Goal: Task Accomplishment & Management: Manage account settings

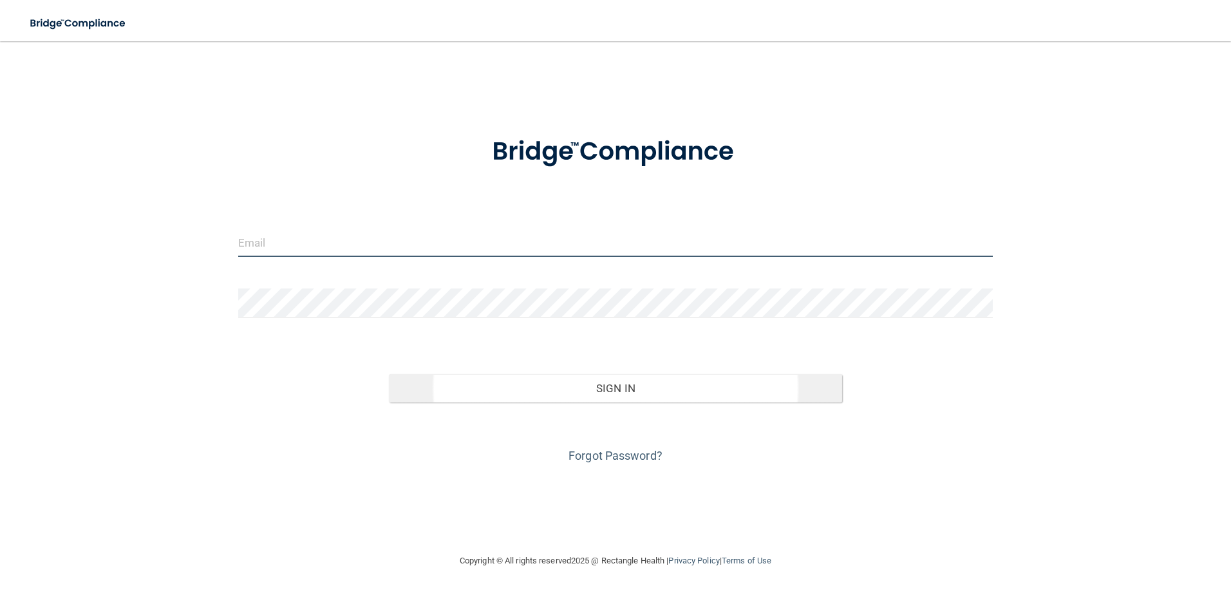
type input "[EMAIL_ADDRESS][DOMAIN_NAME]"
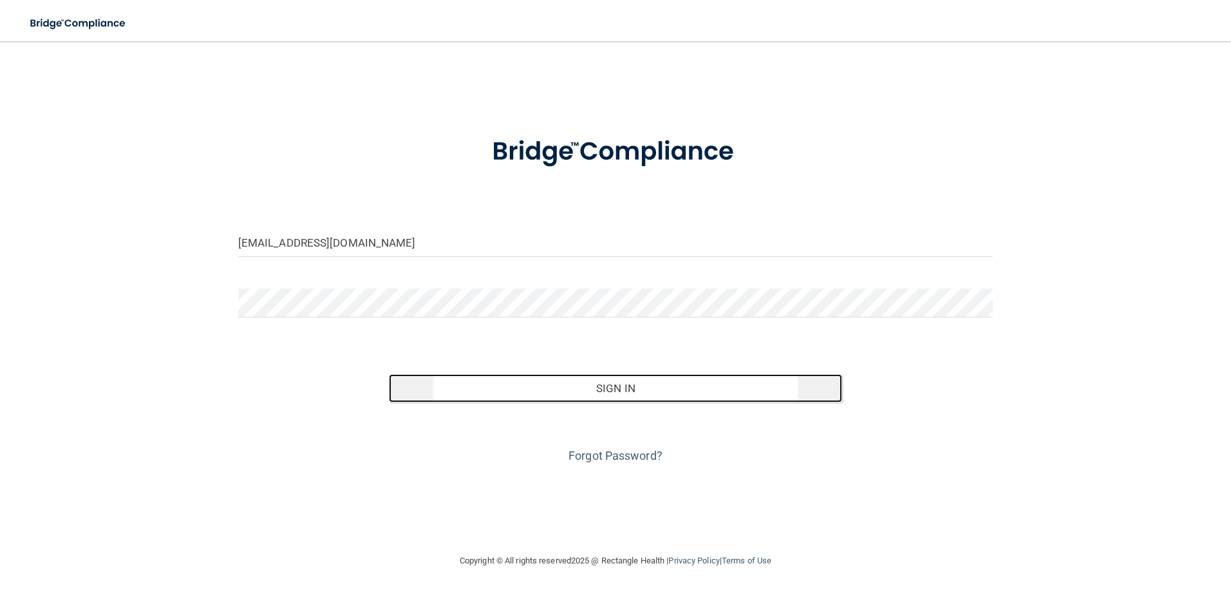
click at [690, 397] on button "Sign In" at bounding box center [615, 388] width 453 height 28
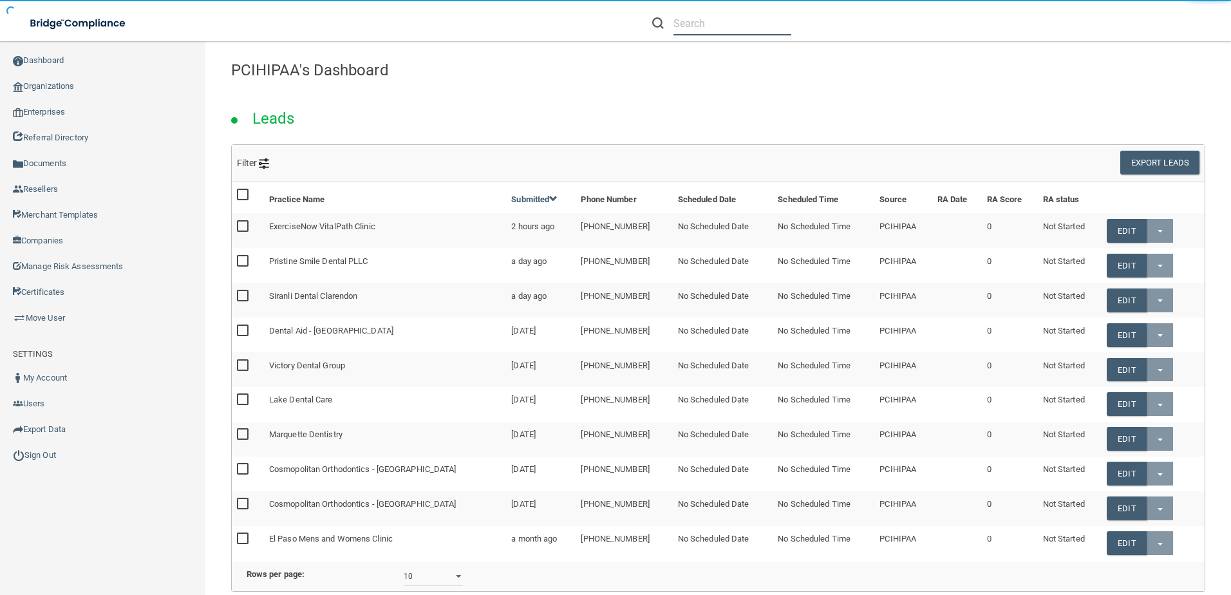
click at [698, 28] on input "text" at bounding box center [733, 24] width 118 height 24
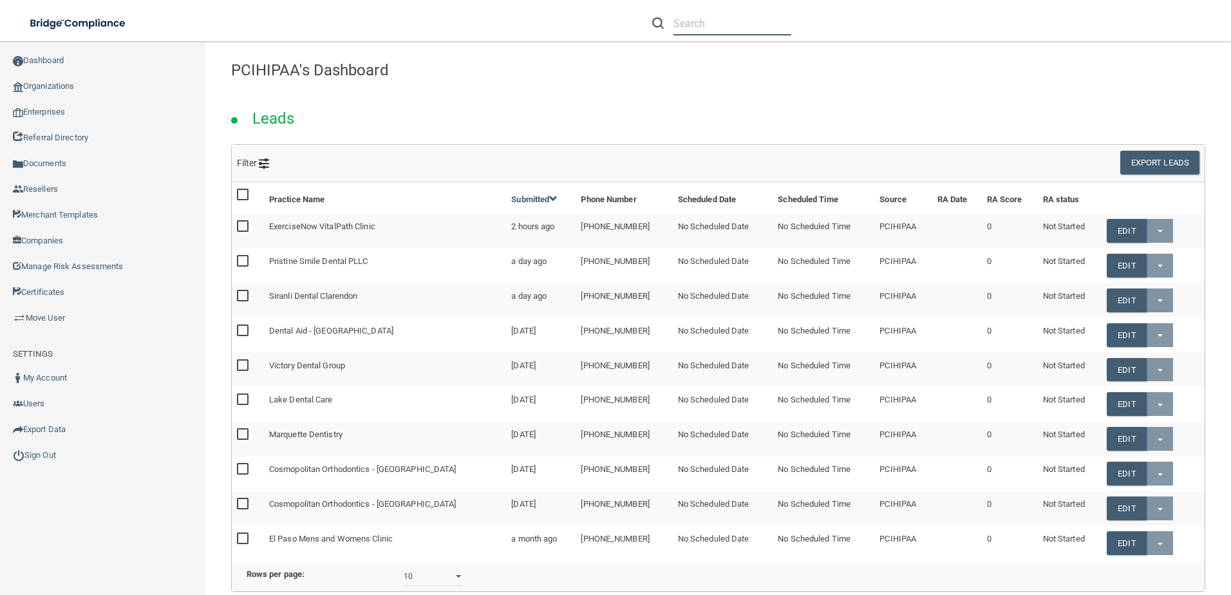
paste input "[PERSON_NAME] Family Dentistry LLC"
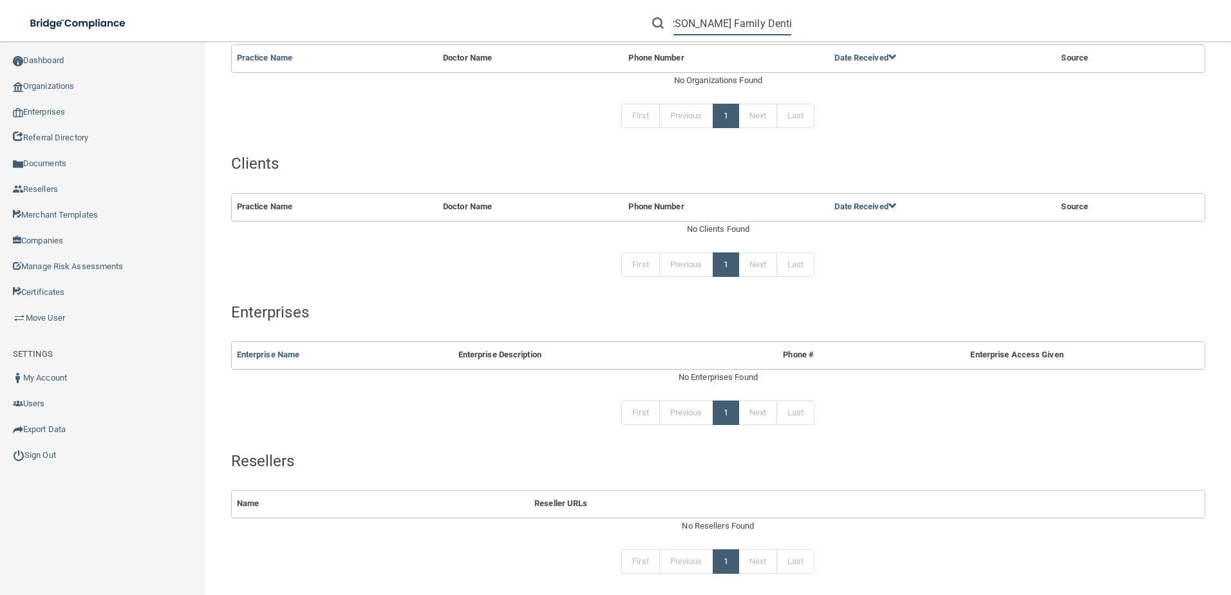
scroll to position [24, 0]
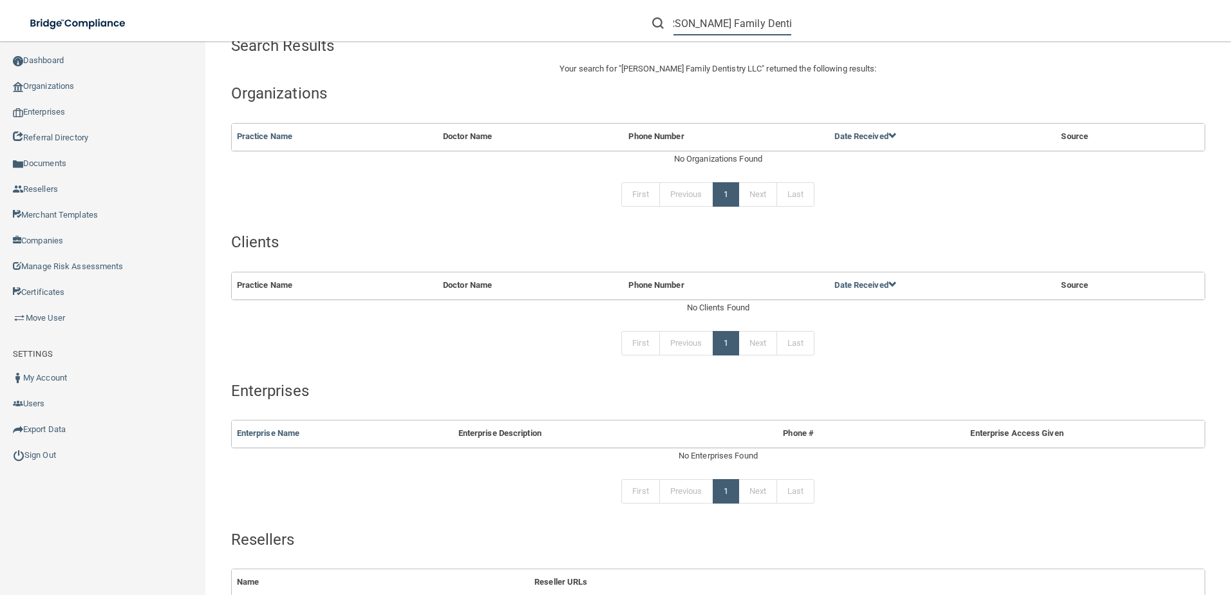
drag, startPoint x: 768, startPoint y: 24, endPoint x: 807, endPoint y: 20, distance: 39.5
click at [807, 20] on div "Saloom Family Dentistry LLC" at bounding box center [872, 23] width 479 height 46
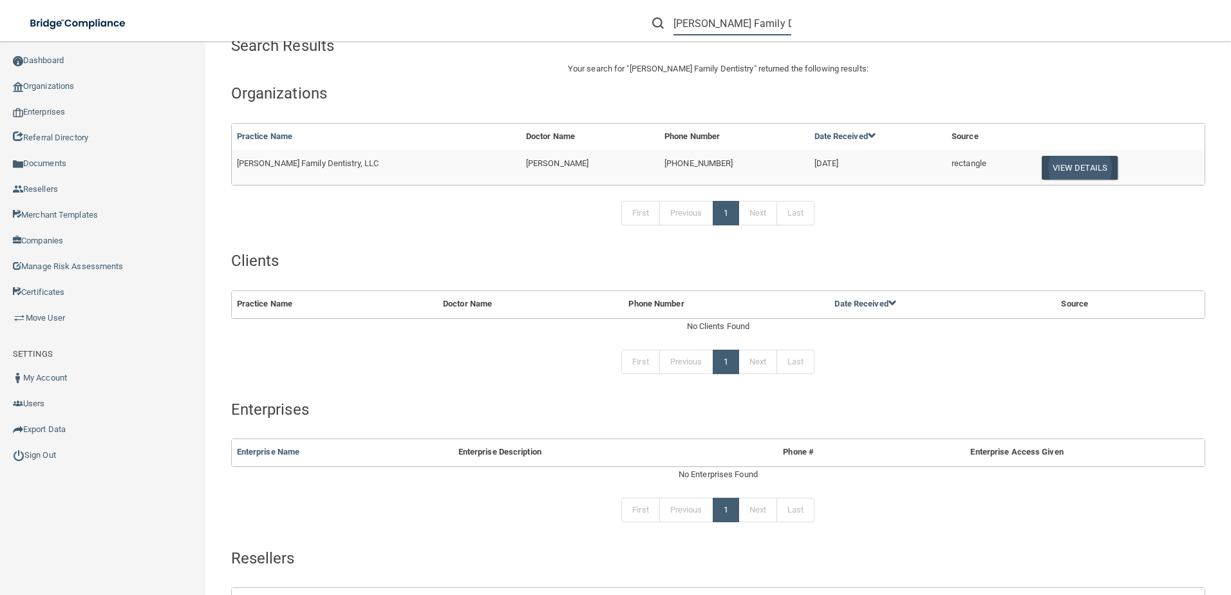
type input "Saloom Family Dentistry"
click at [1083, 161] on button "View Details" at bounding box center [1080, 168] width 76 height 24
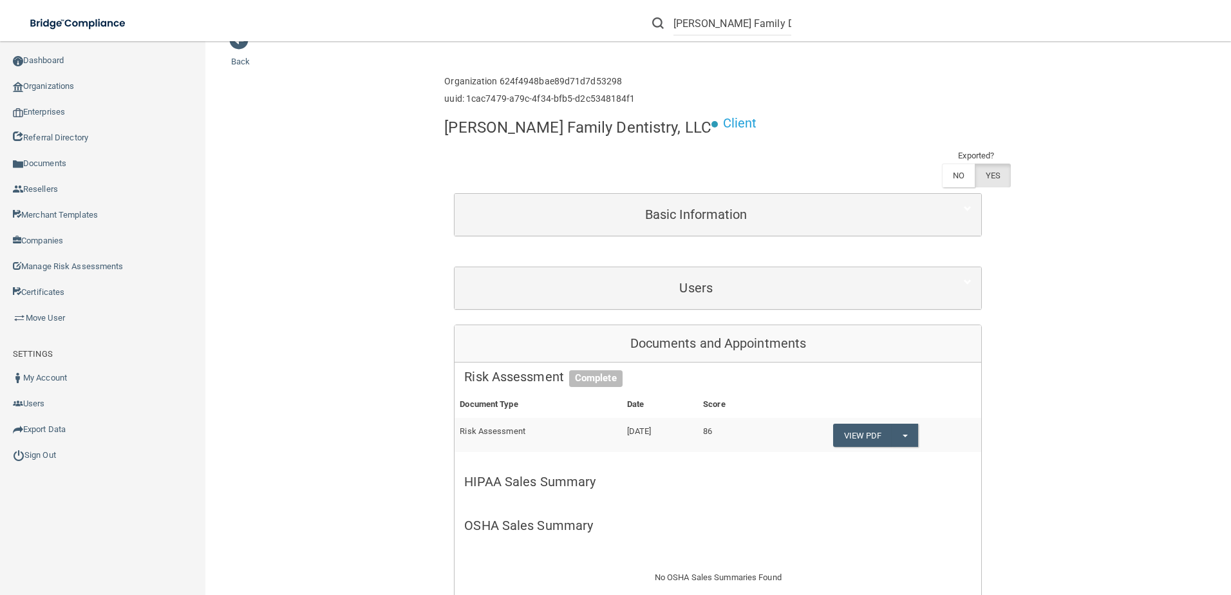
click at [626, 270] on div "Users" at bounding box center [718, 288] width 527 height 42
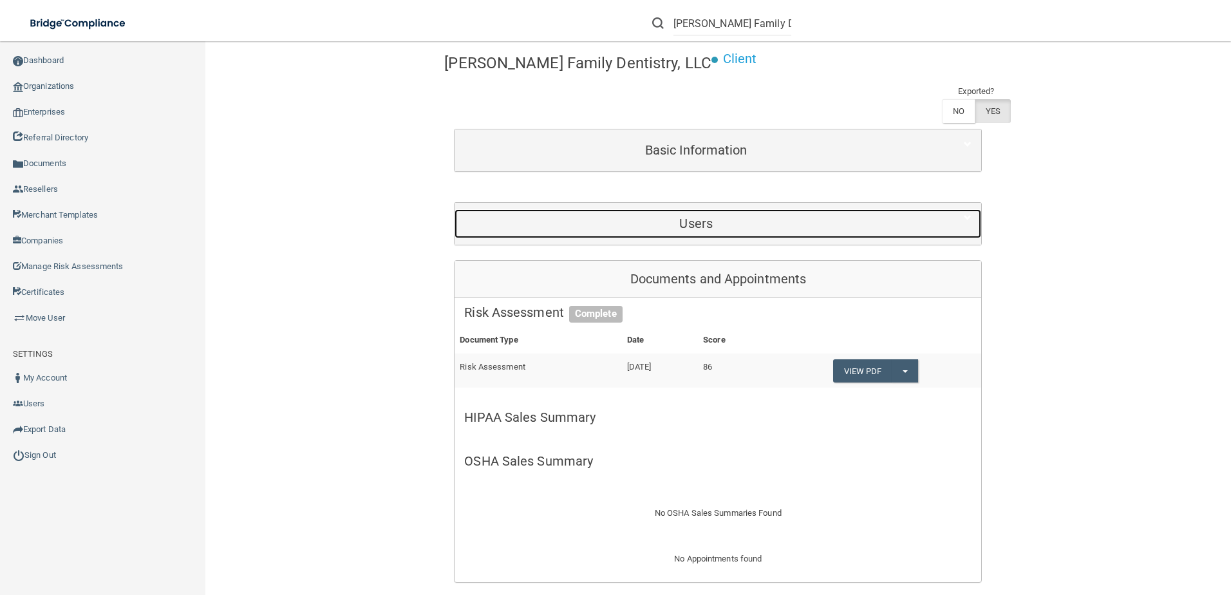
click at [620, 216] on h5 "Users" at bounding box center [696, 223] width 464 height 14
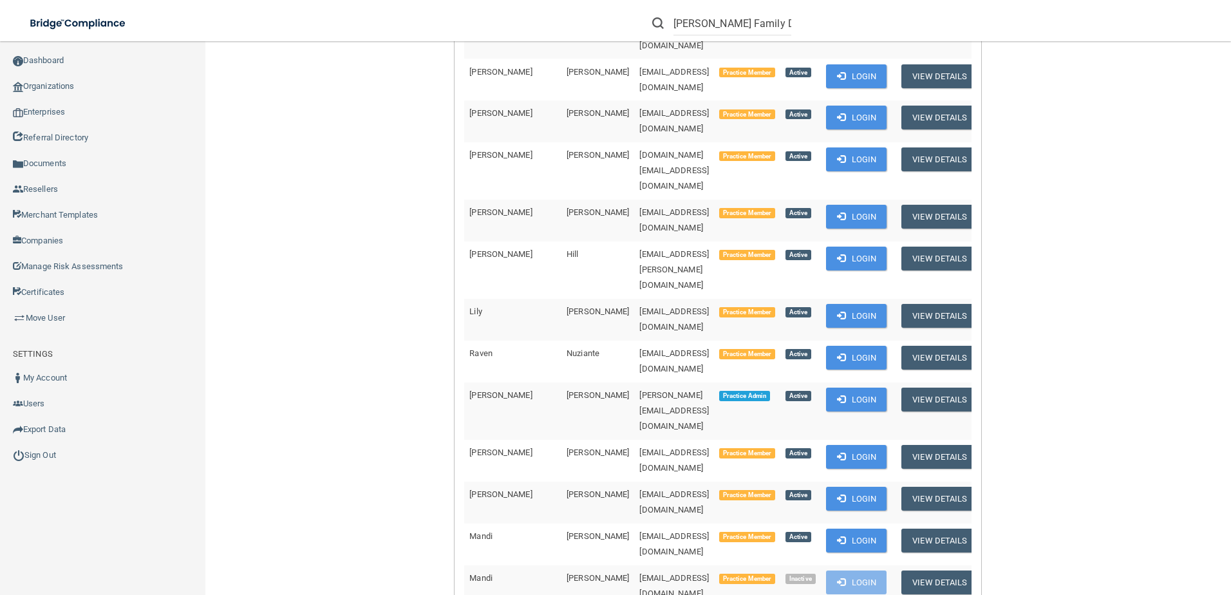
scroll to position [411, 0]
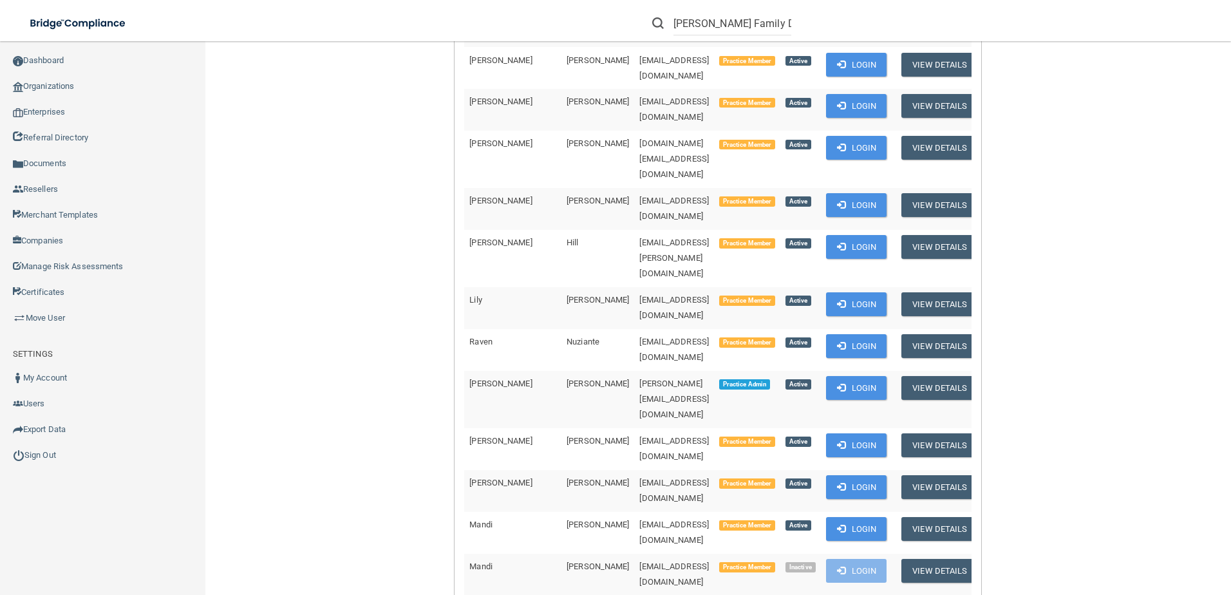
drag, startPoint x: 654, startPoint y: 509, endPoint x: 560, endPoint y: 513, distance: 94.1
copy span "[EMAIL_ADDRESS][DOMAIN_NAME]"
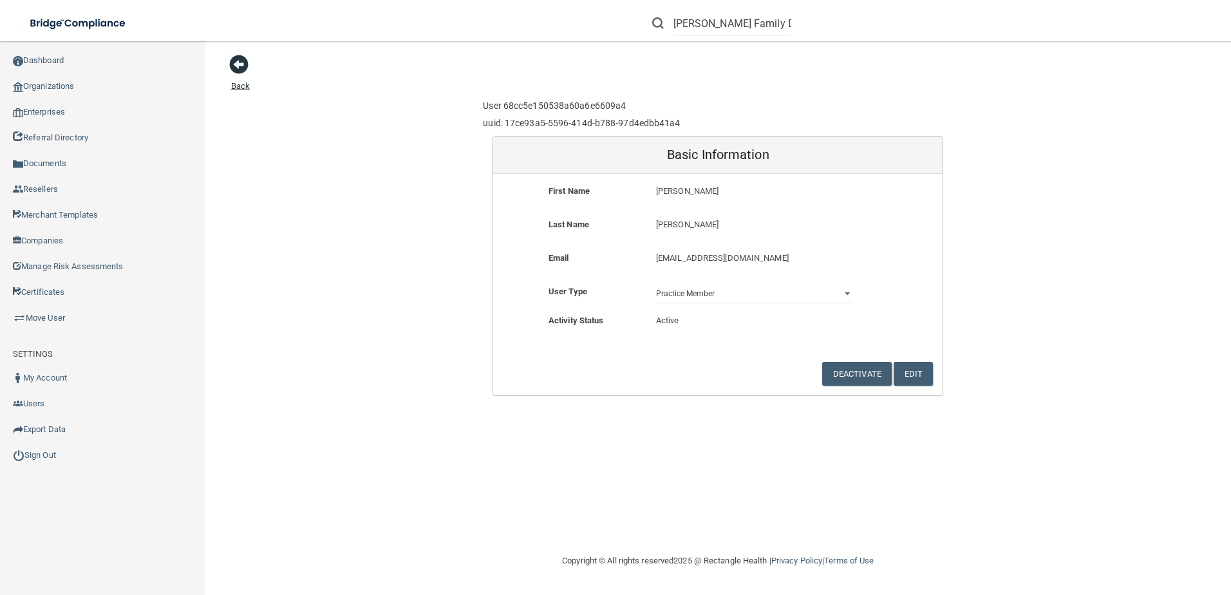
click at [238, 68] on span at bounding box center [238, 64] width 19 height 19
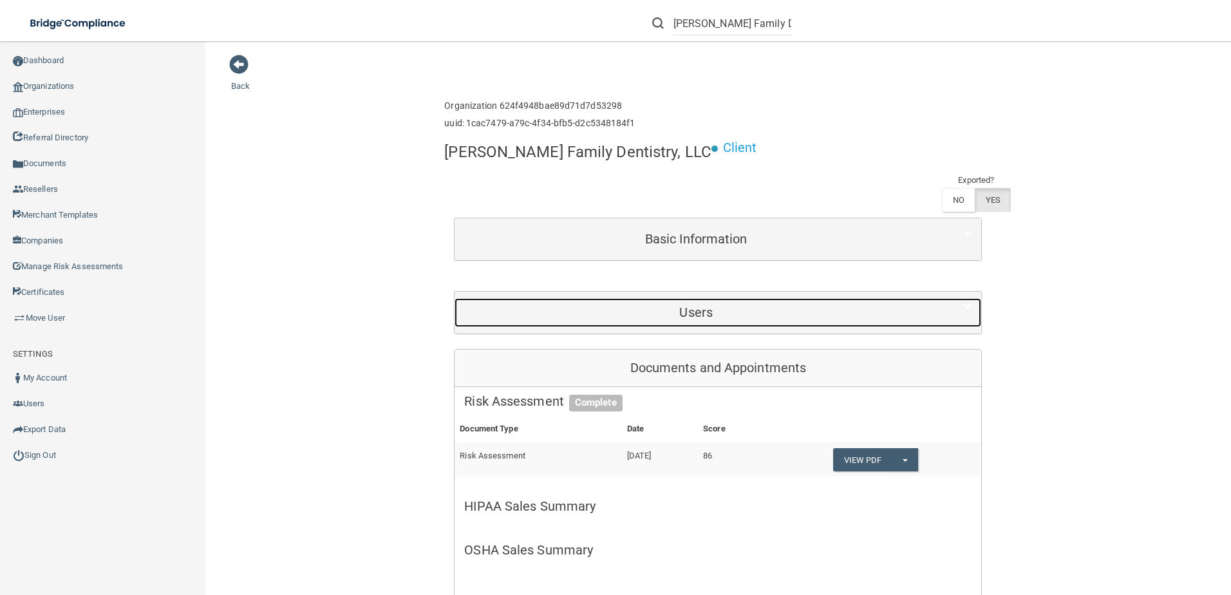
drag, startPoint x: 731, startPoint y: 274, endPoint x: 732, endPoint y: 291, distance: 16.8
click at [731, 305] on h5 "Users" at bounding box center [696, 312] width 464 height 14
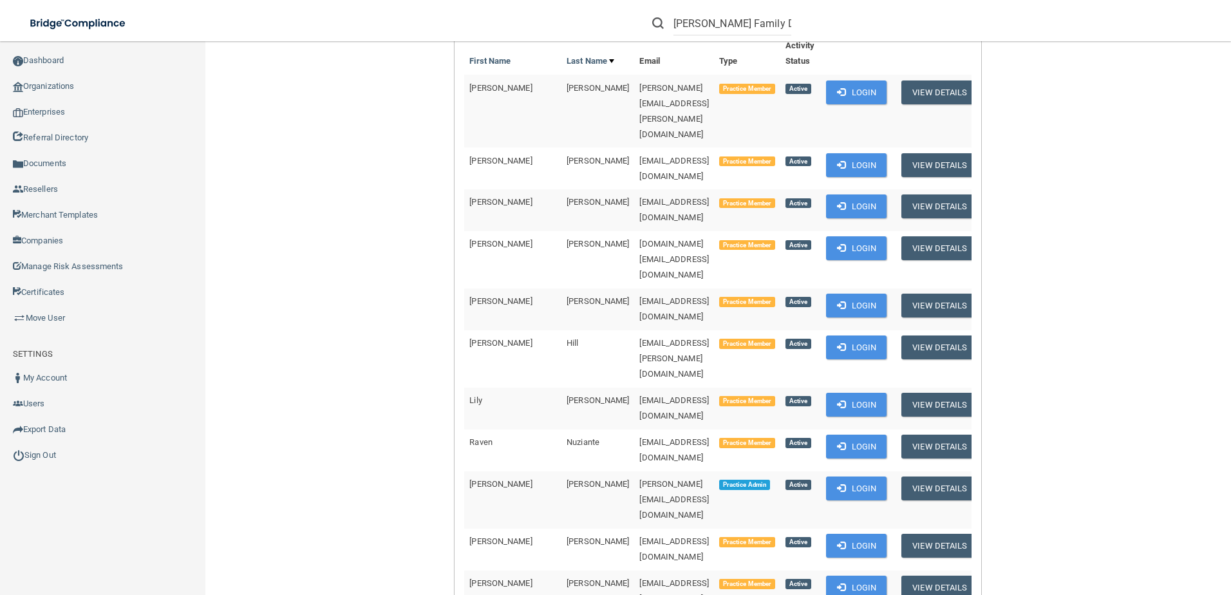
scroll to position [258, 0]
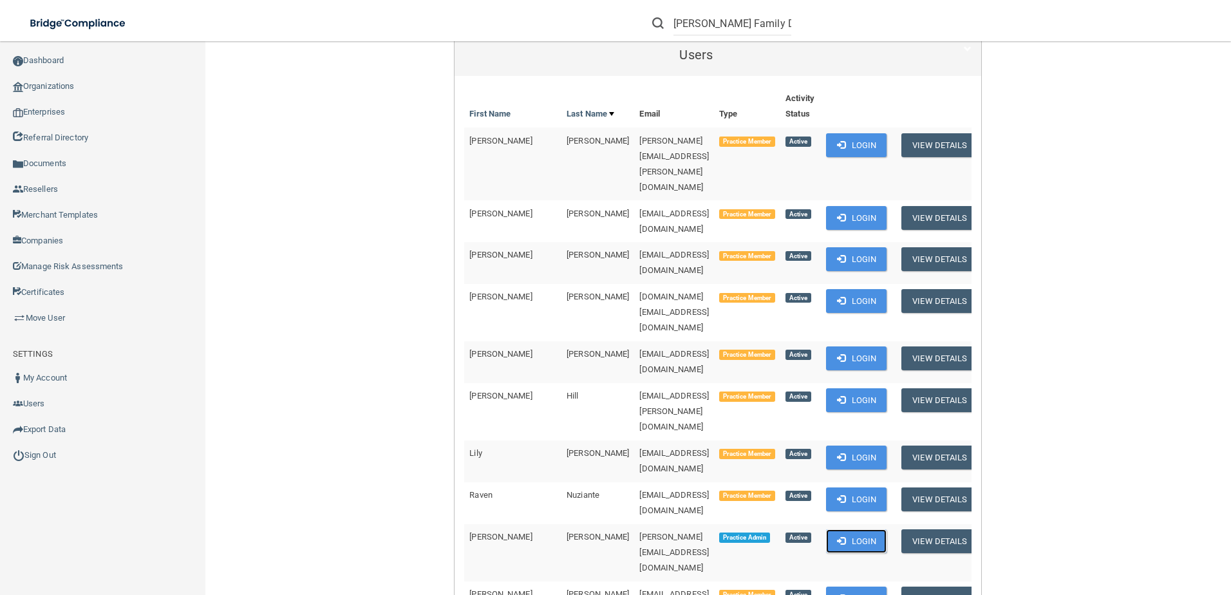
click at [862, 529] on button "Login" at bounding box center [856, 541] width 61 height 24
click at [740, 23] on input "Saloom Family Dentistry" at bounding box center [733, 24] width 118 height 24
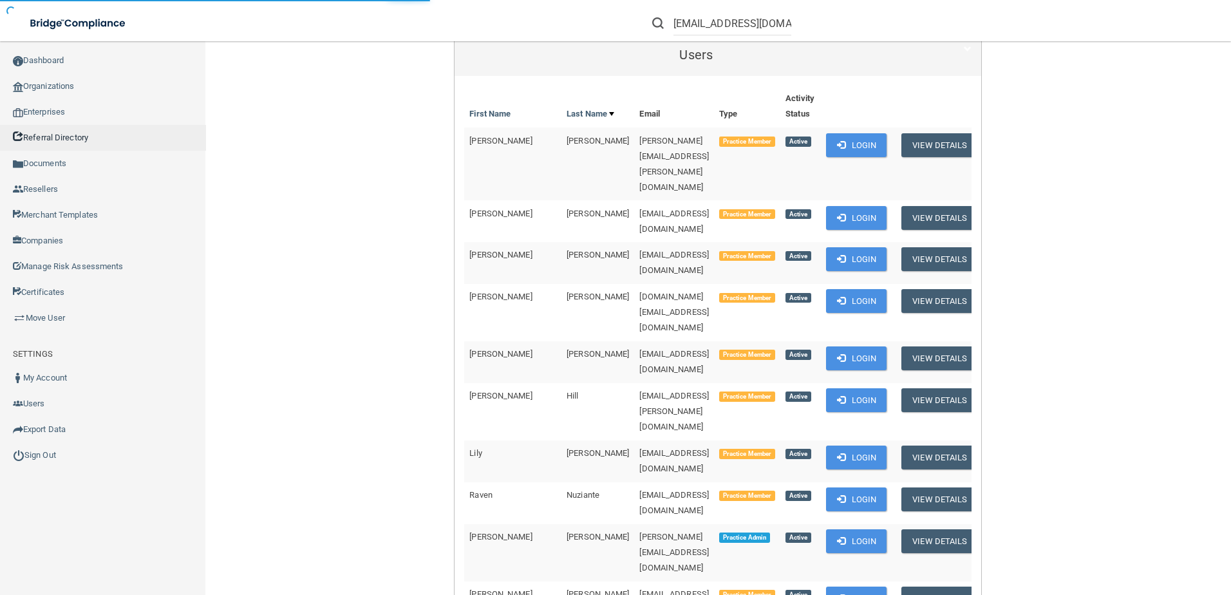
scroll to position [153, 0]
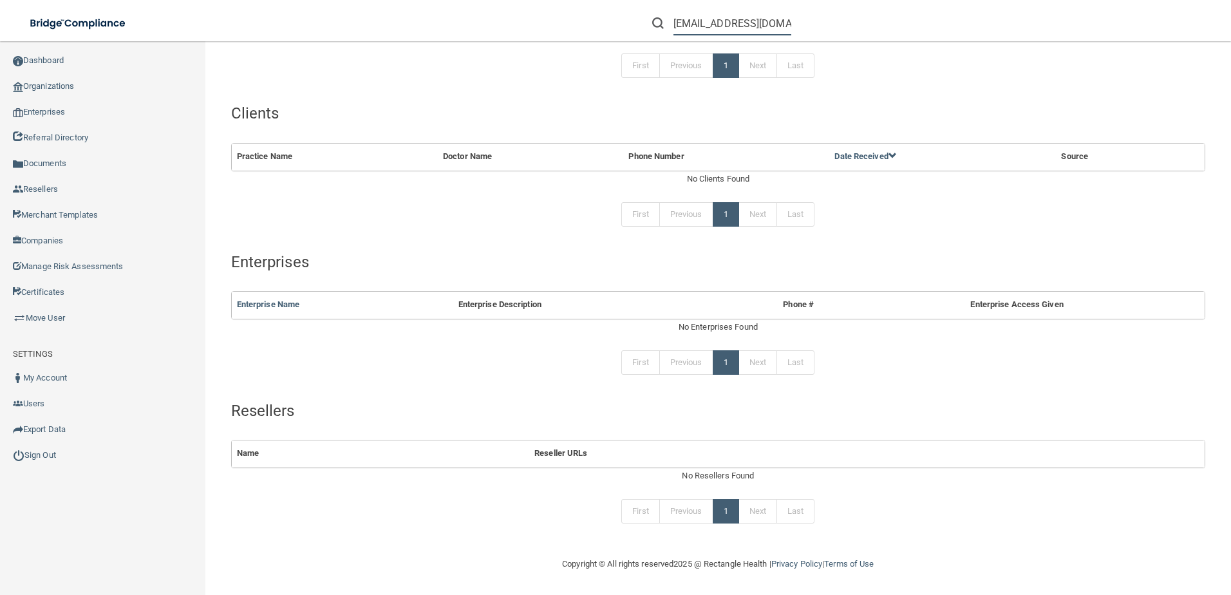
click at [764, 22] on input "infotrahandds@lus.fiber.net" at bounding box center [733, 24] width 118 height 24
type input "[EMAIL_ADDRESS][DOMAIN_NAME]"
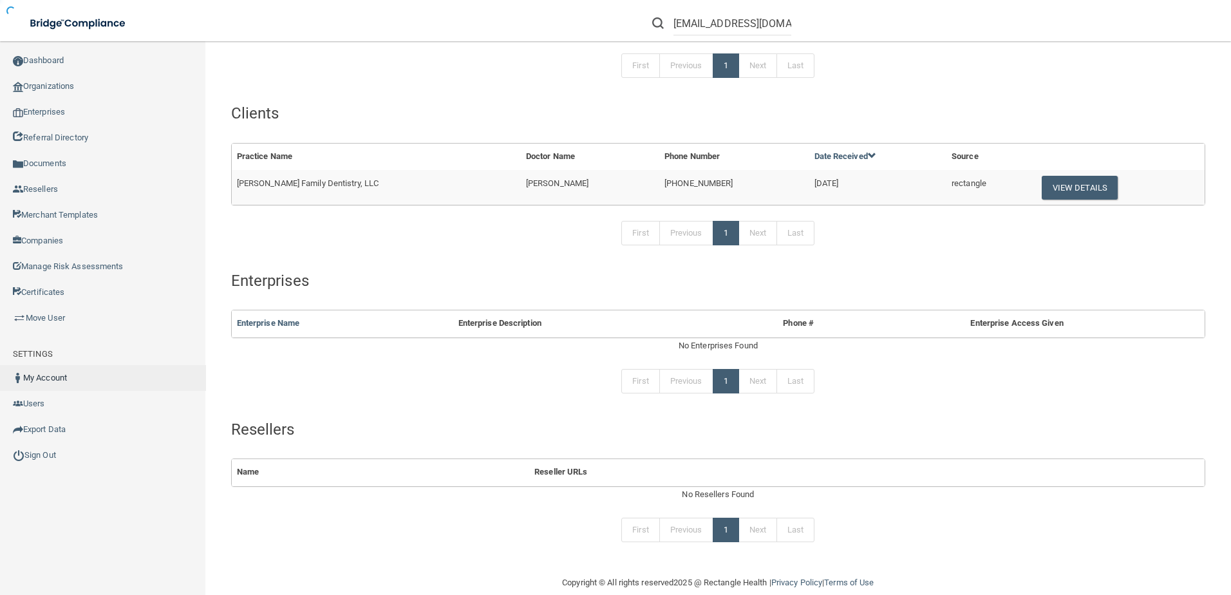
scroll to position [172, 0]
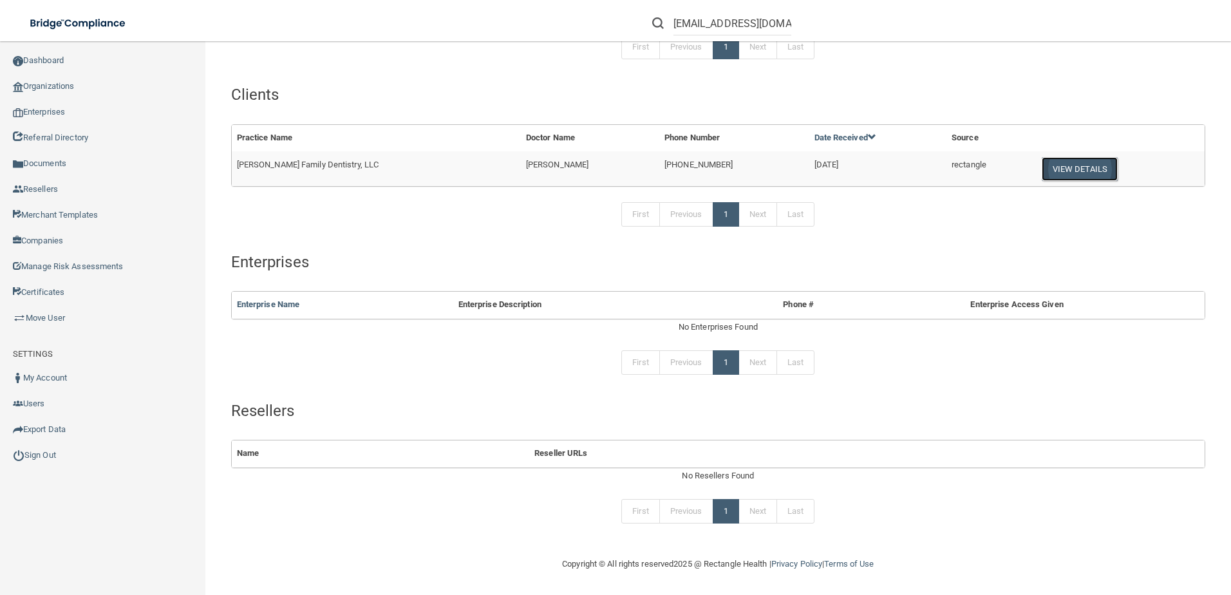
drag, startPoint x: 1054, startPoint y: 167, endPoint x: 1043, endPoint y: 171, distance: 10.8
click at [1054, 167] on button "View Details" at bounding box center [1080, 169] width 76 height 24
click at [1052, 169] on button "View Details" at bounding box center [1080, 169] width 76 height 24
click at [1079, 167] on button "View Details" at bounding box center [1080, 169] width 76 height 24
click at [1042, 170] on button "View Details" at bounding box center [1080, 169] width 76 height 24
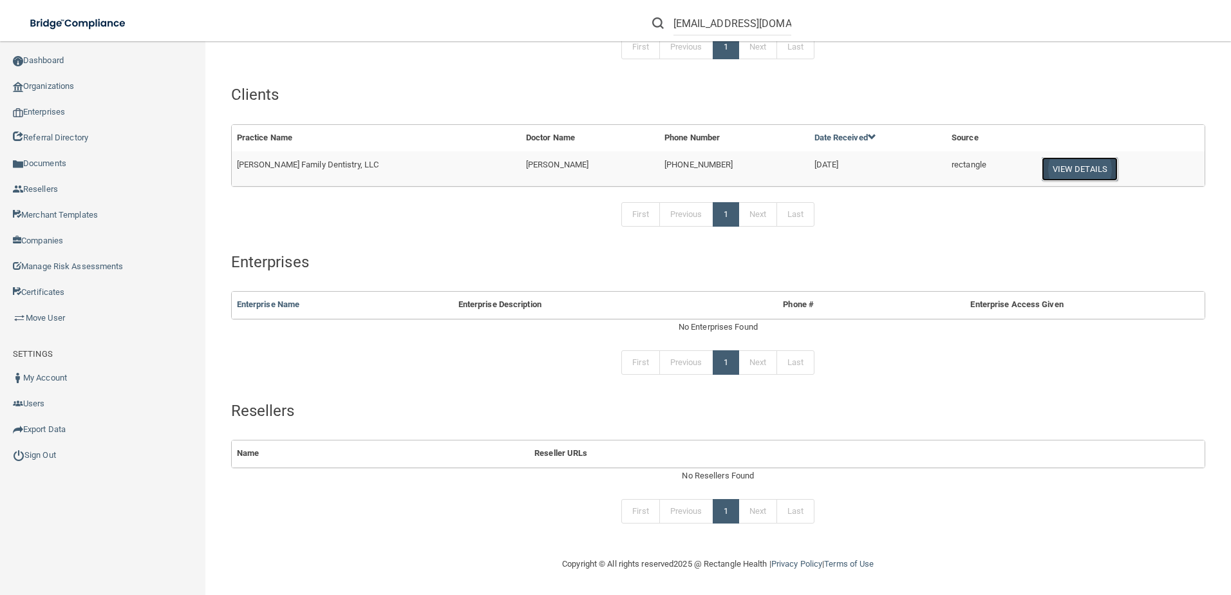
click at [1043, 167] on button "View Details" at bounding box center [1080, 169] width 76 height 24
drag, startPoint x: 672, startPoint y: 24, endPoint x: 779, endPoint y: 19, distance: 106.4
click at [779, 19] on div "[EMAIL_ADDRESS][DOMAIN_NAME]" at bounding box center [721, 24] width 139 height 24
click at [776, 23] on input "[EMAIL_ADDRESS][DOMAIN_NAME]" at bounding box center [733, 24] width 118 height 24
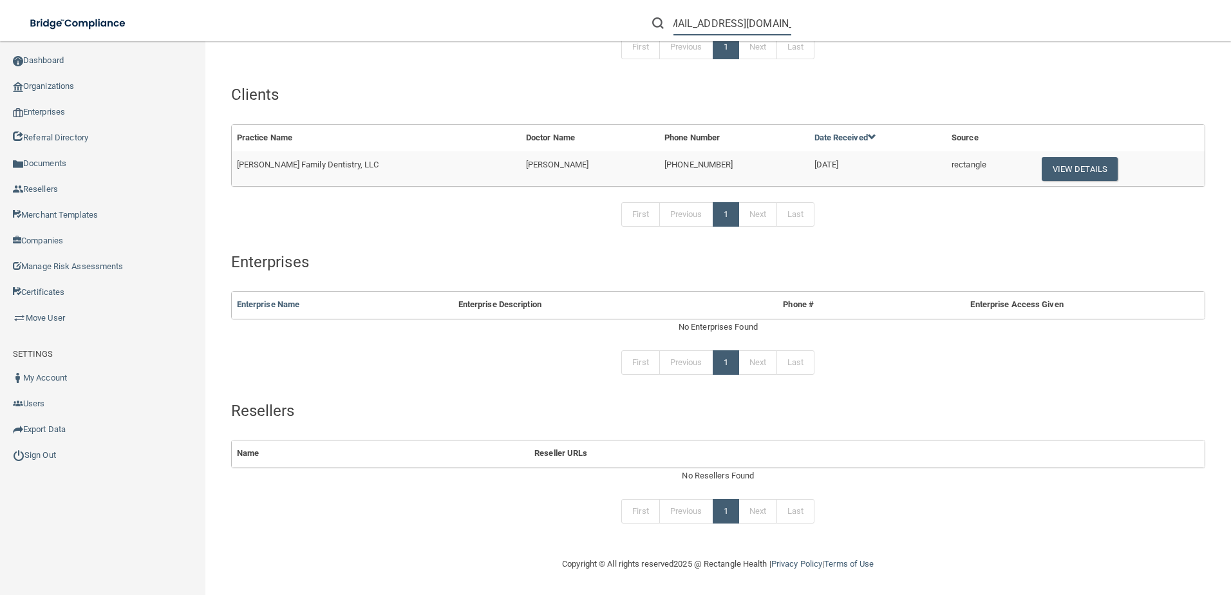
click at [776, 23] on input "[EMAIL_ADDRESS][DOMAIN_NAME]" at bounding box center [733, 24] width 118 height 24
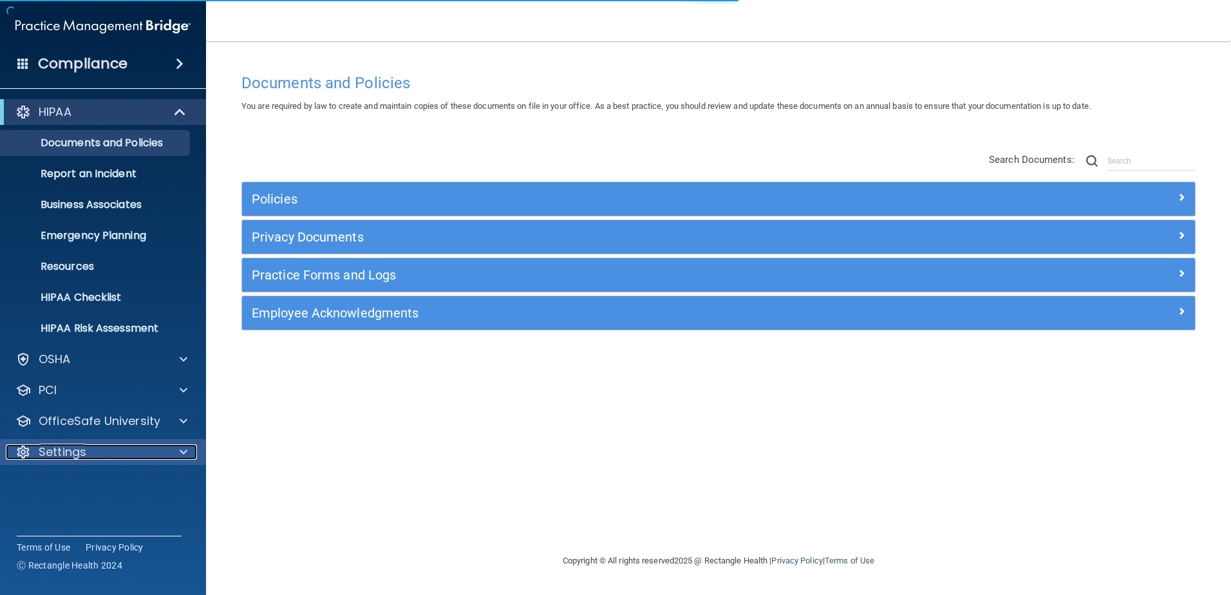
click at [108, 445] on div "Settings" at bounding box center [86, 451] width 160 height 15
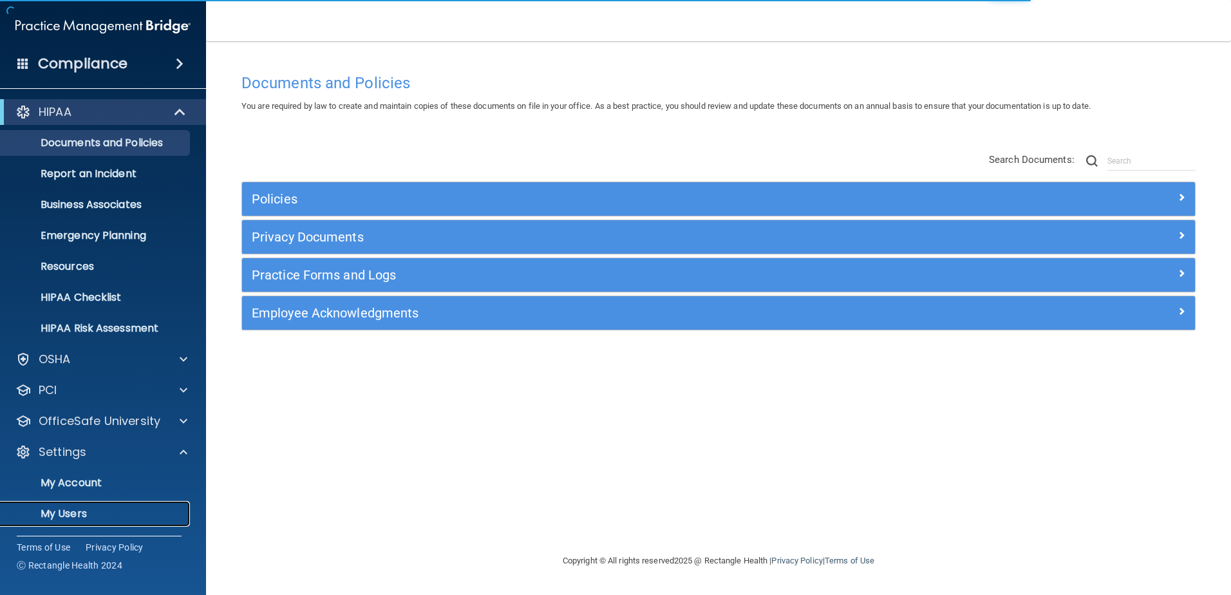
click at [111, 507] on p "My Users" at bounding box center [96, 513] width 176 height 13
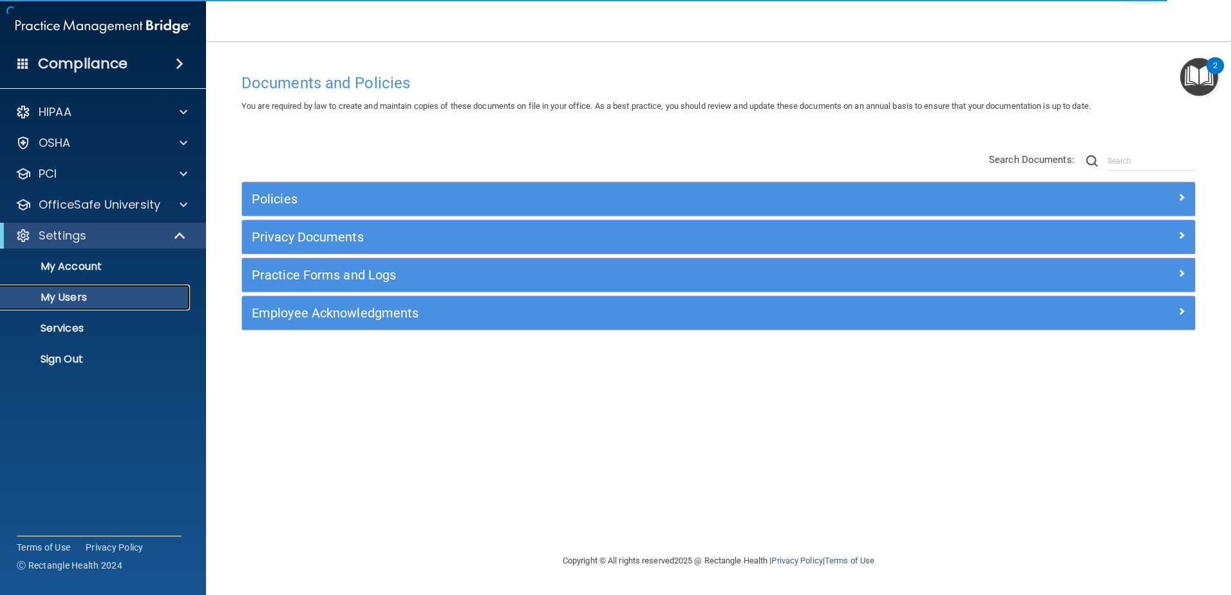
select select "20"
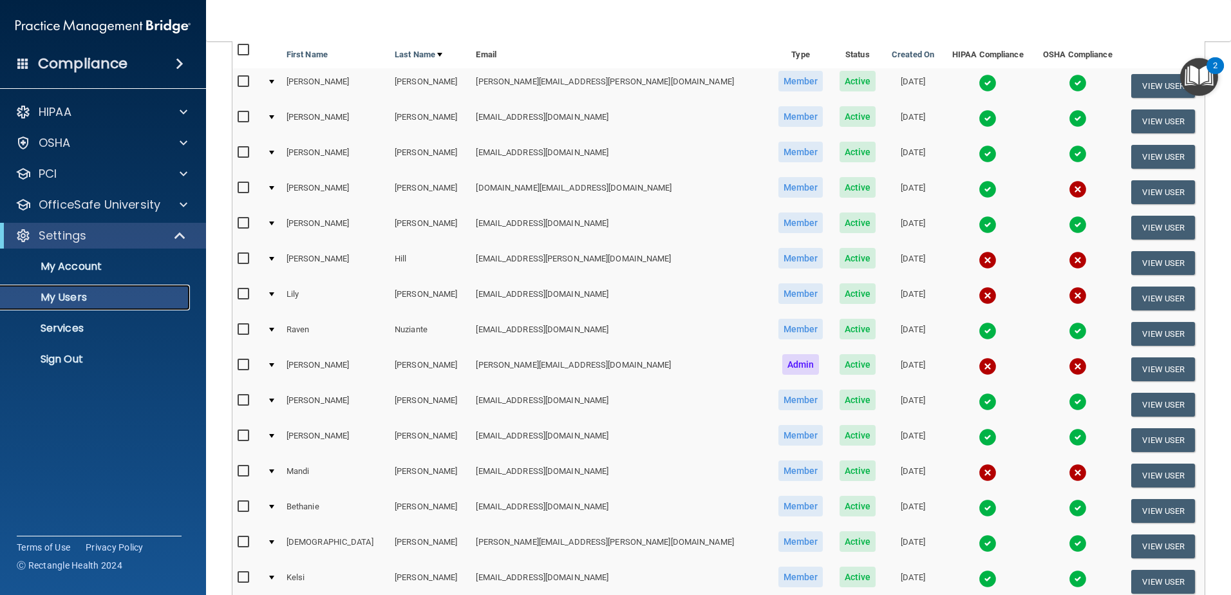
scroll to position [193, 0]
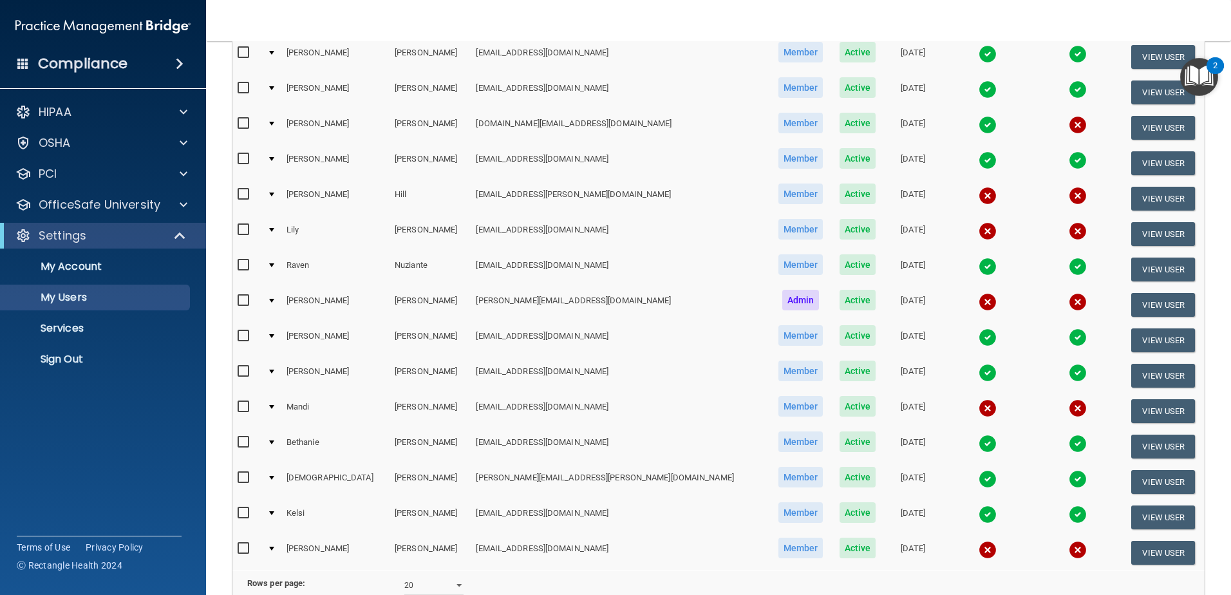
click at [247, 300] on input "checkbox" at bounding box center [245, 301] width 15 height 10
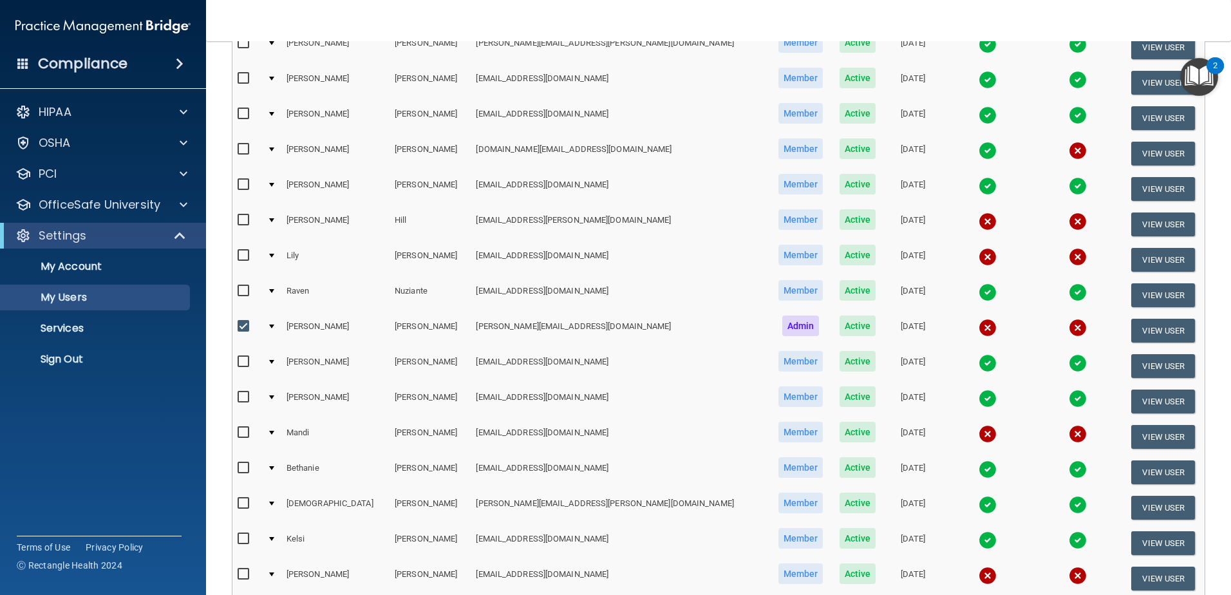
scroll to position [130, 0]
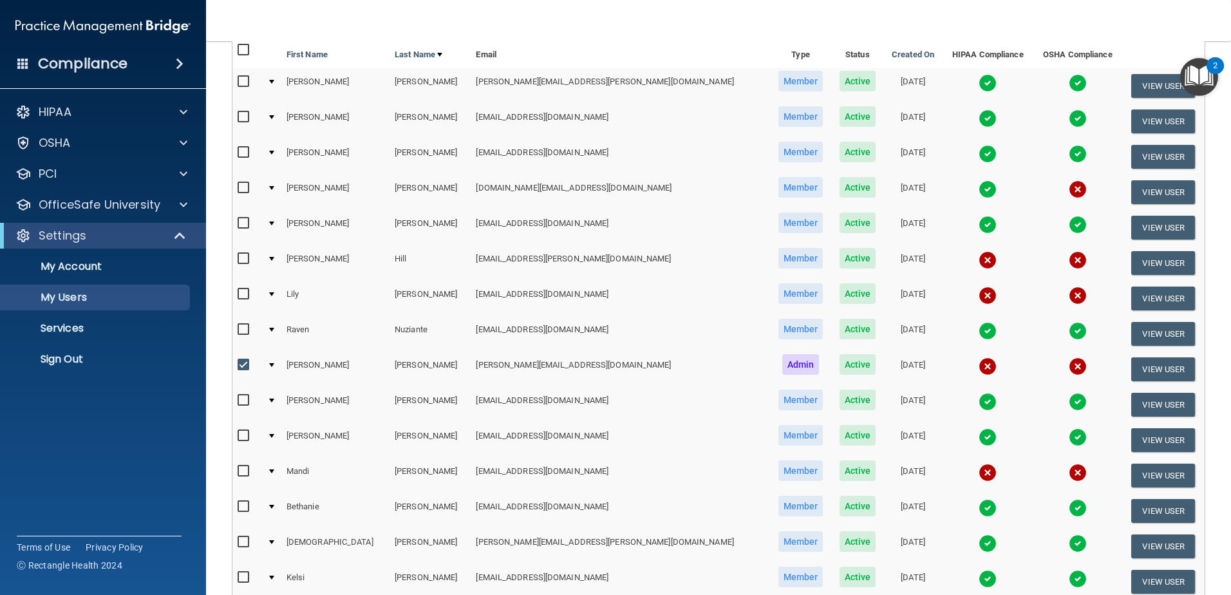
click at [242, 368] on input "checkbox" at bounding box center [245, 365] width 15 height 10
checkbox input "false"
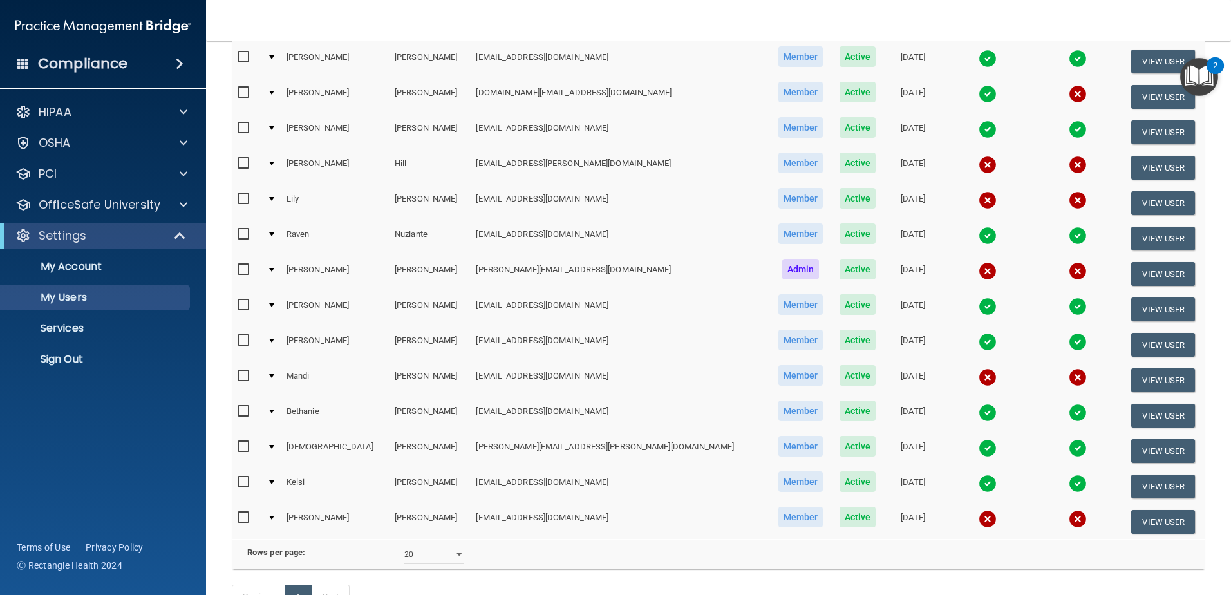
scroll to position [258, 0]
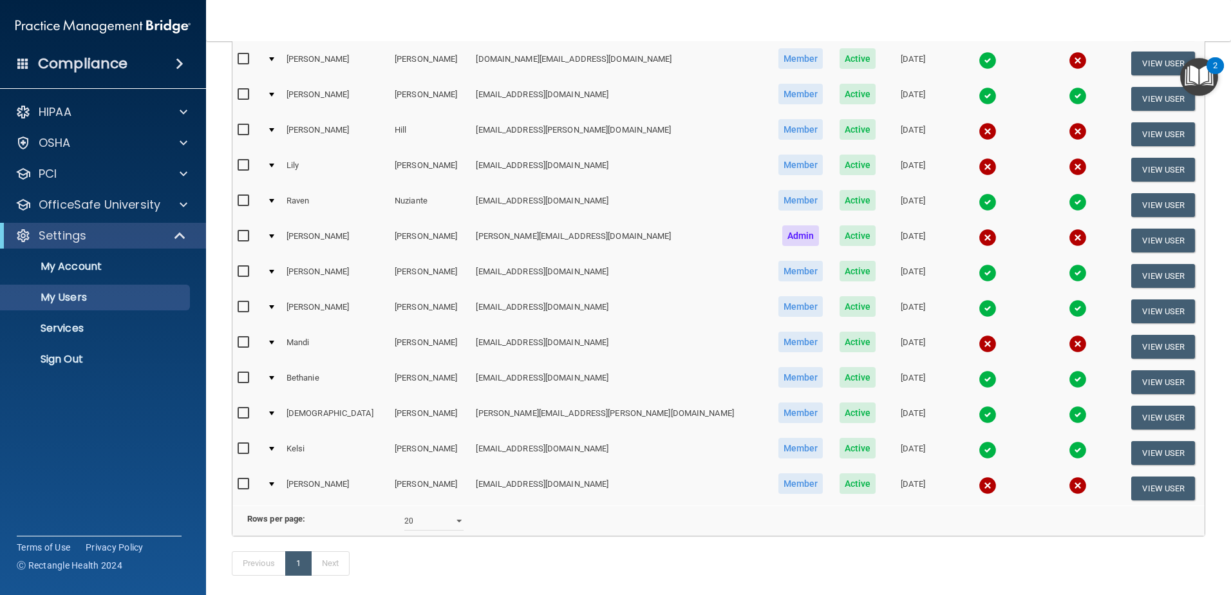
click at [246, 484] on input "checkbox" at bounding box center [245, 484] width 15 height 10
checkbox input "true"
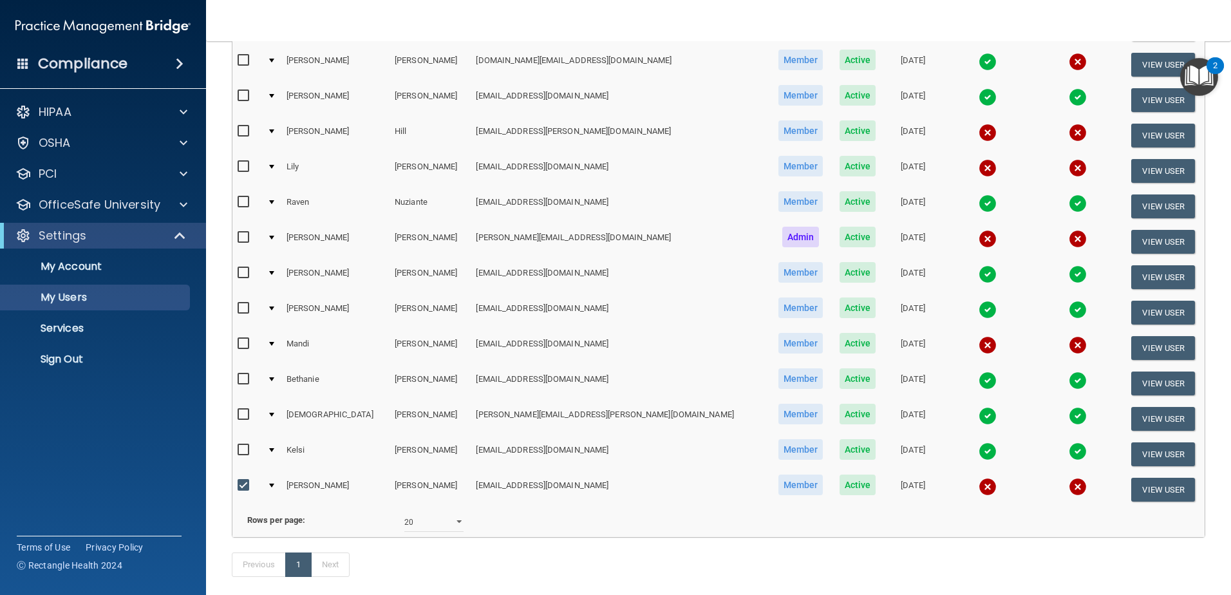
scroll to position [259, 0]
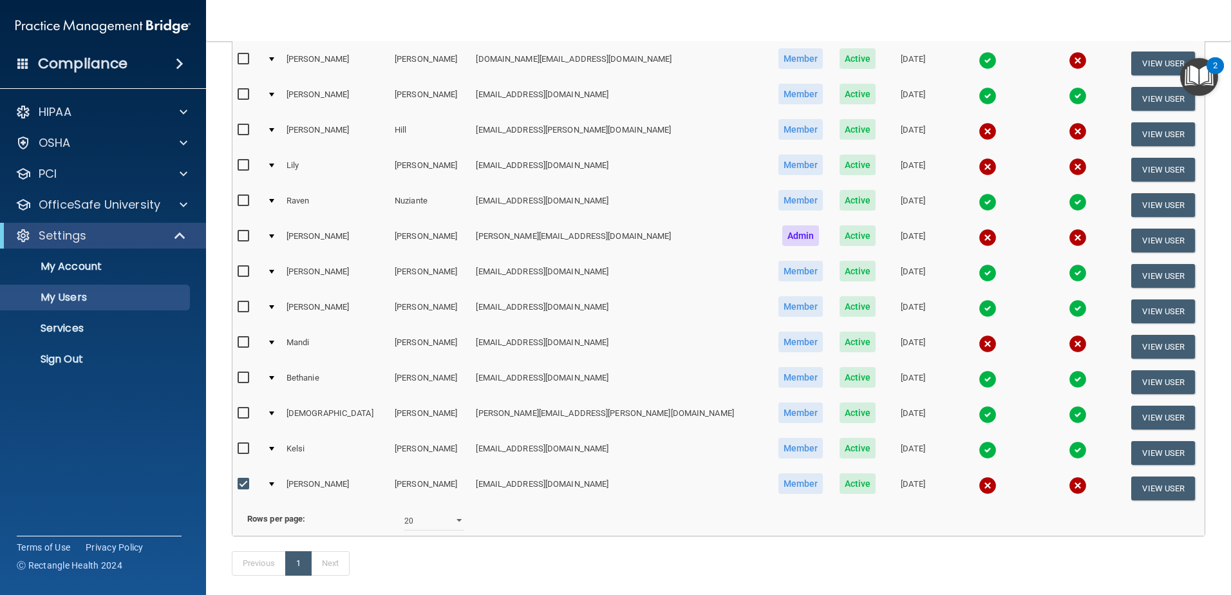
click at [191, 476] on div "Compliance HIPAA Documents and Policies Report an Incident Business Associates …" at bounding box center [103, 297] width 206 height 595
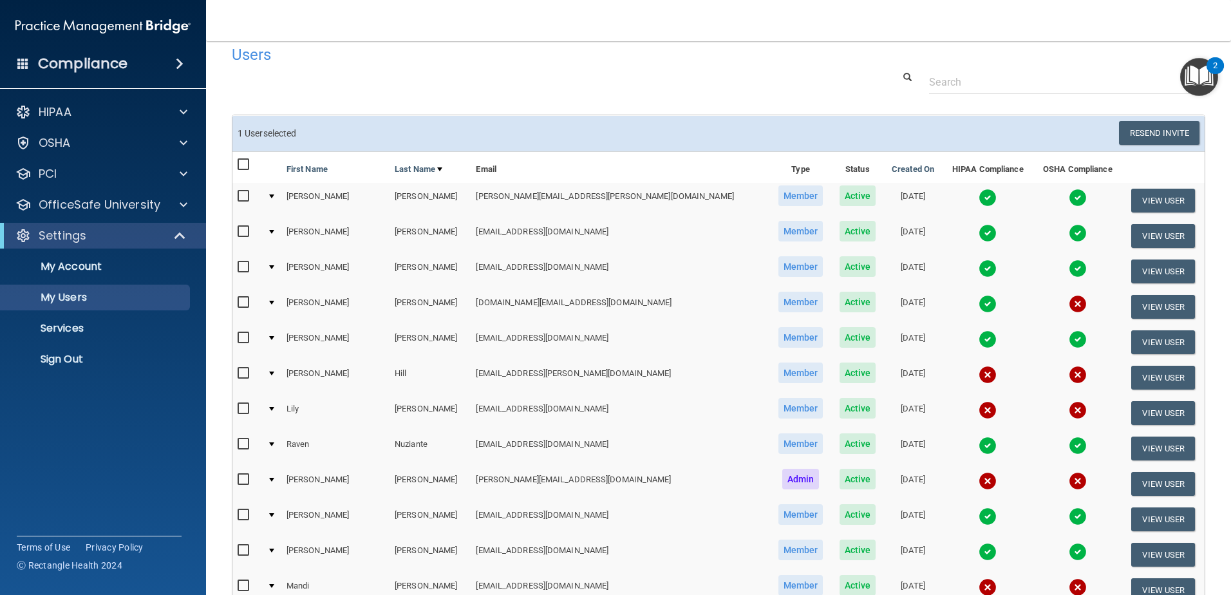
scroll to position [1, 0]
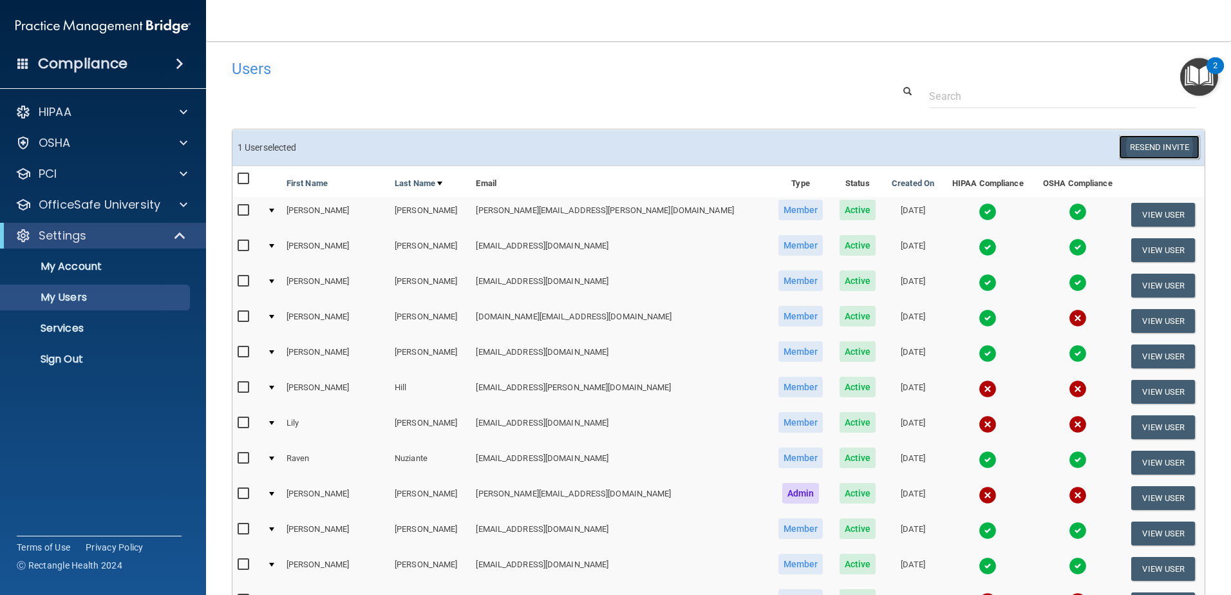
click at [1176, 153] on button "Resend Invite" at bounding box center [1159, 147] width 80 height 24
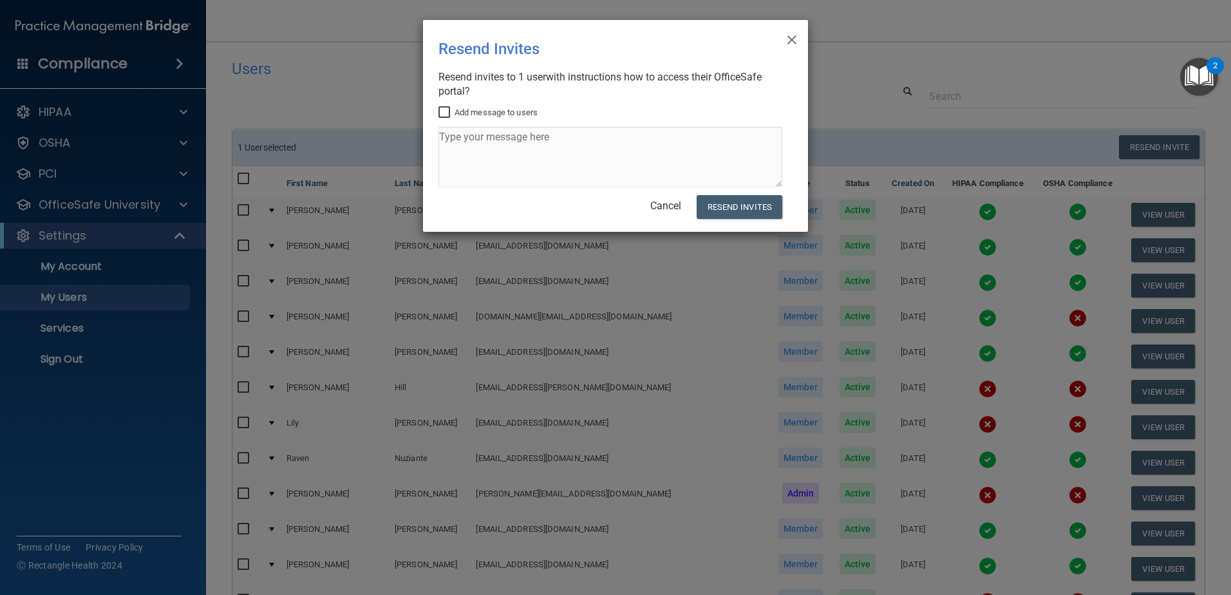
click at [444, 115] on input "Add message to users" at bounding box center [446, 113] width 15 height 10
checkbox input "true"
click at [501, 164] on textarea at bounding box center [611, 157] width 344 height 61
type textarea "Please use this new link to sign on. - RH care team"
click at [739, 200] on button "Resend Invites" at bounding box center [740, 207] width 86 height 24
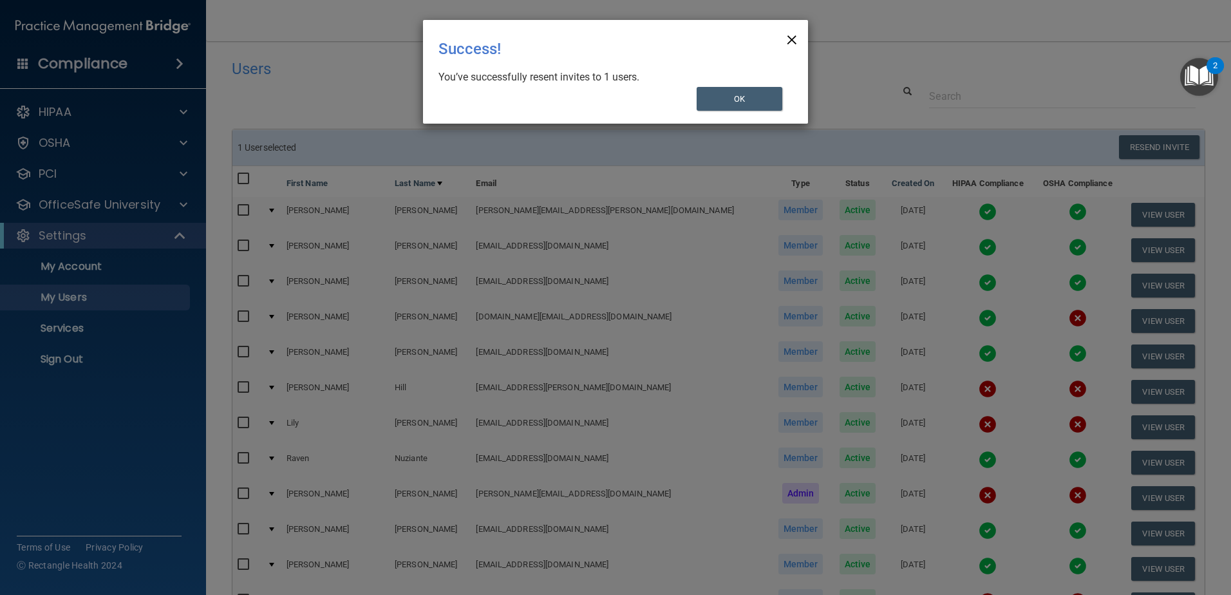
click at [793, 43] on span "×" at bounding box center [792, 38] width 12 height 26
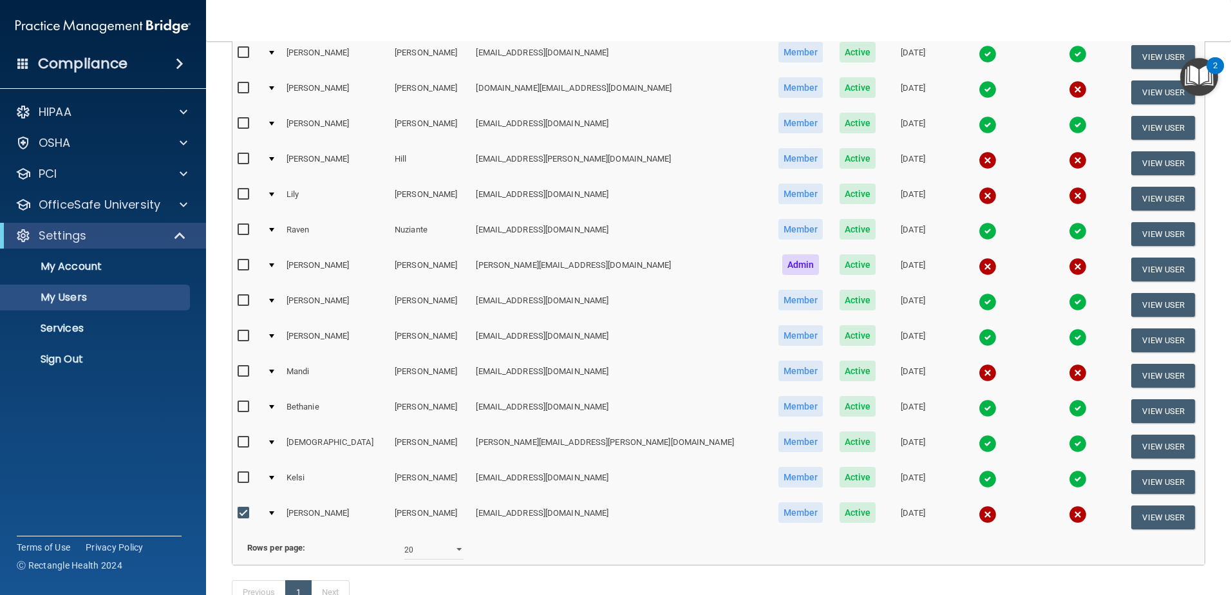
scroll to position [201, 0]
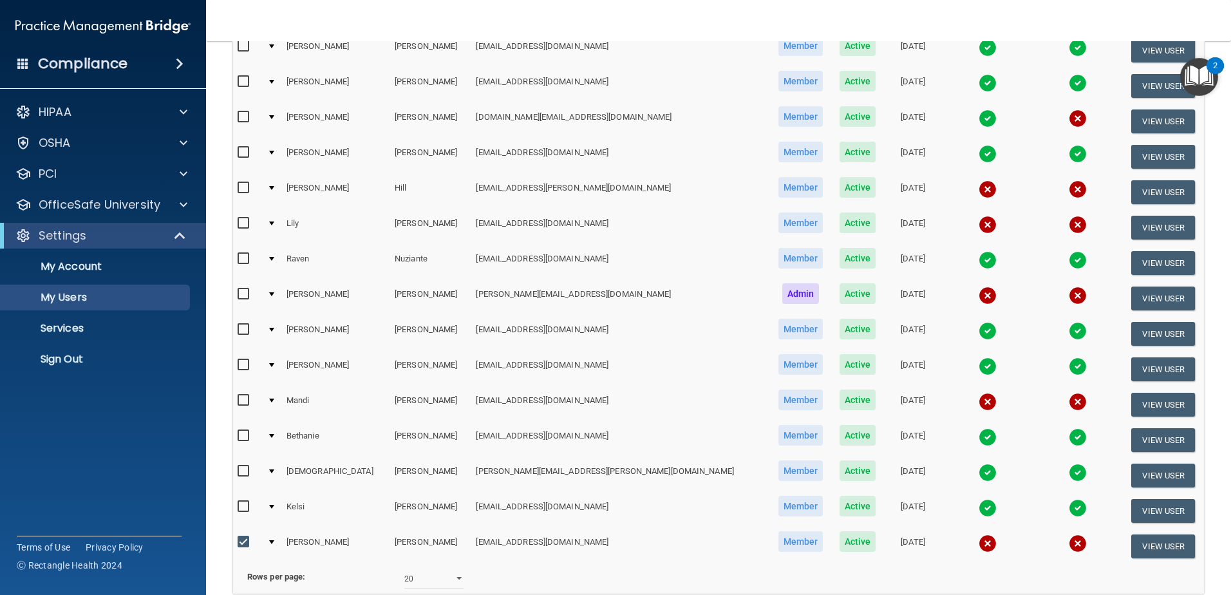
click at [146, 453] on div "Compliance HIPAA Documents and Policies Report an Incident Business Associates …" at bounding box center [103, 297] width 206 height 595
click at [249, 538] on input "checkbox" at bounding box center [245, 542] width 15 height 10
checkbox input "false"
click at [105, 453] on div "Compliance HIPAA Documents and Policies Report an Incident Business Associates …" at bounding box center [103, 297] width 206 height 595
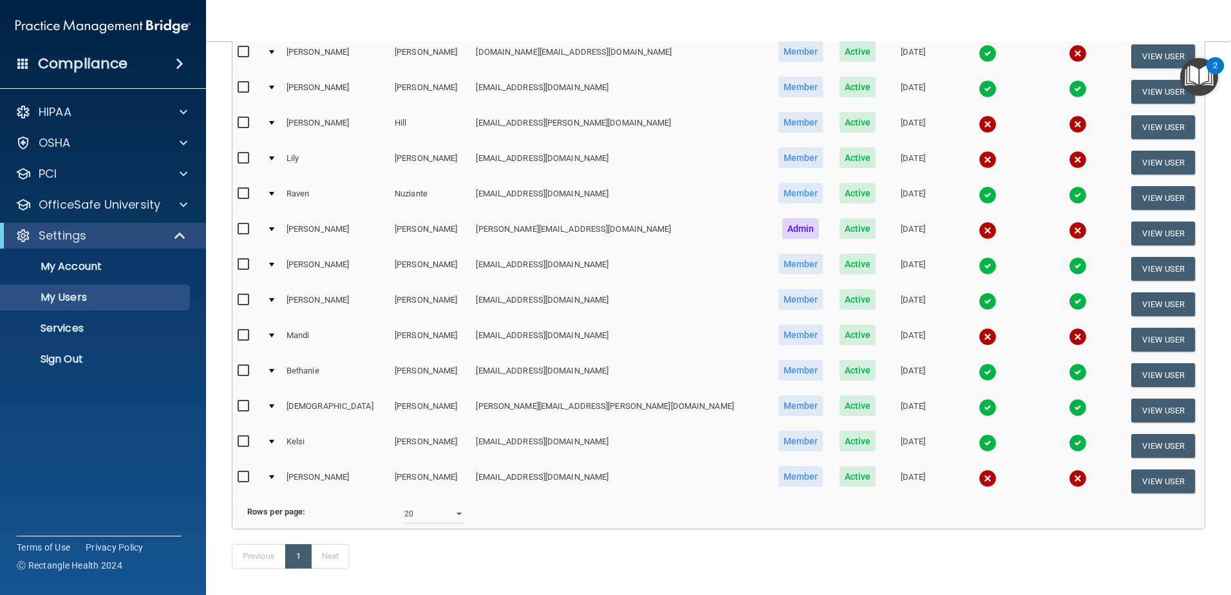
scroll to position [200, 0]
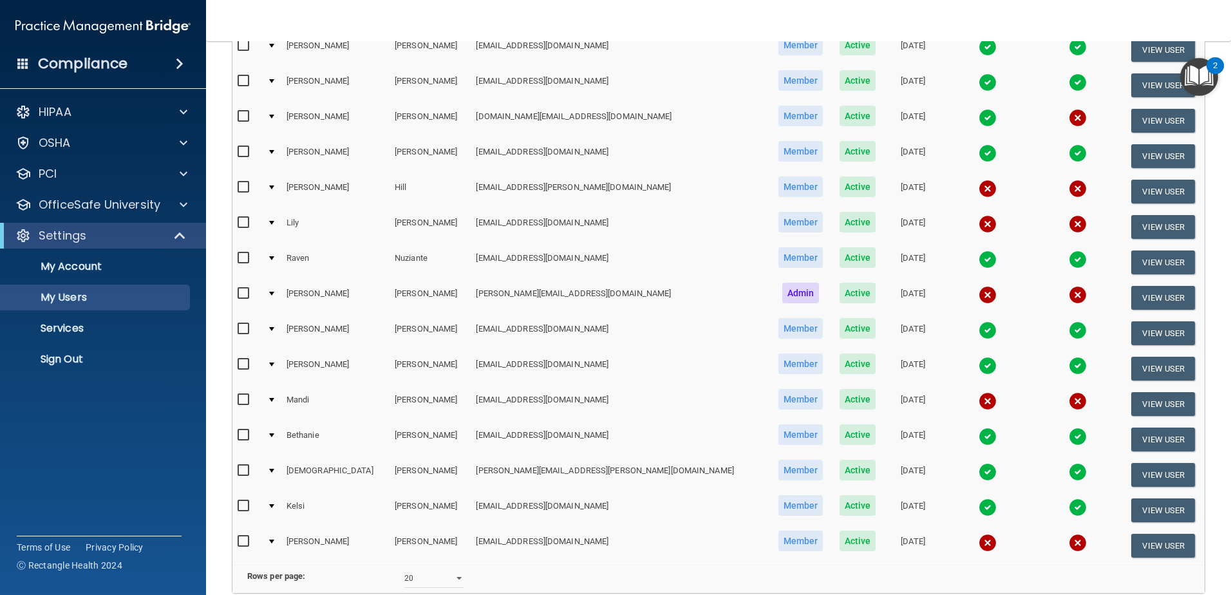
click at [245, 225] on input "checkbox" at bounding box center [245, 223] width 15 height 10
checkbox input "true"
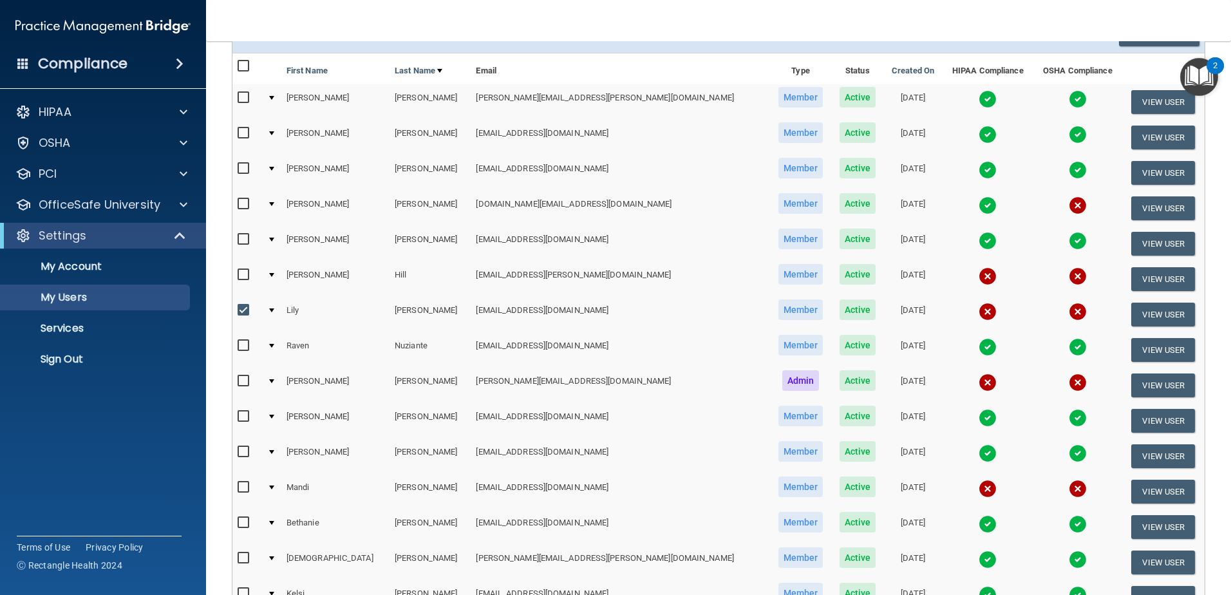
scroll to position [137, 0]
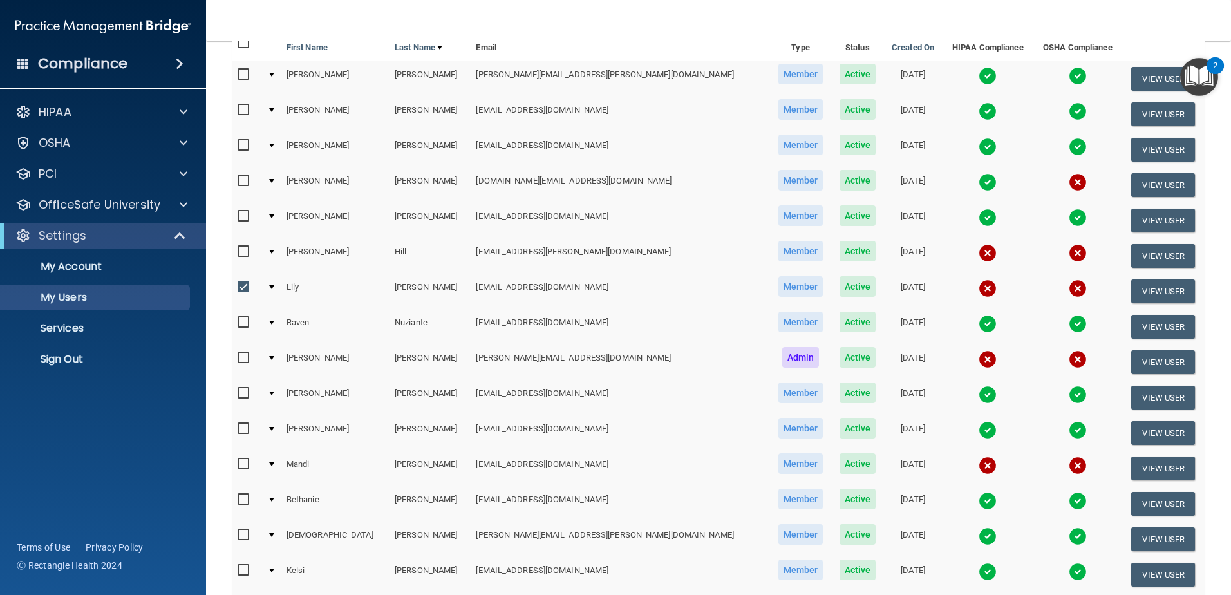
click at [236, 462] on td at bounding box center [247, 468] width 30 height 35
click at [239, 462] on input "checkbox" at bounding box center [245, 464] width 15 height 10
checkbox input "true"
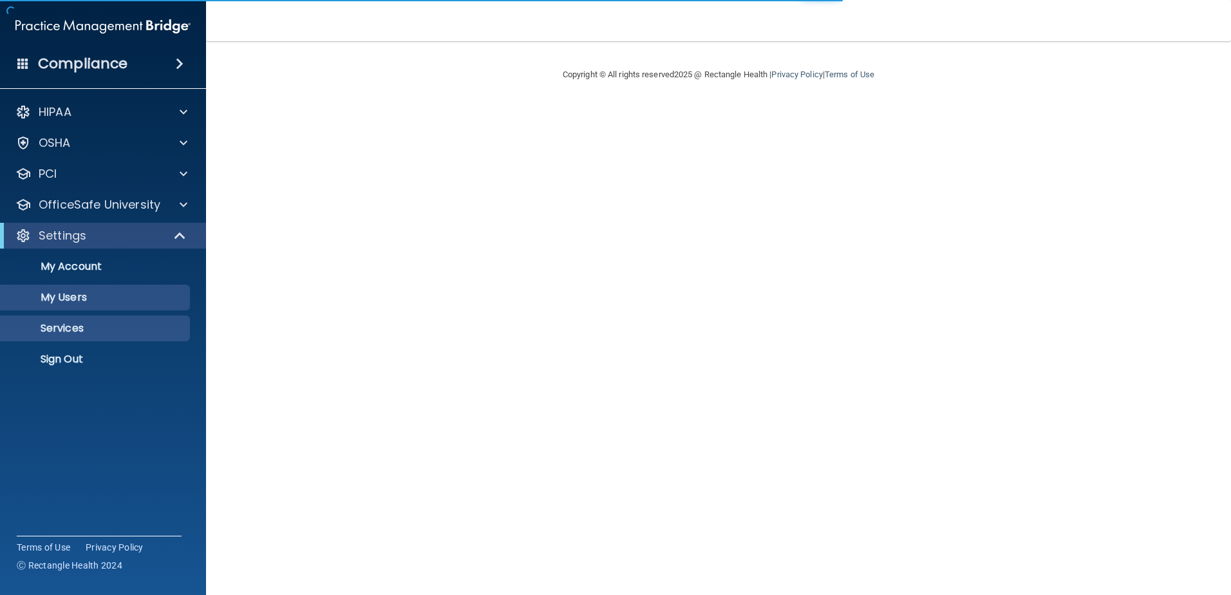
select select "20"
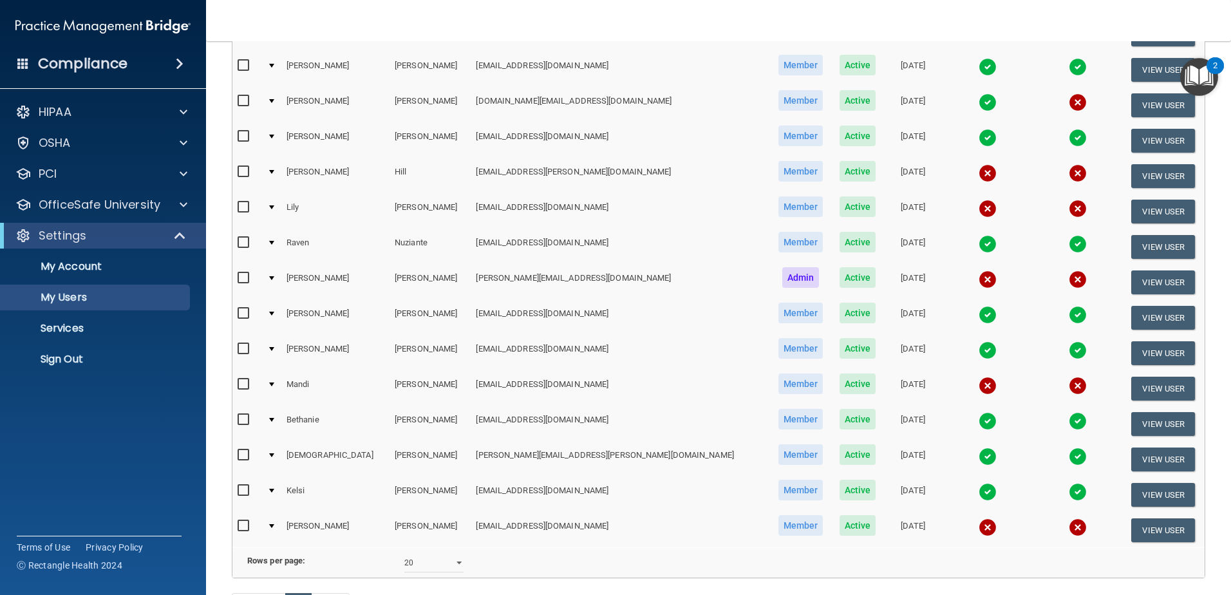
scroll to position [193, 0]
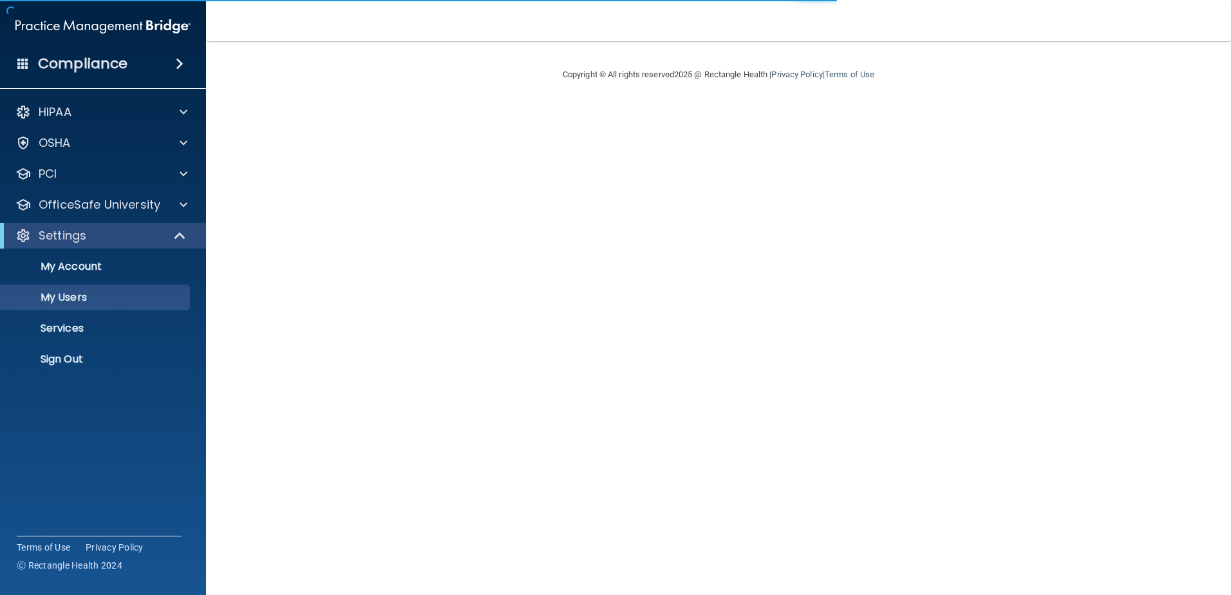
select select "20"
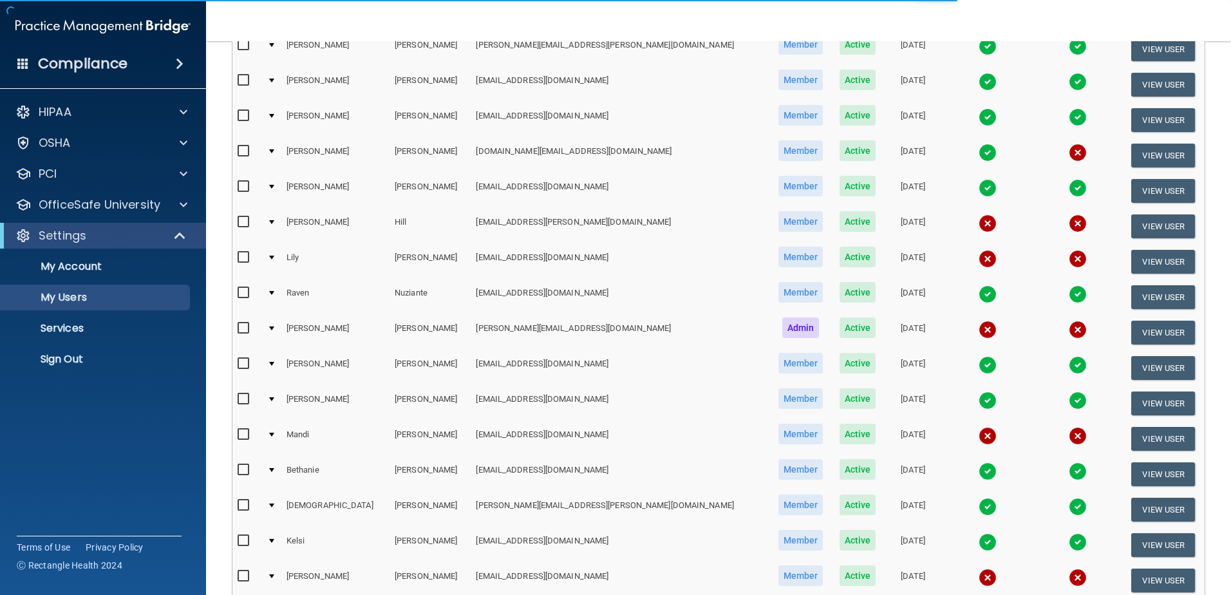
scroll to position [329, 0]
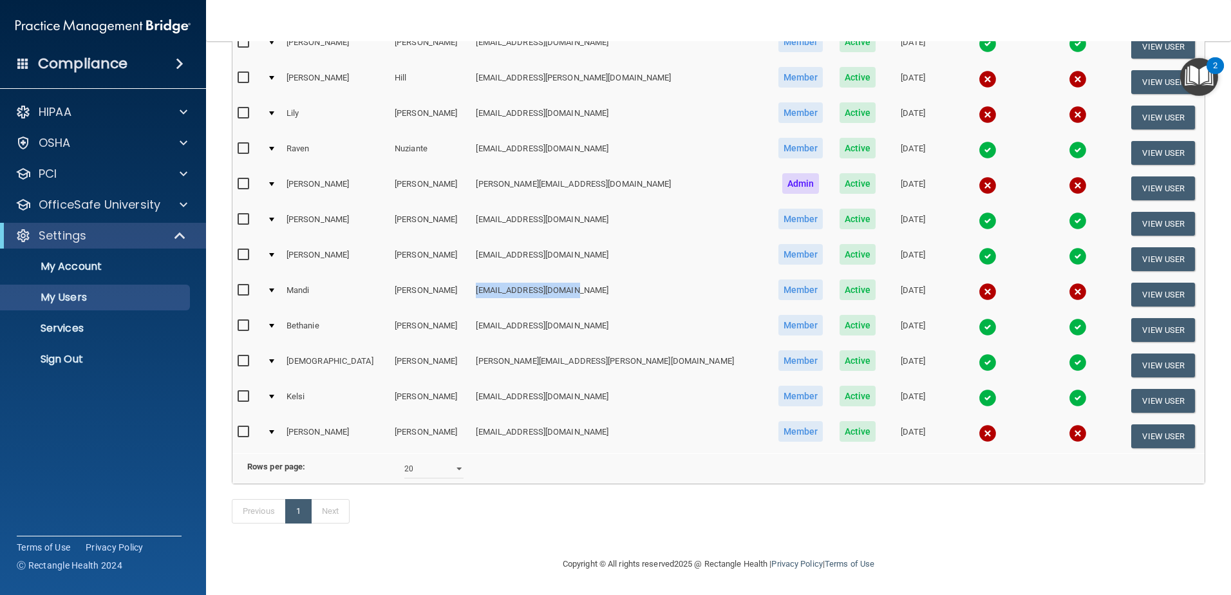
drag, startPoint x: 570, startPoint y: 270, endPoint x: 453, endPoint y: 272, distance: 117.2
click at [471, 277] on td "[EMAIL_ADDRESS][DOMAIN_NAME]" at bounding box center [620, 294] width 299 height 35
copy td "[EMAIL_ADDRESS][DOMAIN_NAME]"
click at [244, 108] on input "checkbox" at bounding box center [245, 113] width 15 height 10
checkbox input "true"
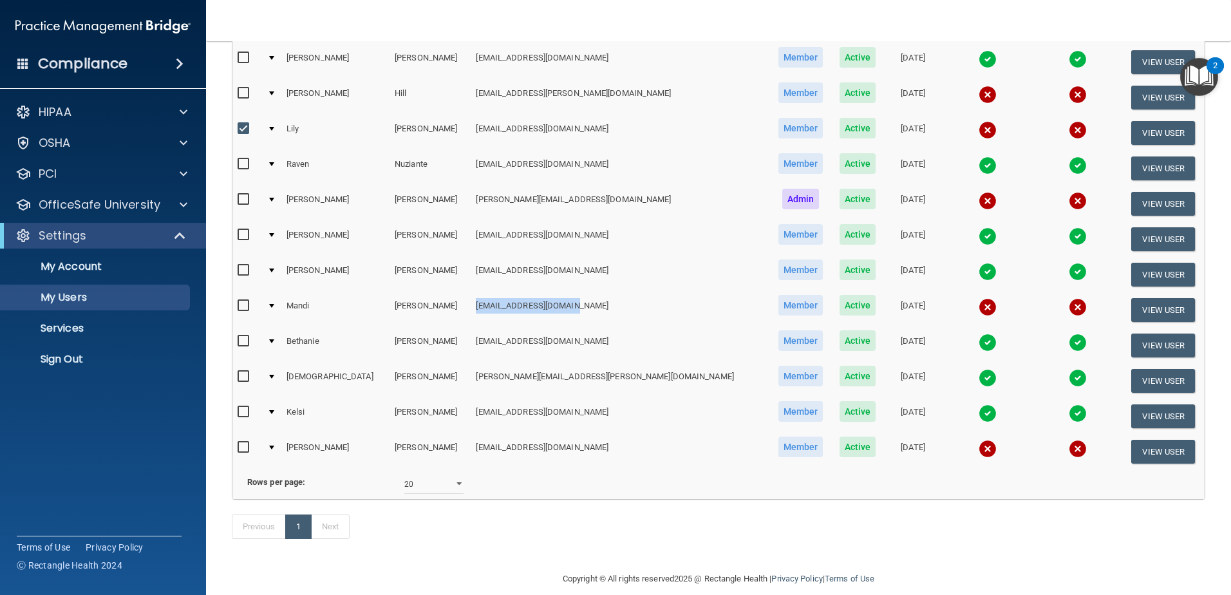
scroll to position [265, 0]
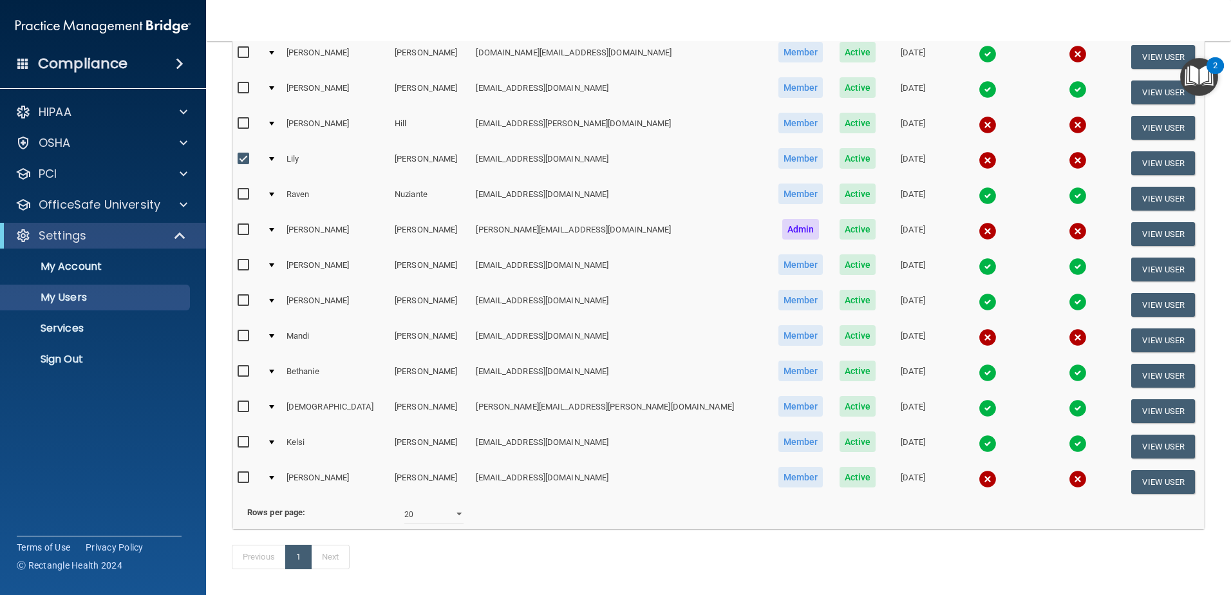
drag, startPoint x: 184, startPoint y: 423, endPoint x: 328, endPoint y: 414, distance: 143.9
click at [184, 424] on accordion "HIPAA Documents and Policies Report an Incident Business Associates Emergency P…" at bounding box center [103, 261] width 207 height 334
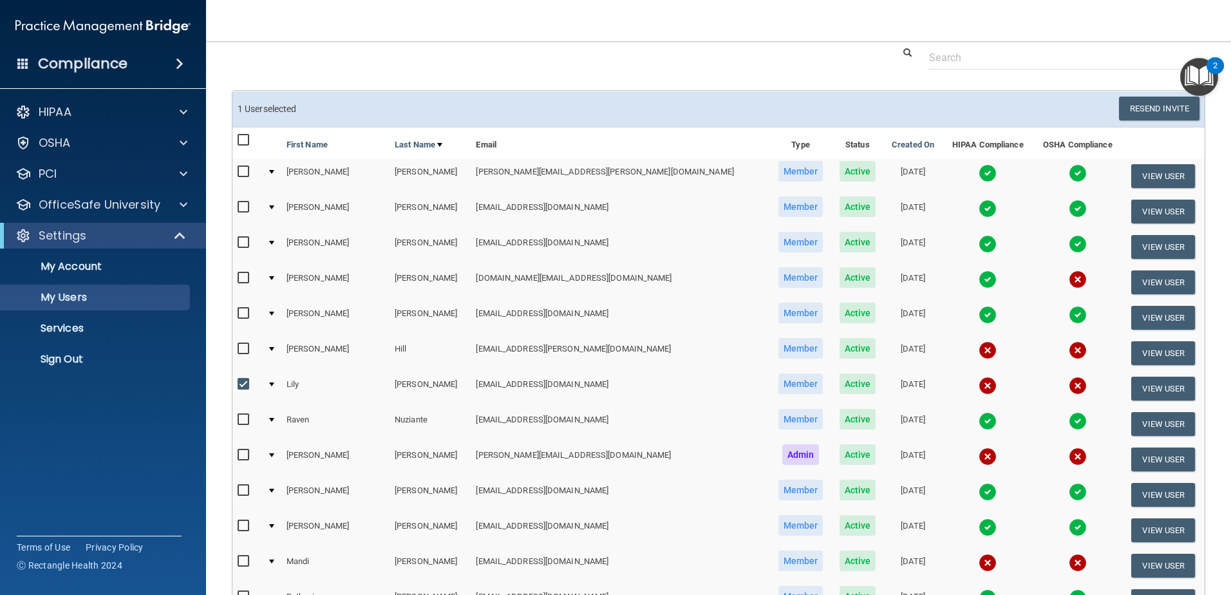
scroll to position [8, 0]
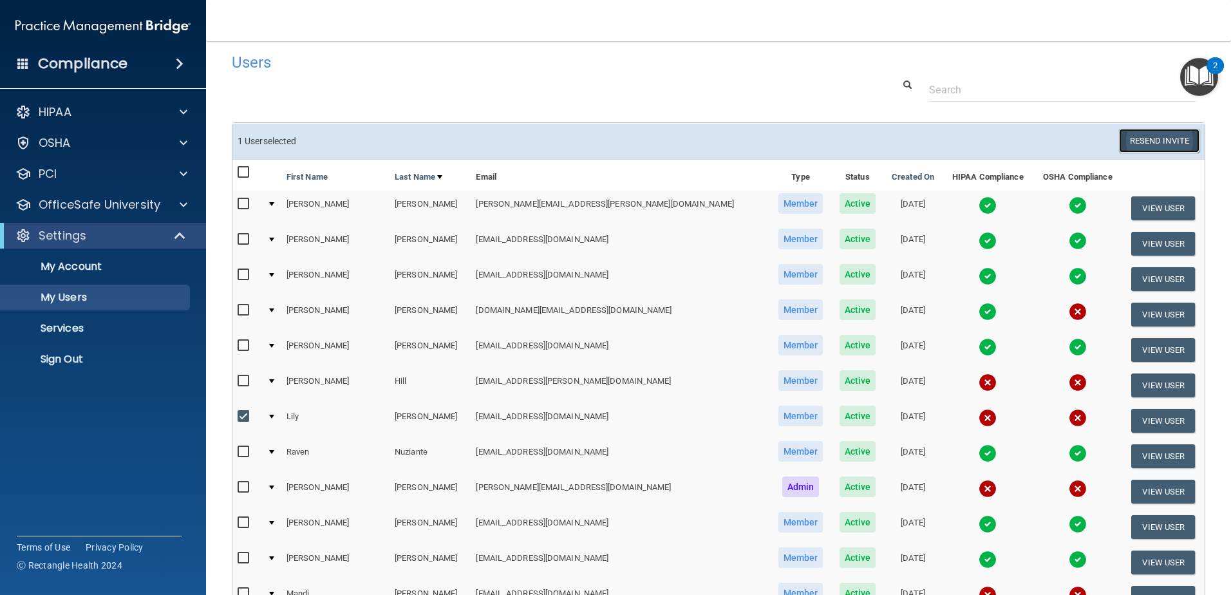
click at [1141, 144] on button "Resend Invite" at bounding box center [1159, 141] width 80 height 24
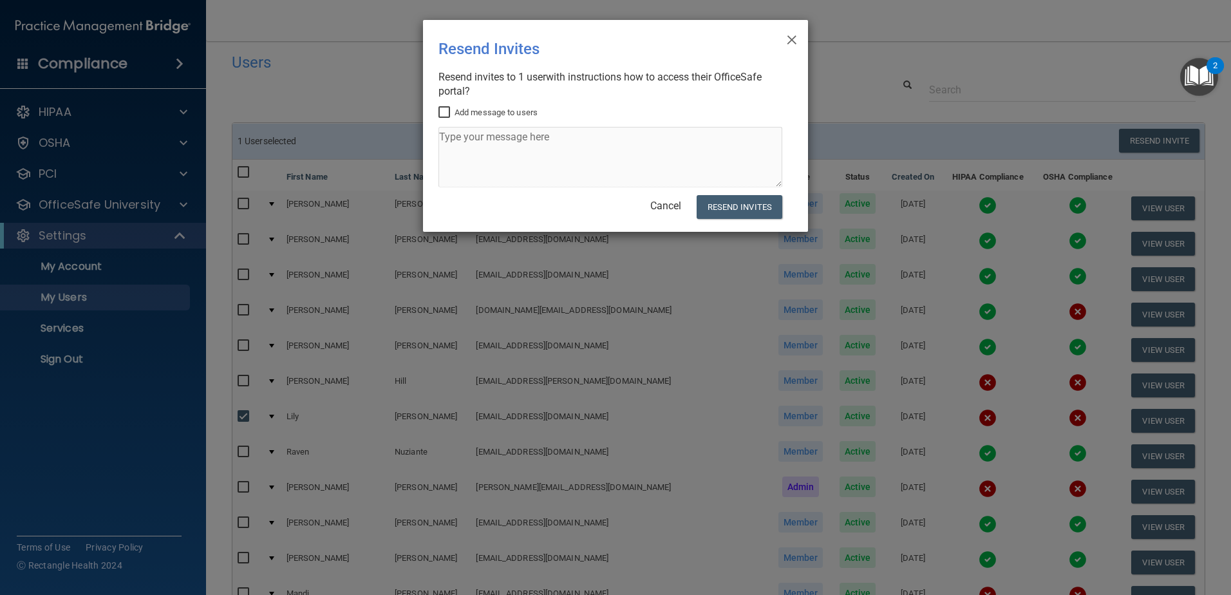
click at [454, 112] on label "Add message to users" at bounding box center [488, 112] width 99 height 15
click at [453, 112] on input "Add message to users" at bounding box center [446, 113] width 15 height 10
checkbox input "true"
click at [474, 144] on textarea at bounding box center [611, 157] width 344 height 61
type textarea "Please use this new invitation to sign on - RH Care team"
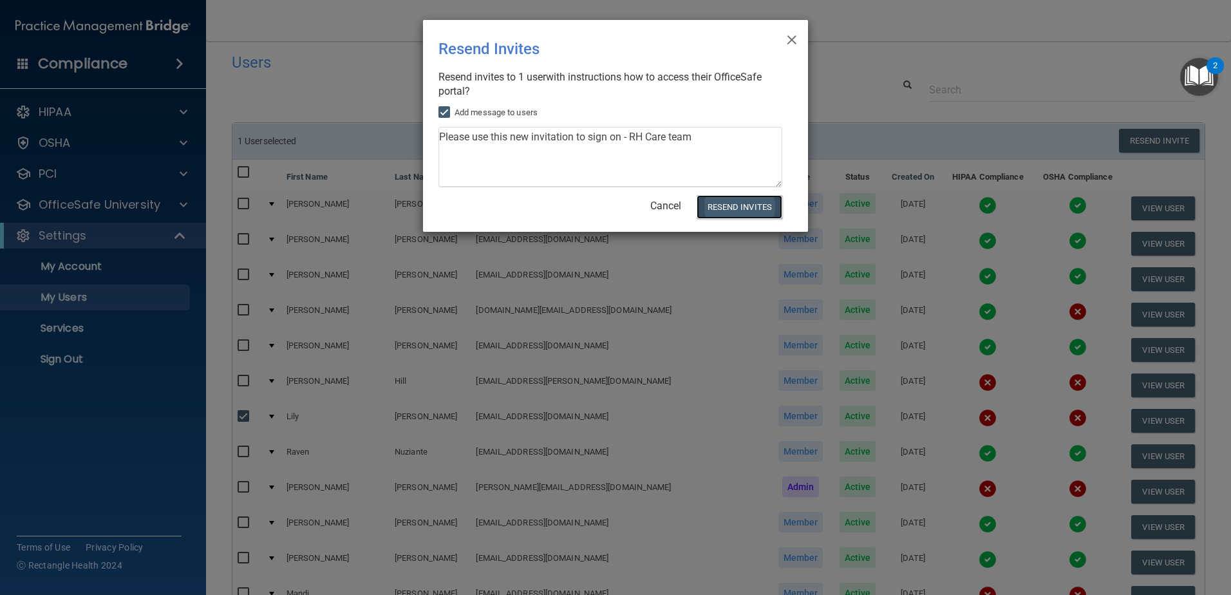
click at [750, 214] on button "Resend Invites" at bounding box center [740, 207] width 86 height 24
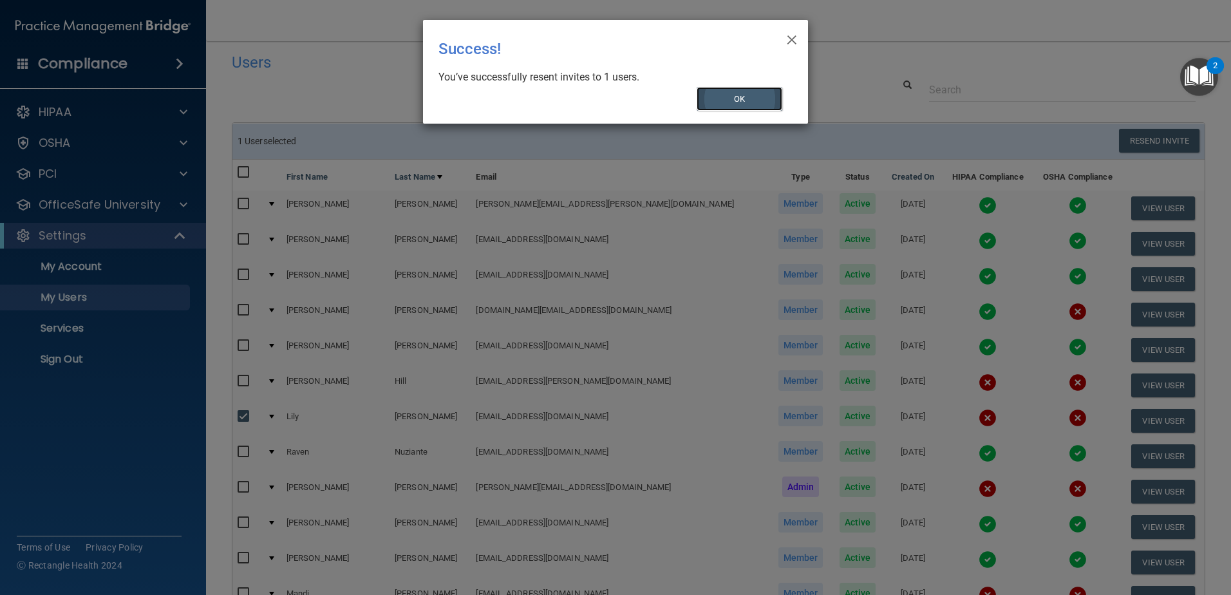
click at [757, 106] on button "OK" at bounding box center [740, 99] width 86 height 24
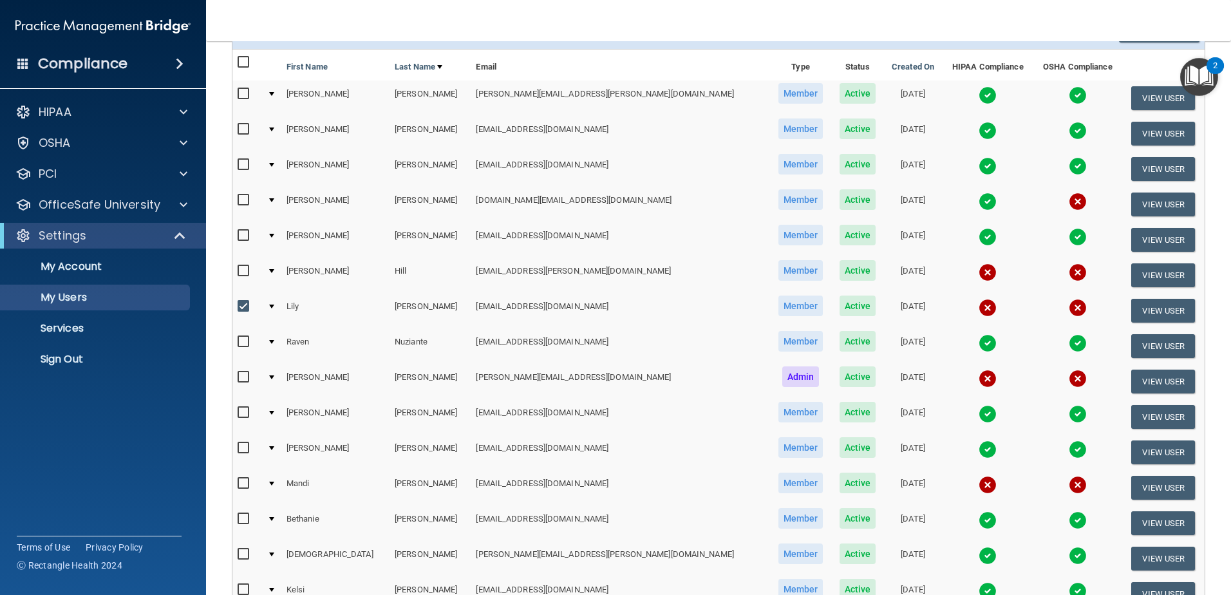
scroll to position [330, 0]
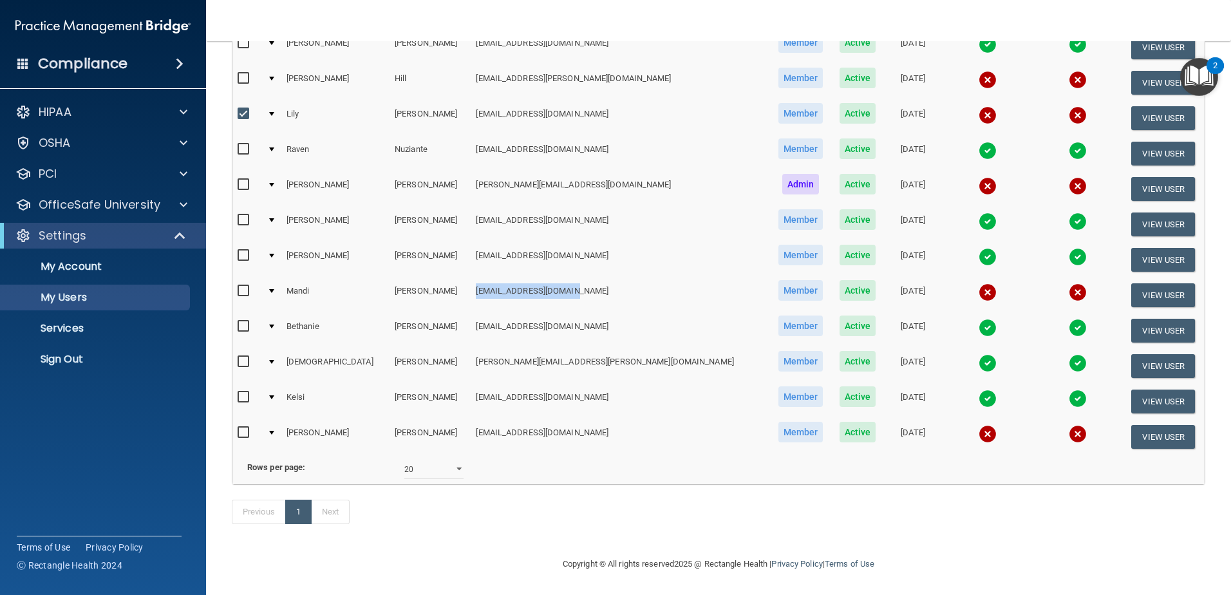
drag, startPoint x: 560, startPoint y: 274, endPoint x: 456, endPoint y: 274, distance: 104.3
click at [471, 278] on td "[EMAIL_ADDRESS][DOMAIN_NAME]" at bounding box center [620, 295] width 299 height 35
copy td "[EMAIL_ADDRESS][DOMAIN_NAME]"
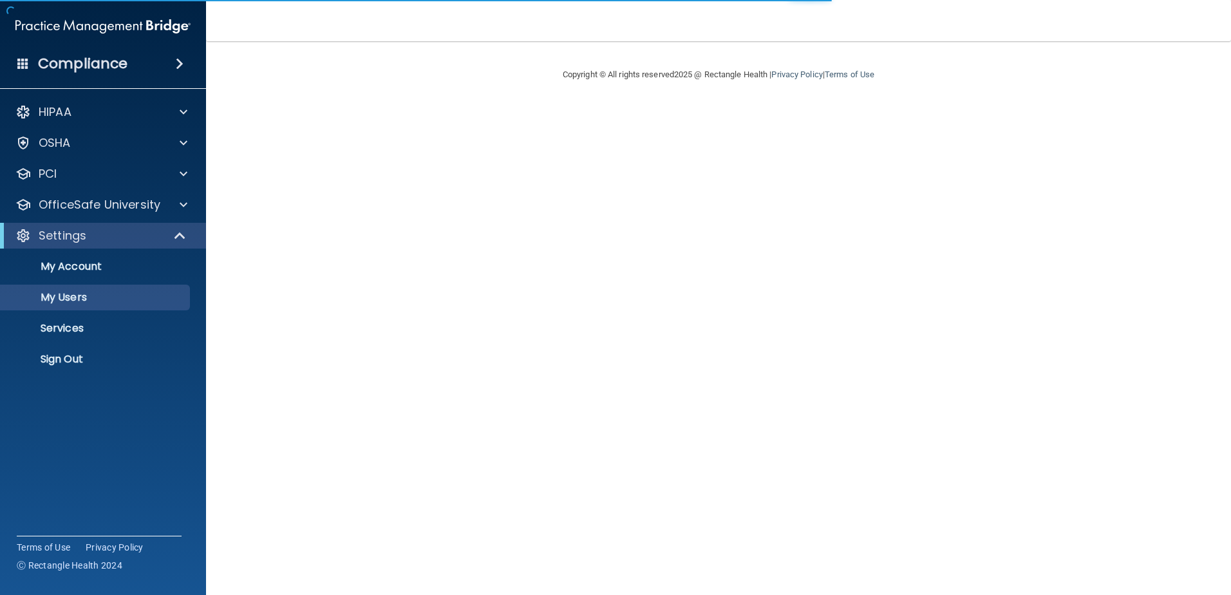
select select "20"
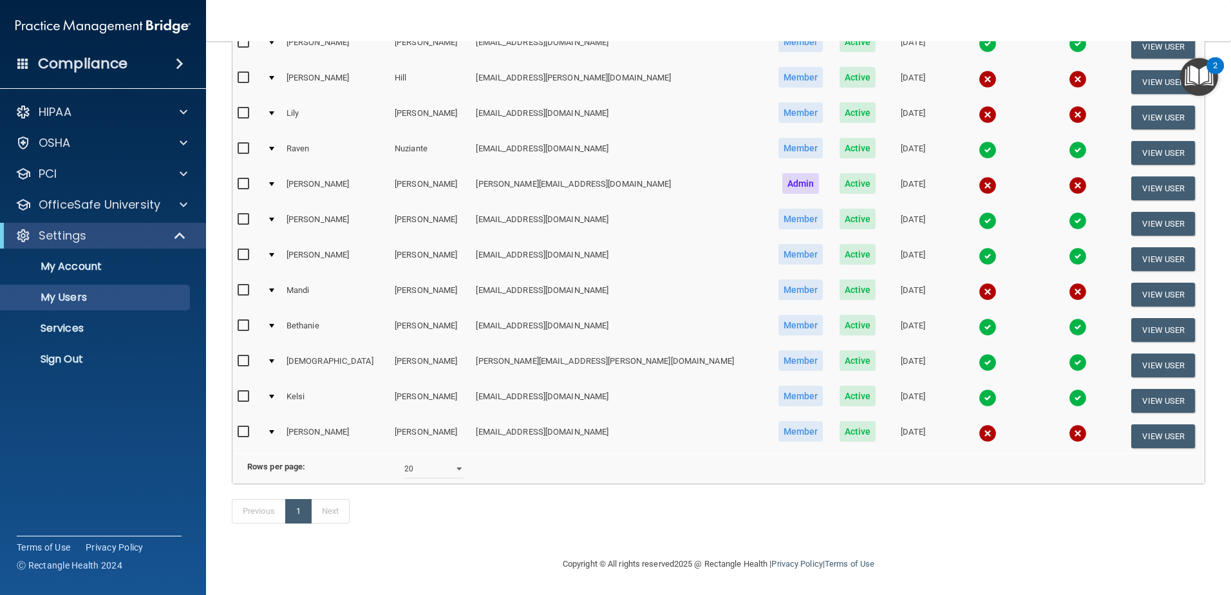
scroll to position [322, 0]
click at [1169, 283] on button "View User" at bounding box center [1163, 295] width 64 height 24
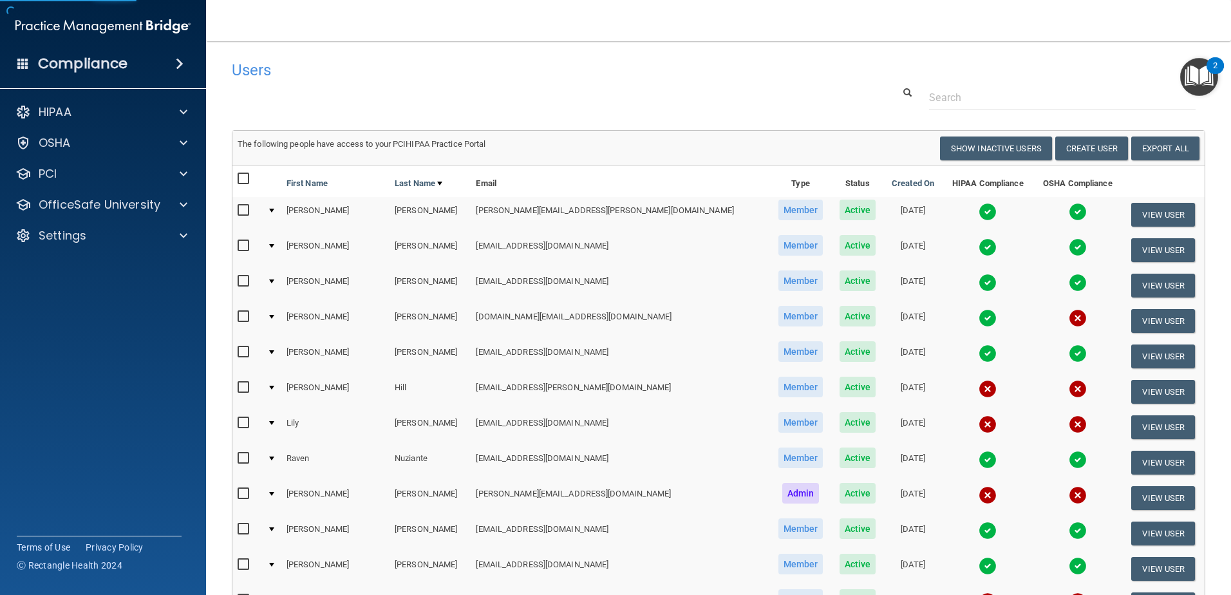
select select "practice_member"
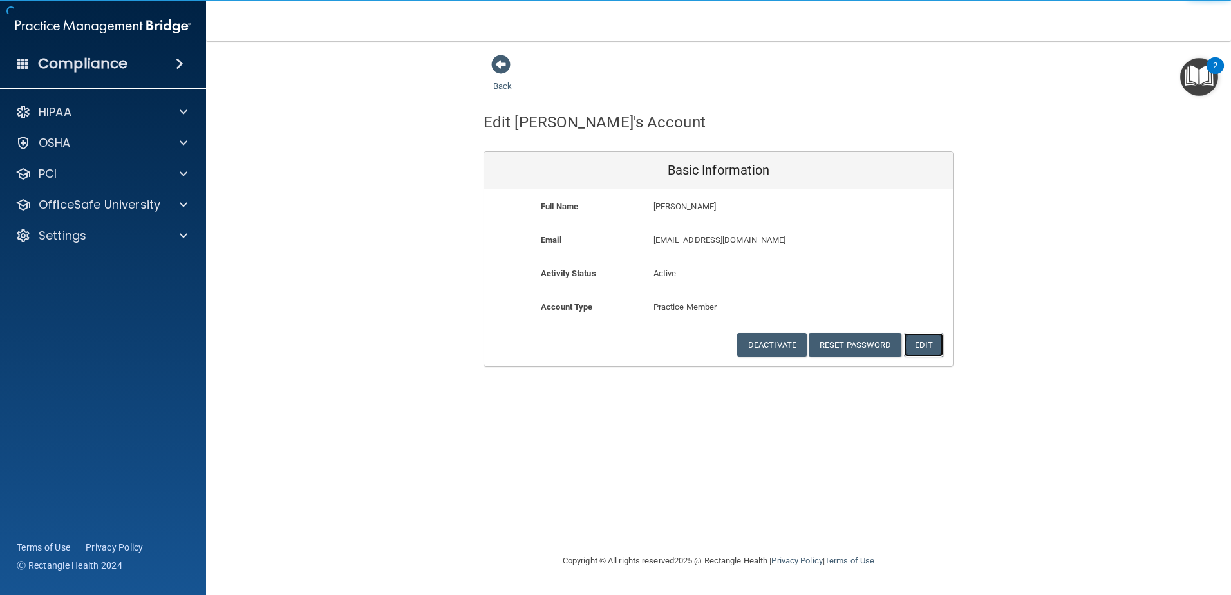
click at [920, 346] on button "Edit" at bounding box center [923, 345] width 39 height 24
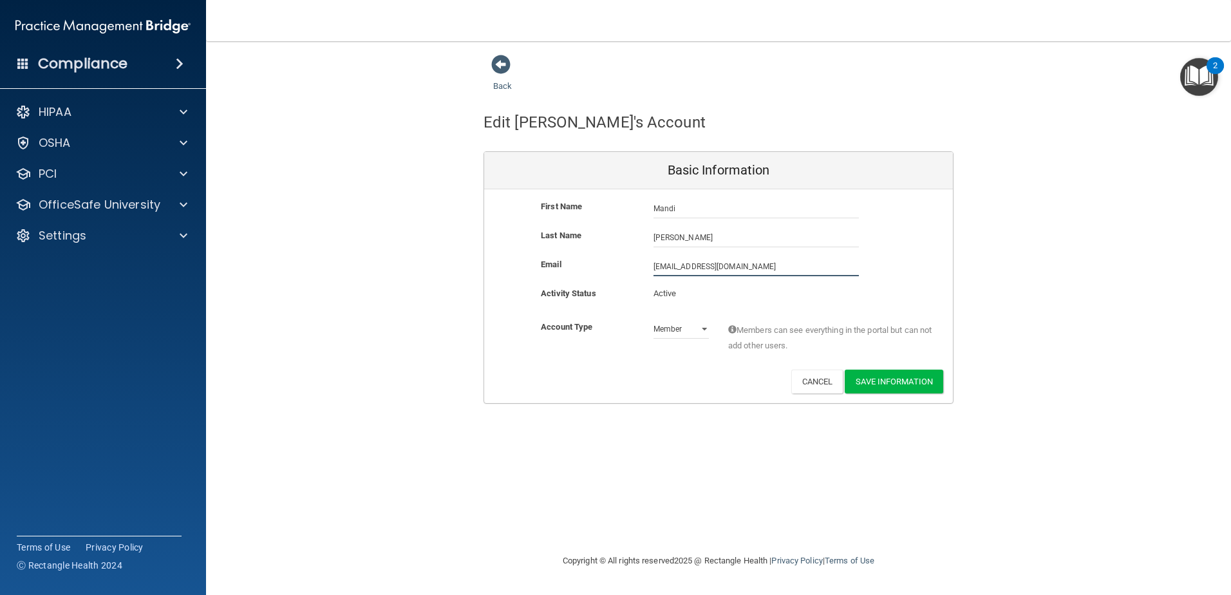
drag, startPoint x: 754, startPoint y: 271, endPoint x: 595, endPoint y: 263, distance: 159.3
click at [595, 263] on div "Email [EMAIL_ADDRESS][DOMAIN_NAME] [EMAIL_ADDRESS][DOMAIN_NAME]" at bounding box center [718, 266] width 469 height 19
paste input "[EMAIL_ADDRESS][DOMAIN_NAME]"
type input "[EMAIL_ADDRESS][DOMAIN_NAME]"
click at [862, 380] on button "Save Information" at bounding box center [894, 384] width 99 height 24
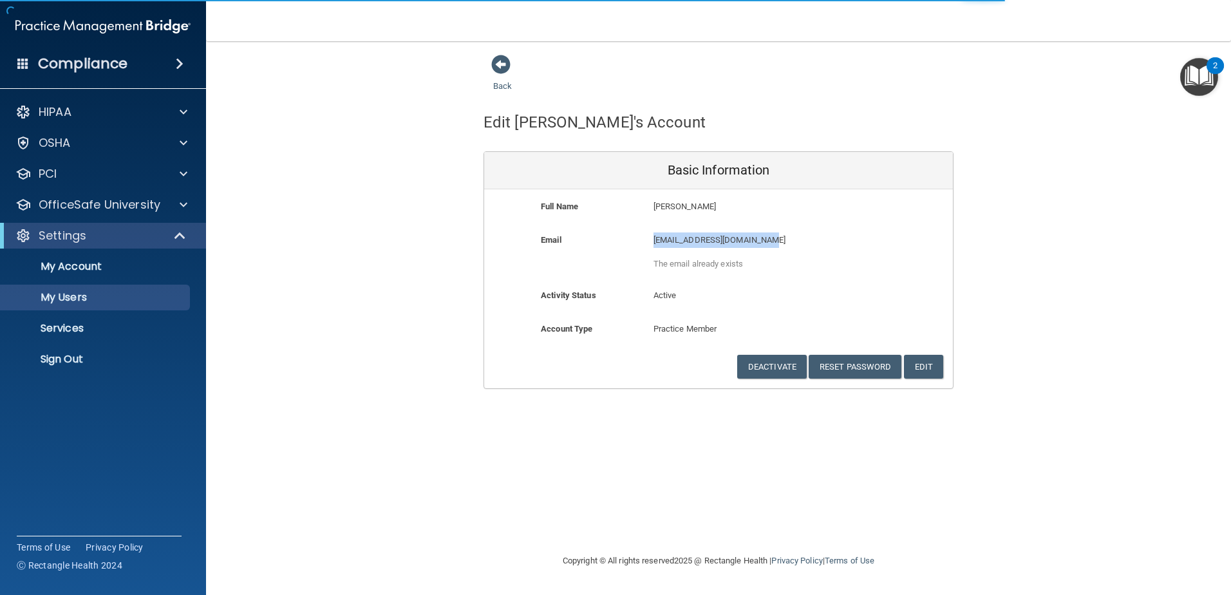
drag, startPoint x: 764, startPoint y: 239, endPoint x: 641, endPoint y: 237, distance: 123.0
click at [641, 237] on div "Email infotrahandds@lusfiber.net infotrahandds@lusfiber.net The email already e…" at bounding box center [718, 255] width 469 height 46
select select "20"
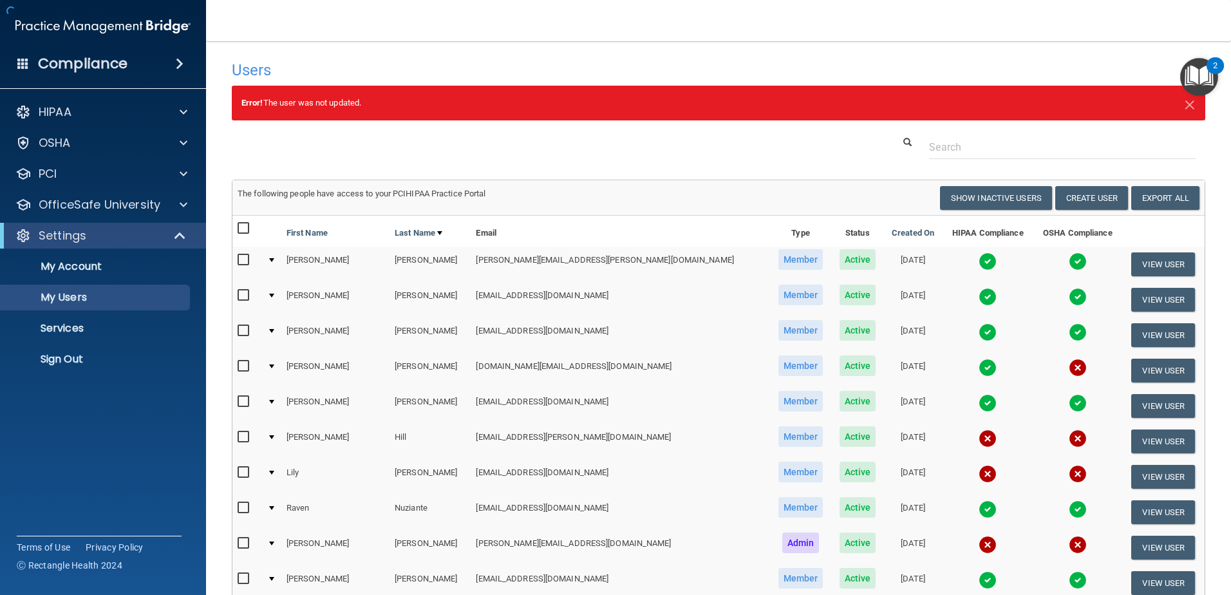
copy div "[EMAIL_ADDRESS][DOMAIN_NAME]"
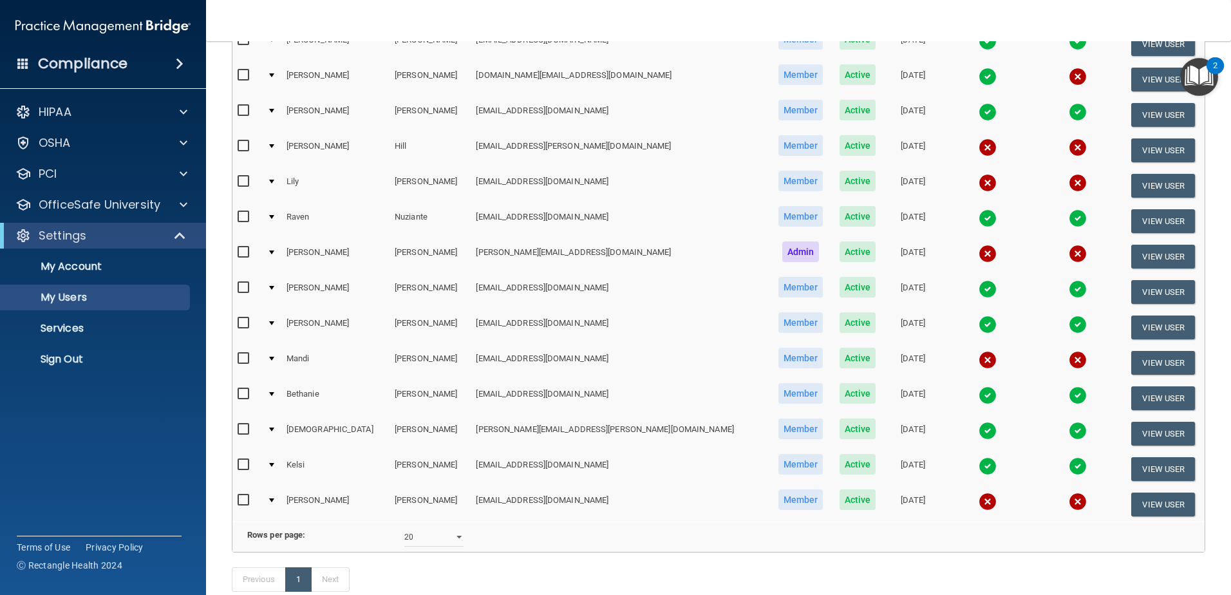
scroll to position [322, 0]
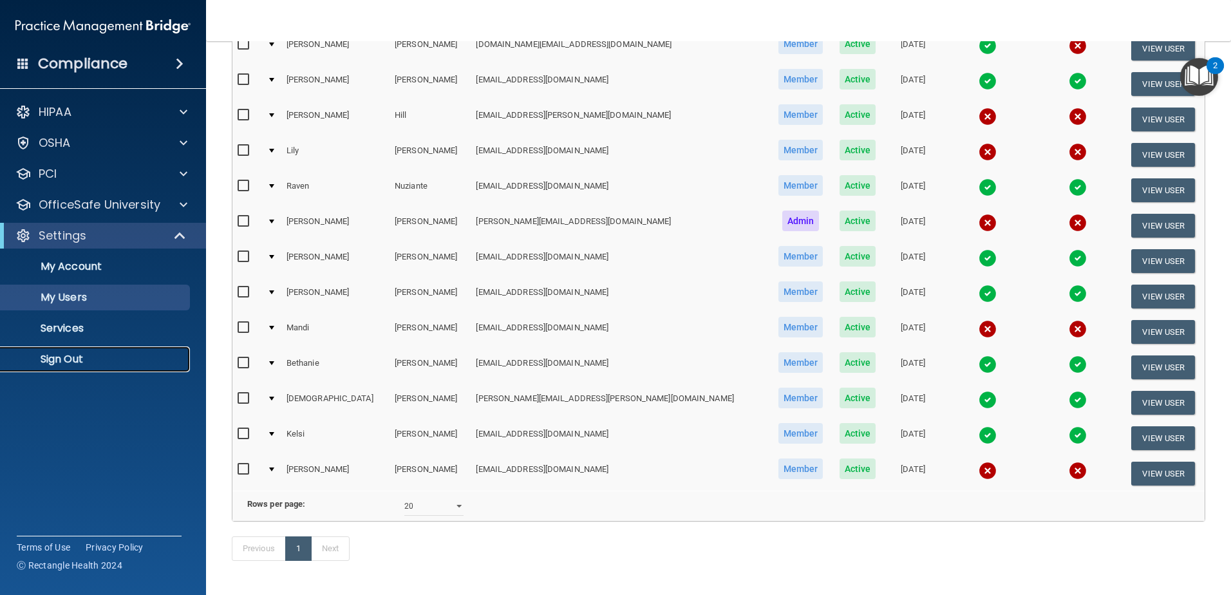
click at [103, 361] on p "Sign Out" at bounding box center [96, 359] width 176 height 13
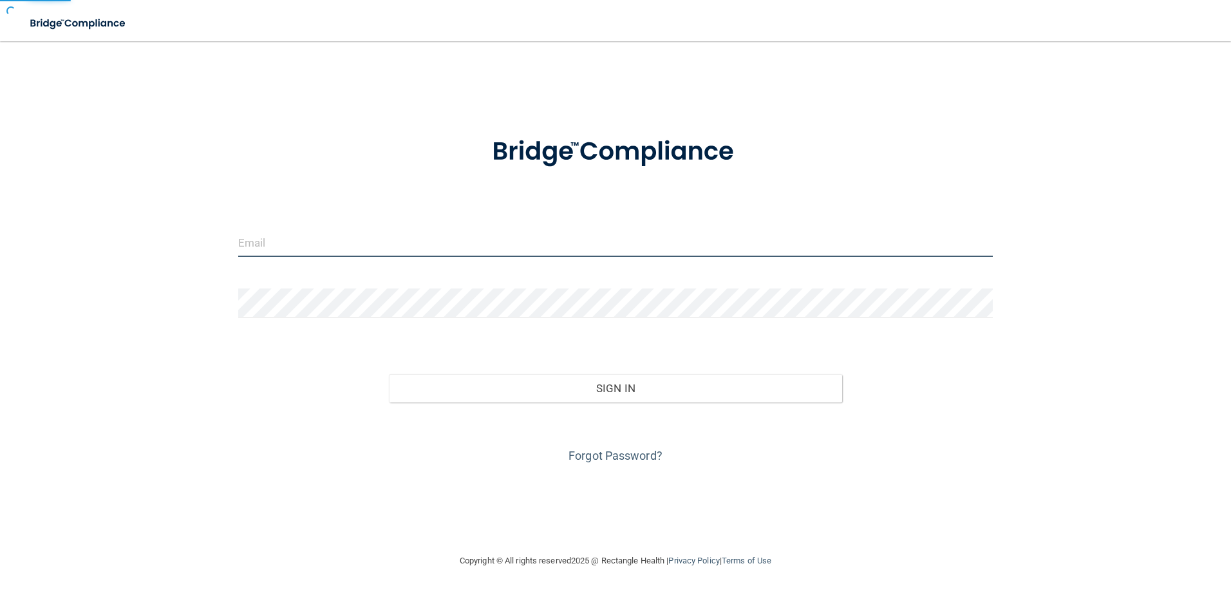
type input "storres@rectanglehealth.com"
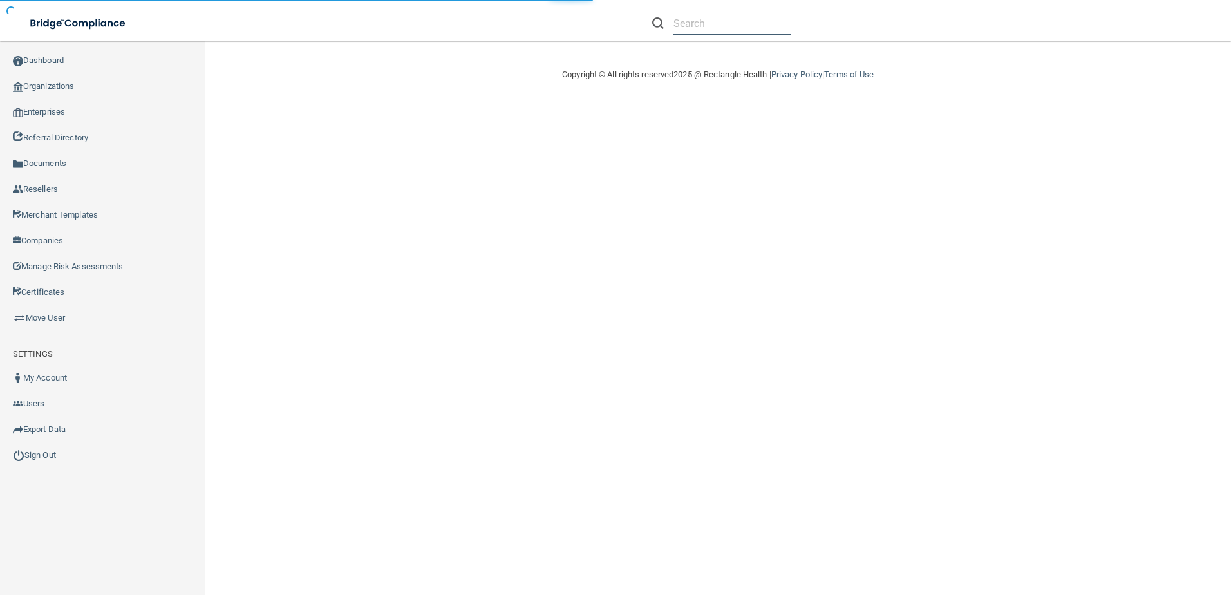
click at [699, 23] on input "text" at bounding box center [733, 24] width 118 height 24
paste input "[EMAIL_ADDRESS][DOMAIN_NAME]"
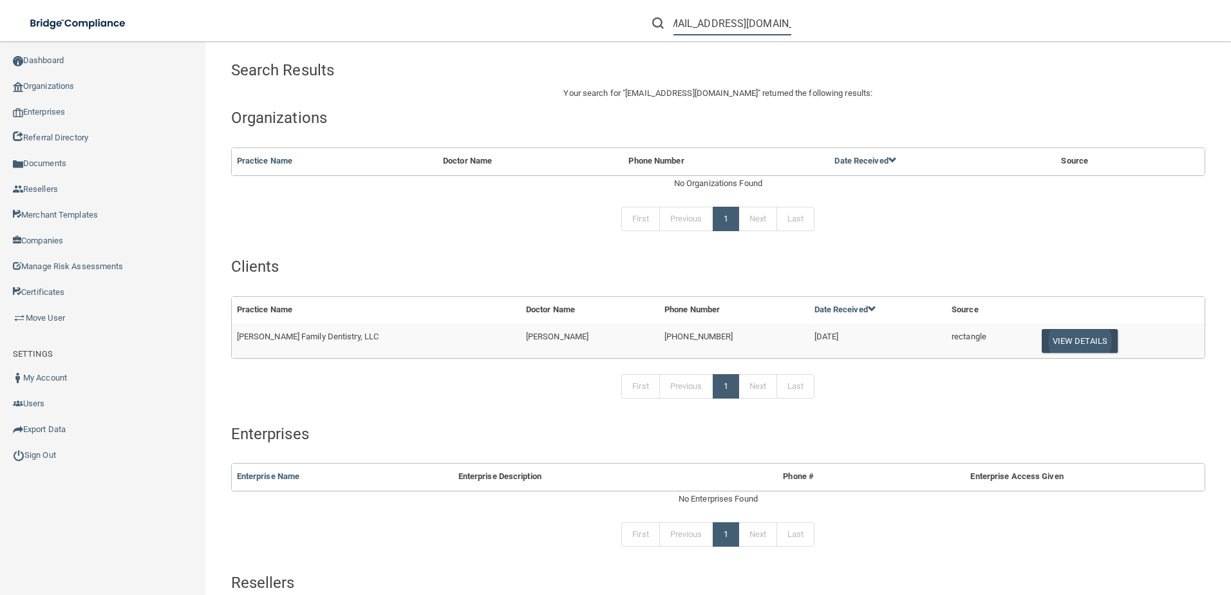
type input "[EMAIL_ADDRESS][DOMAIN_NAME]"
click at [1071, 333] on button "View Details" at bounding box center [1080, 341] width 76 height 24
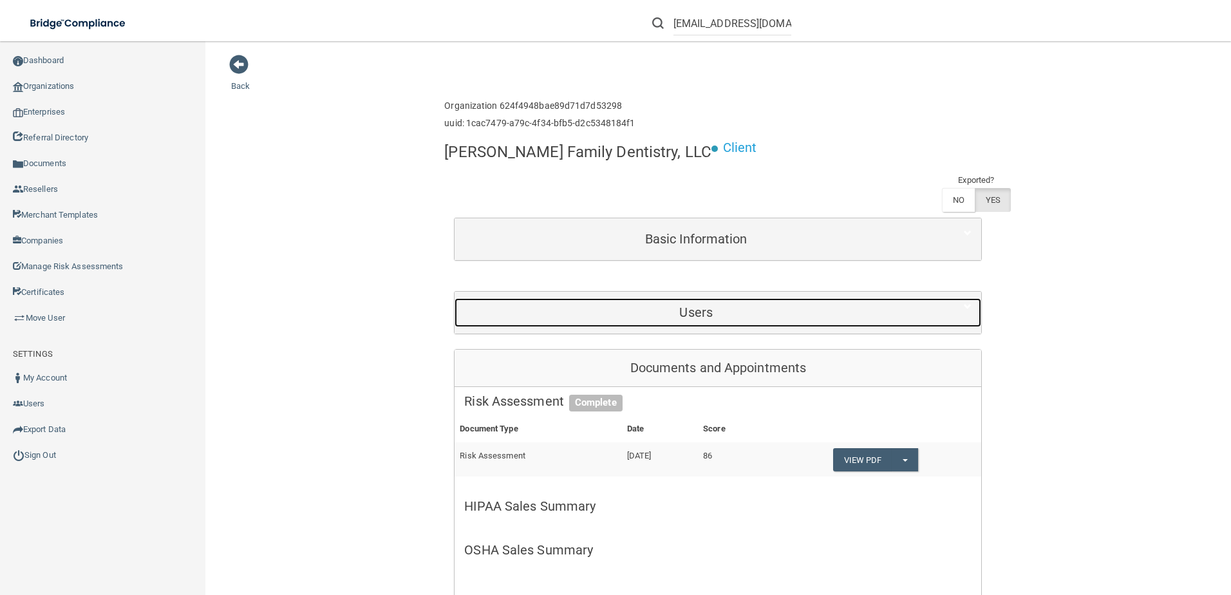
click at [632, 305] on h5 "Users" at bounding box center [696, 312] width 464 height 14
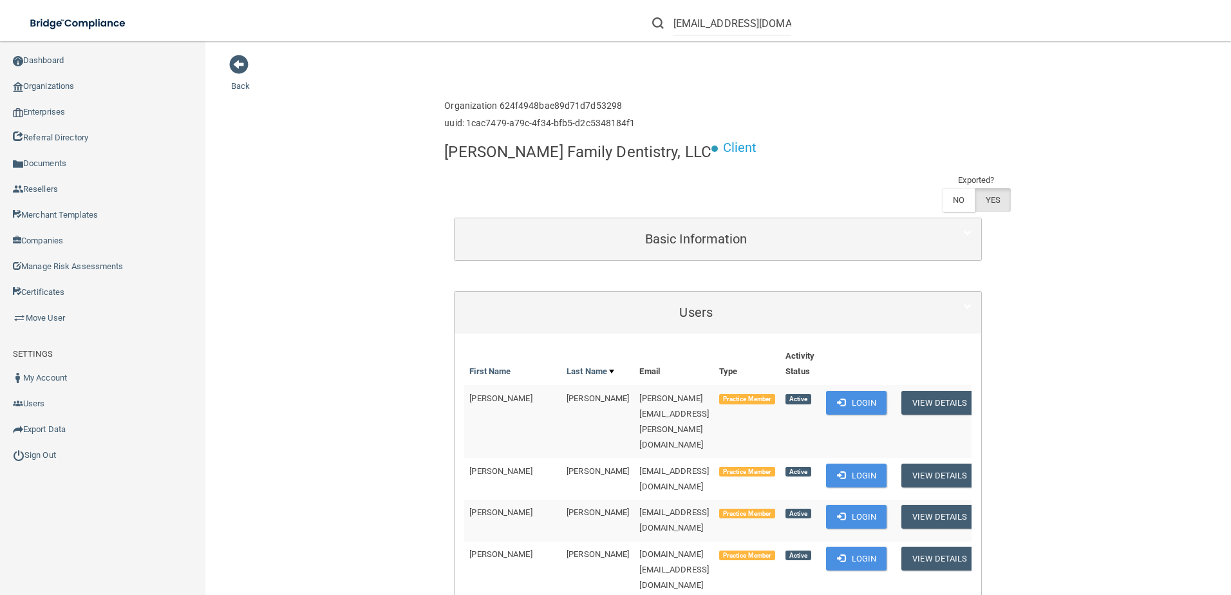
scroll to position [460, 0]
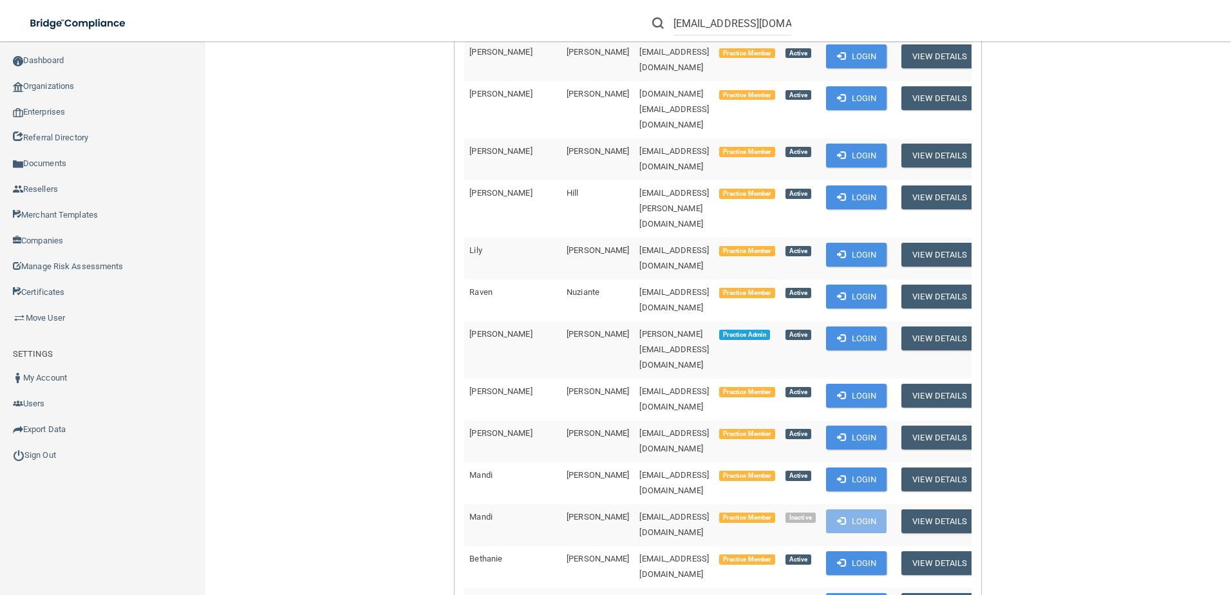
drag, startPoint x: 626, startPoint y: 315, endPoint x: 520, endPoint y: 321, distance: 105.8
click at [567, 512] on span "[PERSON_NAME]" at bounding box center [598, 517] width 62 height 10
click at [675, 504] on td "[EMAIL_ADDRESS][DOMAIN_NAME]" at bounding box center [674, 525] width 80 height 42
click at [672, 504] on td "[EMAIL_ADDRESS][DOMAIN_NAME]" at bounding box center [674, 525] width 80 height 42
click at [670, 504] on td "[EMAIL_ADDRESS][DOMAIN_NAME]" at bounding box center [674, 525] width 80 height 42
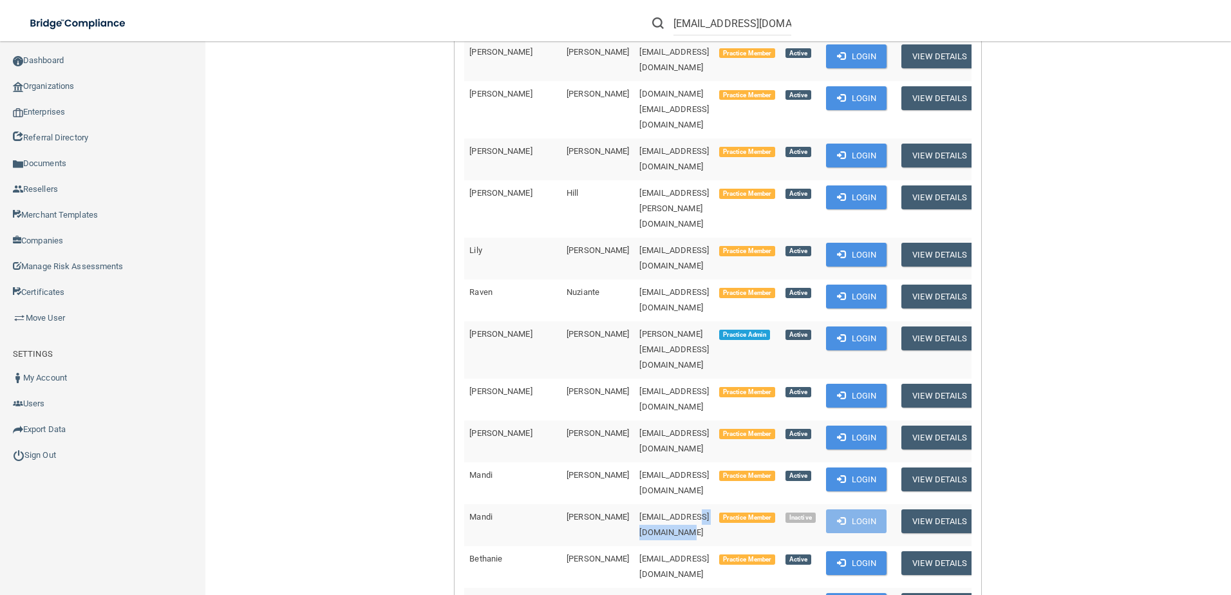
drag, startPoint x: 671, startPoint y: 318, endPoint x: 609, endPoint y: 323, distance: 62.6
click at [634, 504] on td "[EMAIL_ADDRESS][DOMAIN_NAME]" at bounding box center [674, 525] width 80 height 42
drag, startPoint x: 609, startPoint y: 323, endPoint x: 705, endPoint y: 330, distance: 96.2
click at [714, 504] on td "Practice Member" at bounding box center [747, 525] width 66 height 42
drag, startPoint x: 670, startPoint y: 318, endPoint x: 545, endPoint y: 325, distance: 125.1
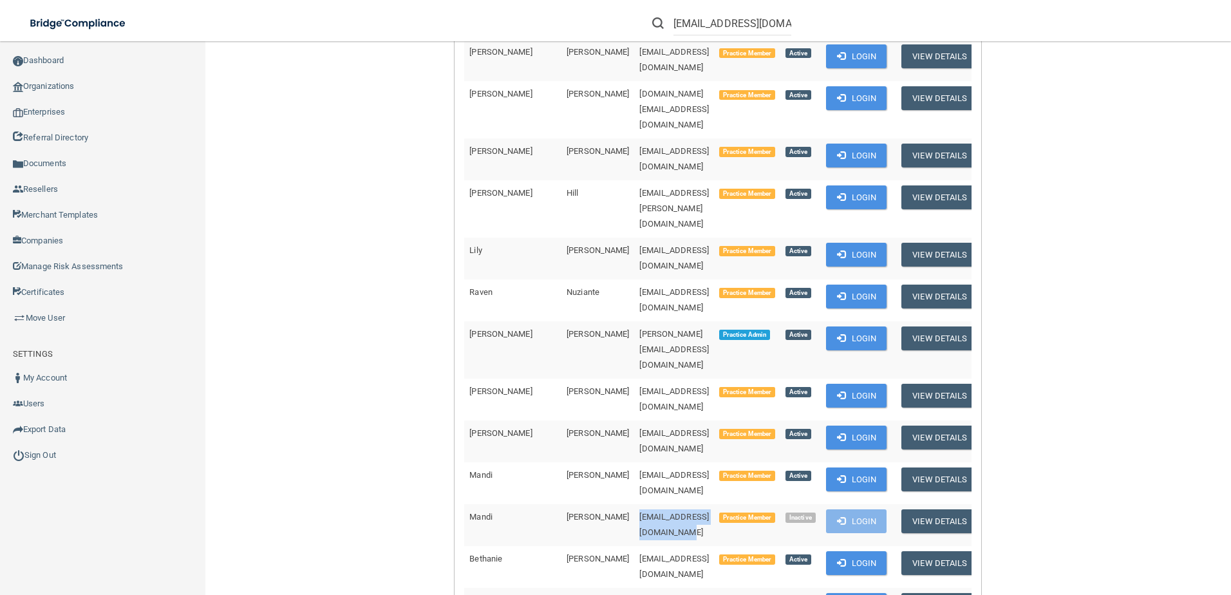
click at [545, 504] on tr "Mandi Theriot infotrahandds@lusfiber.net Practice Member Inactive Login View De…" at bounding box center [723, 525] width 518 height 42
copy tr "[EMAIL_ADDRESS][DOMAIN_NAME]"
click at [914, 509] on button "View Details" at bounding box center [940, 521] width 76 height 24
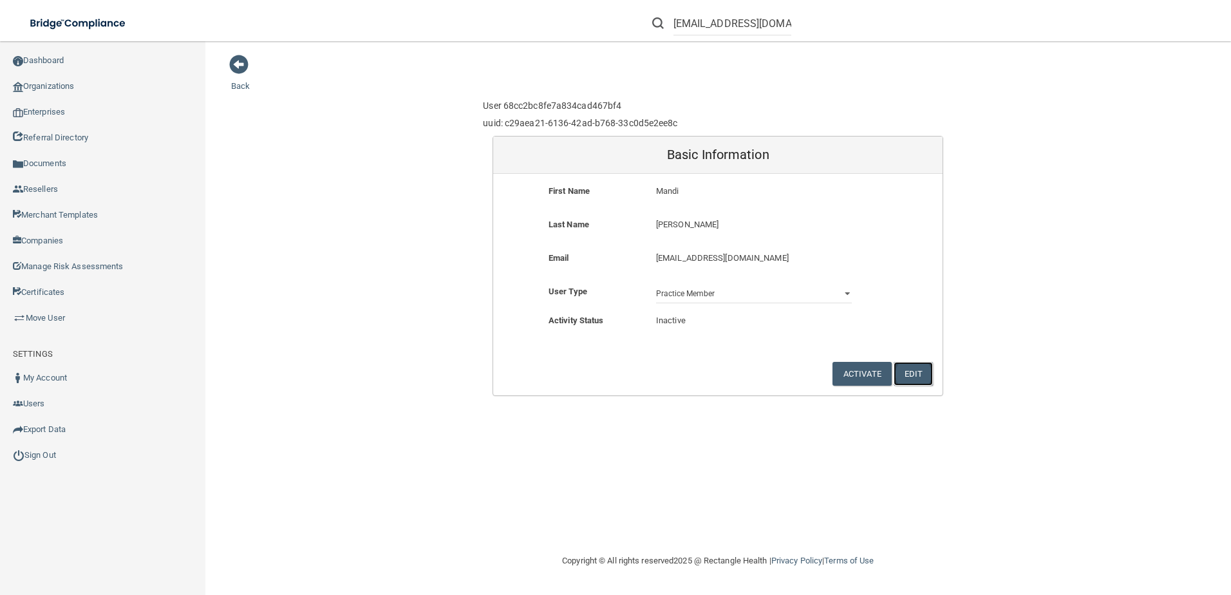
click at [904, 370] on button "Edit" at bounding box center [913, 374] width 39 height 24
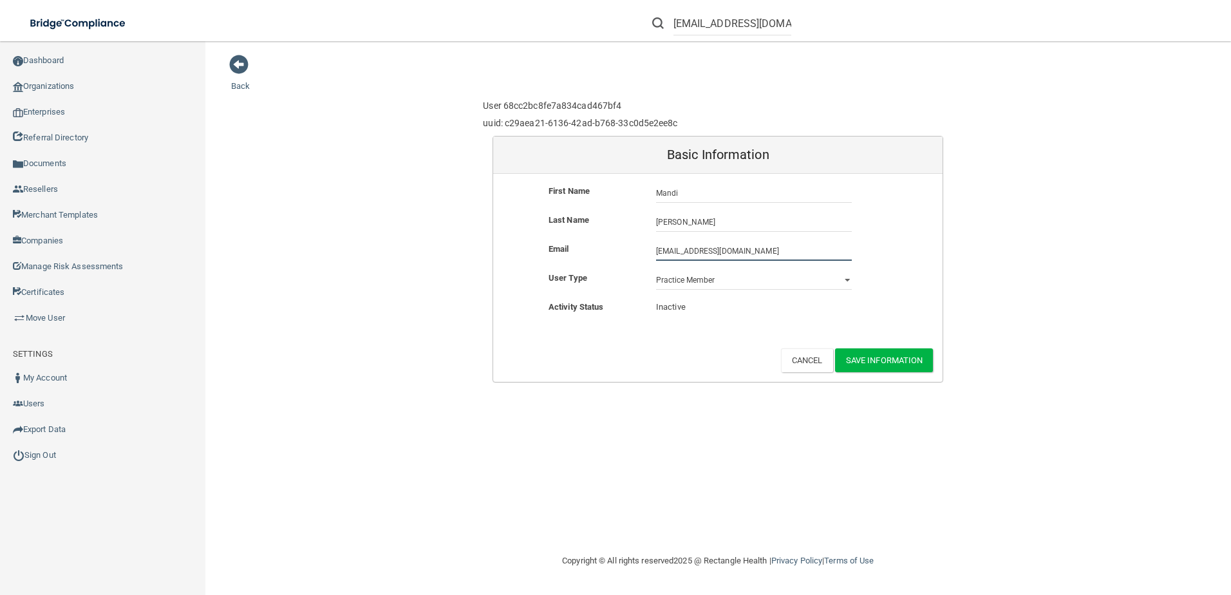
click at [771, 253] on input "[EMAIL_ADDRESS][DOMAIN_NAME]" at bounding box center [754, 250] width 196 height 19
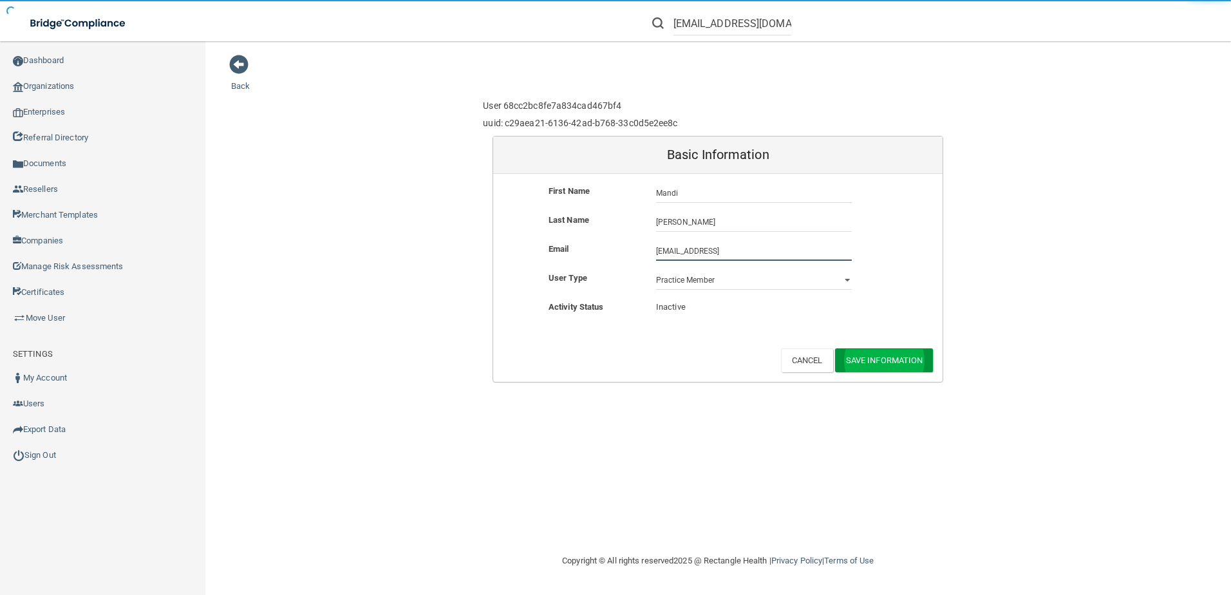
type input "infotrahandds@lusfiber.nettt"
click at [855, 356] on button "Save Information" at bounding box center [884, 360] width 99 height 24
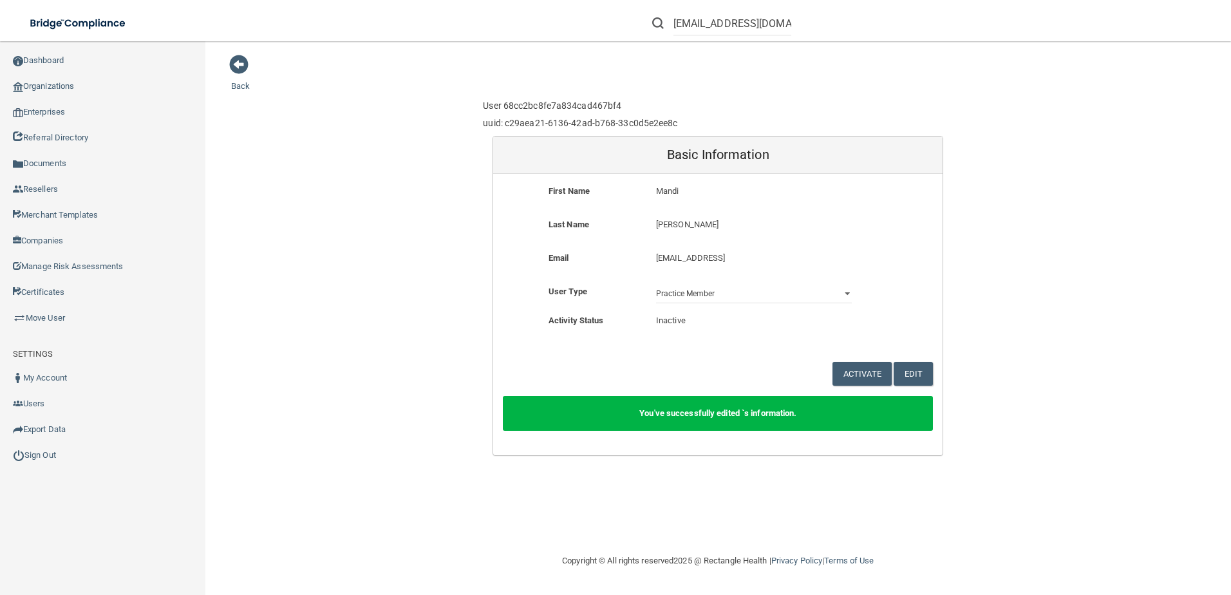
click at [225, 57] on main "Back User 68cc2bc8fe7a834cad467bf4 uuid: c29aea21-6136-42ad-b768-33c0d5e2ee8c B…" at bounding box center [718, 318] width 1026 height 554
click at [235, 61] on span at bounding box center [238, 64] width 19 height 19
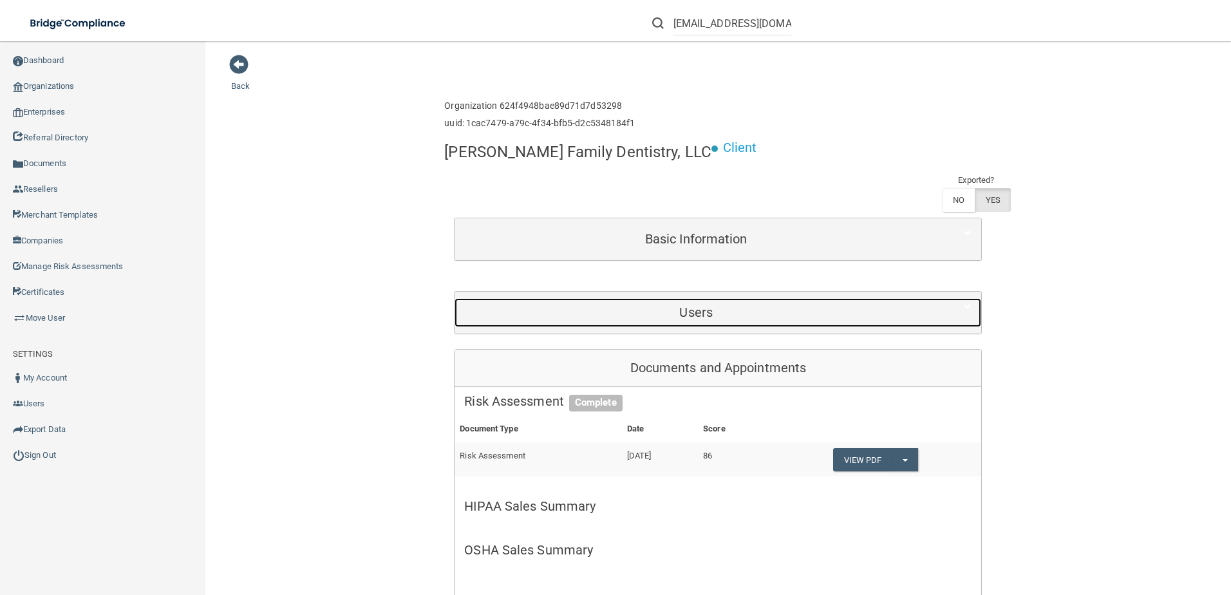
drag, startPoint x: 782, startPoint y: 274, endPoint x: 793, endPoint y: 322, distance: 48.9
click at [782, 305] on h5 "Users" at bounding box center [696, 312] width 464 height 14
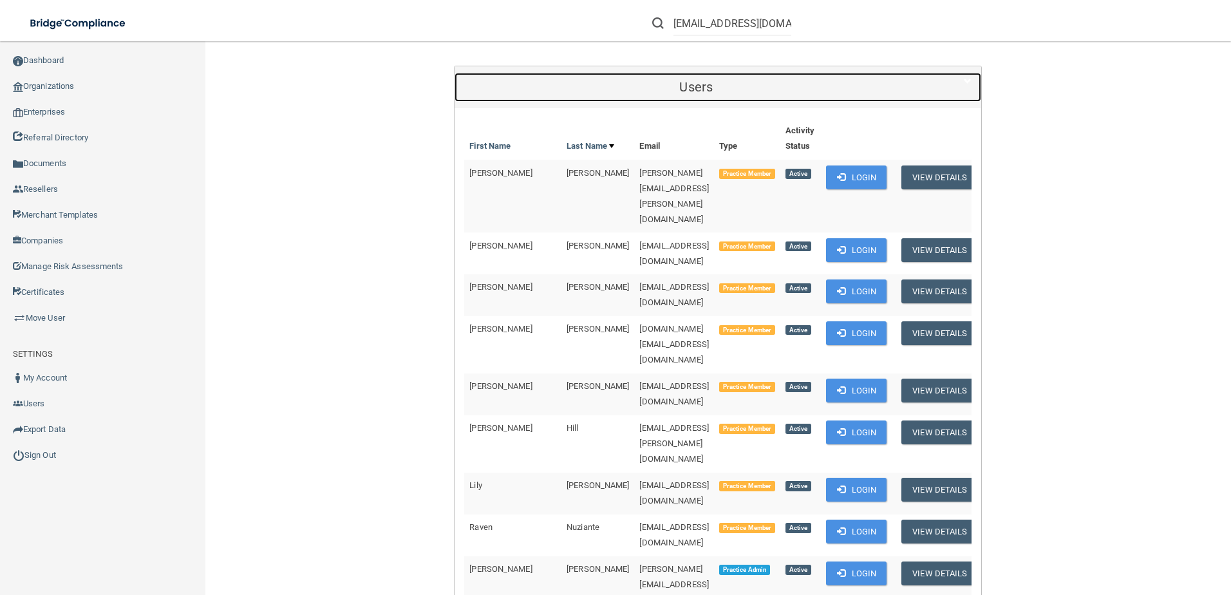
scroll to position [193, 0]
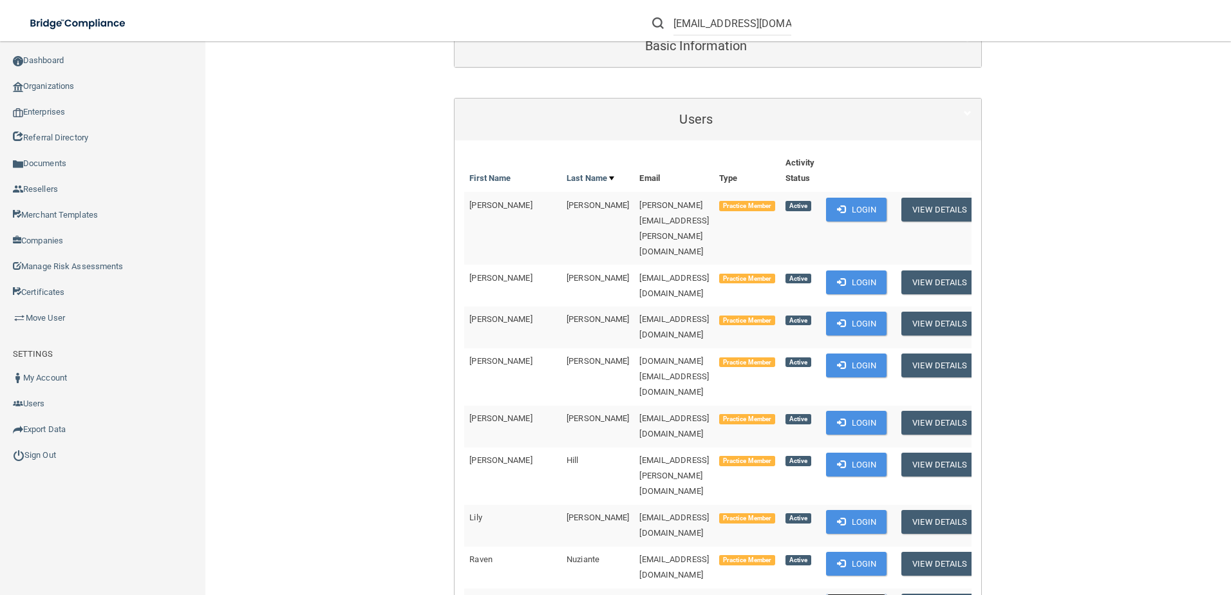
click at [838, 594] on button "Login" at bounding box center [856, 606] width 61 height 24
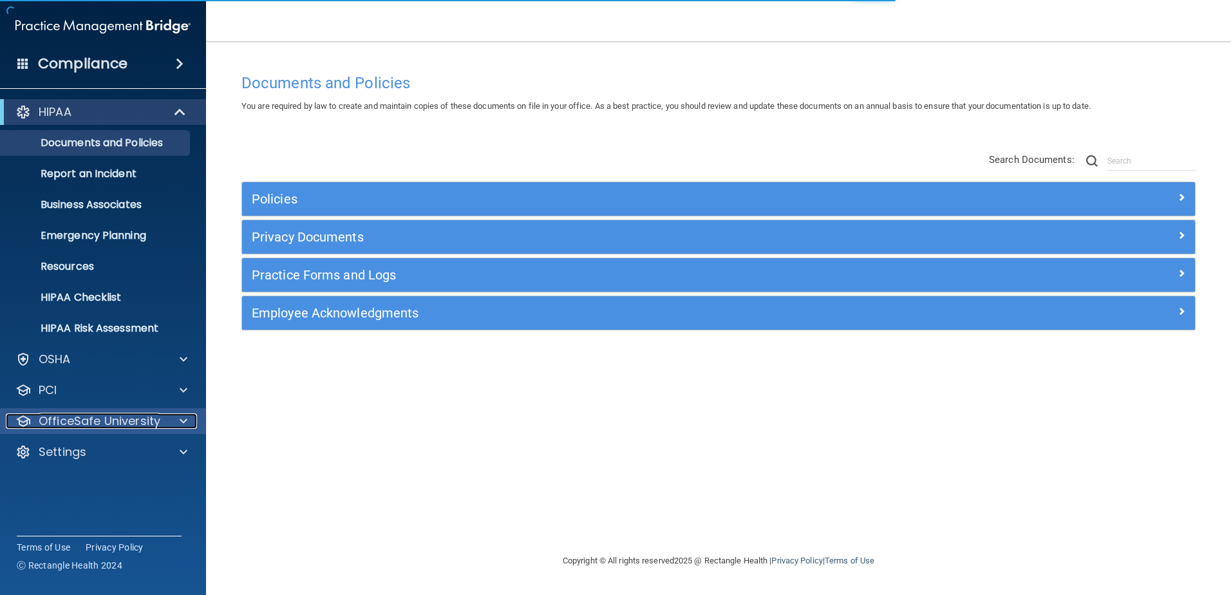
click at [148, 426] on p "OfficeSafe University" at bounding box center [100, 420] width 122 height 15
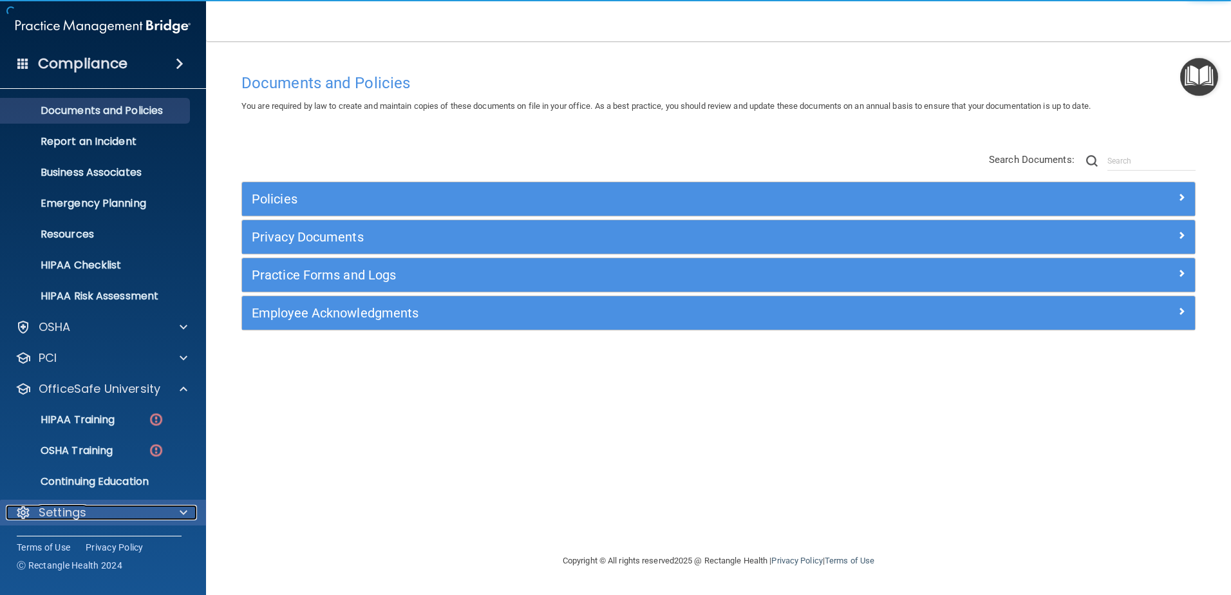
click at [138, 516] on div "Settings" at bounding box center [86, 512] width 160 height 15
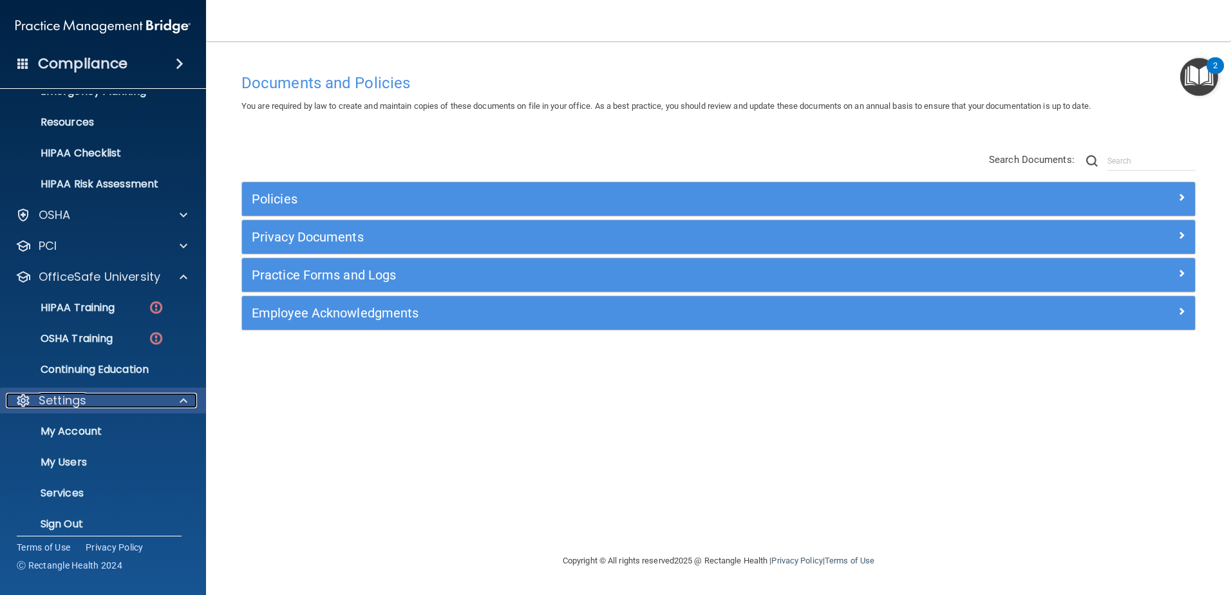
scroll to position [154, 0]
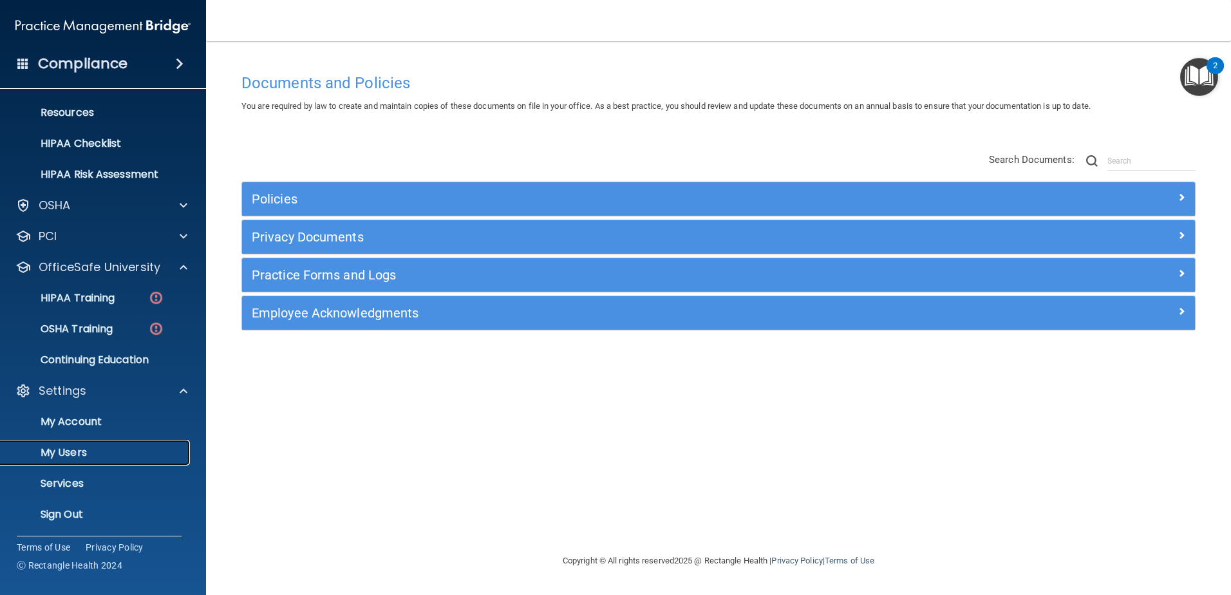
click at [124, 451] on p "My Users" at bounding box center [96, 452] width 176 height 13
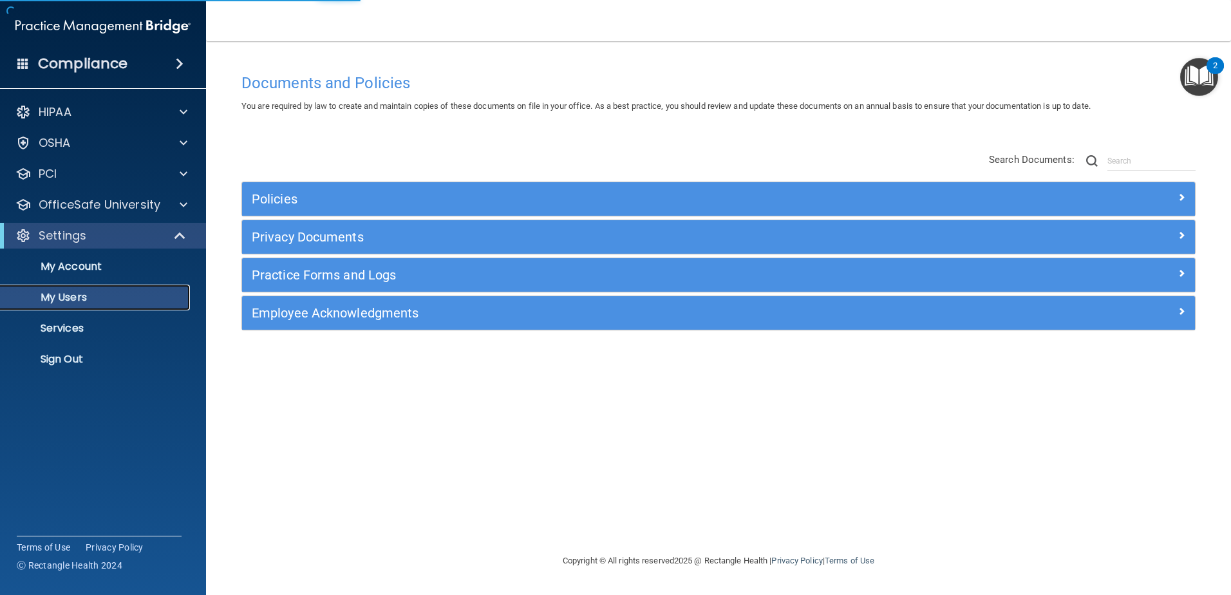
select select "20"
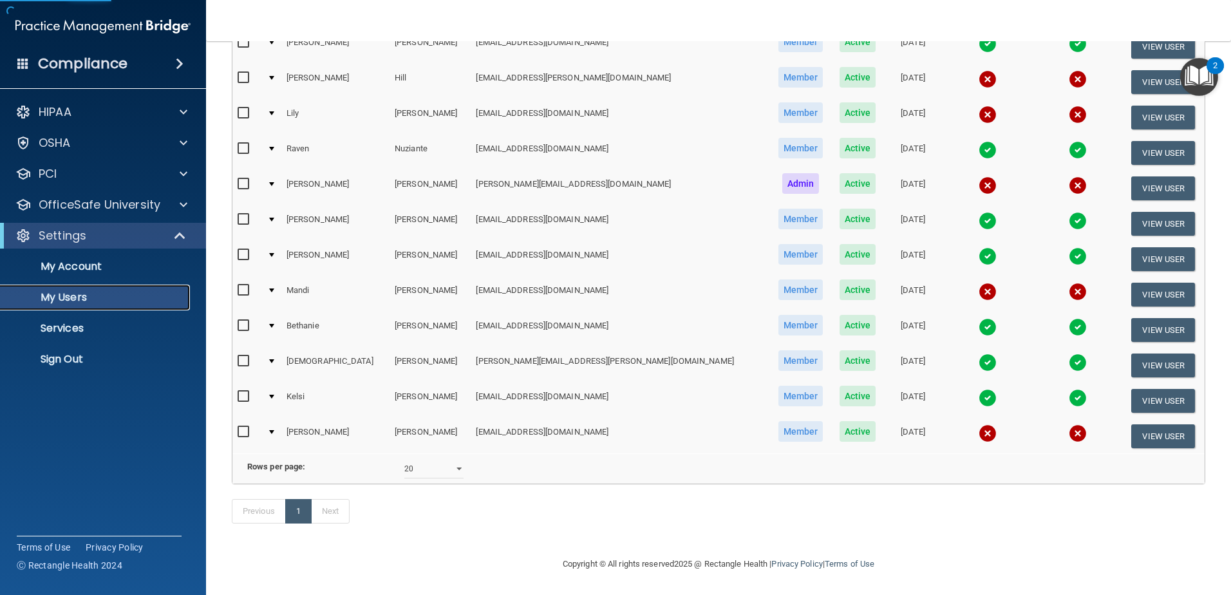
scroll to position [258, 0]
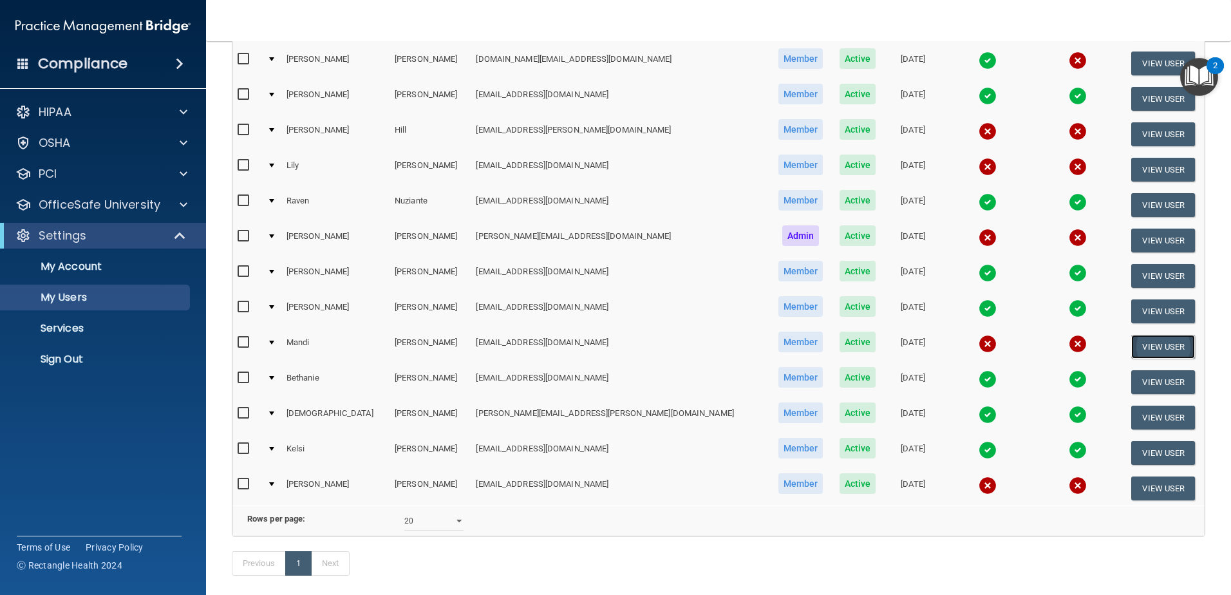
click at [1135, 348] on button "View User" at bounding box center [1163, 347] width 64 height 24
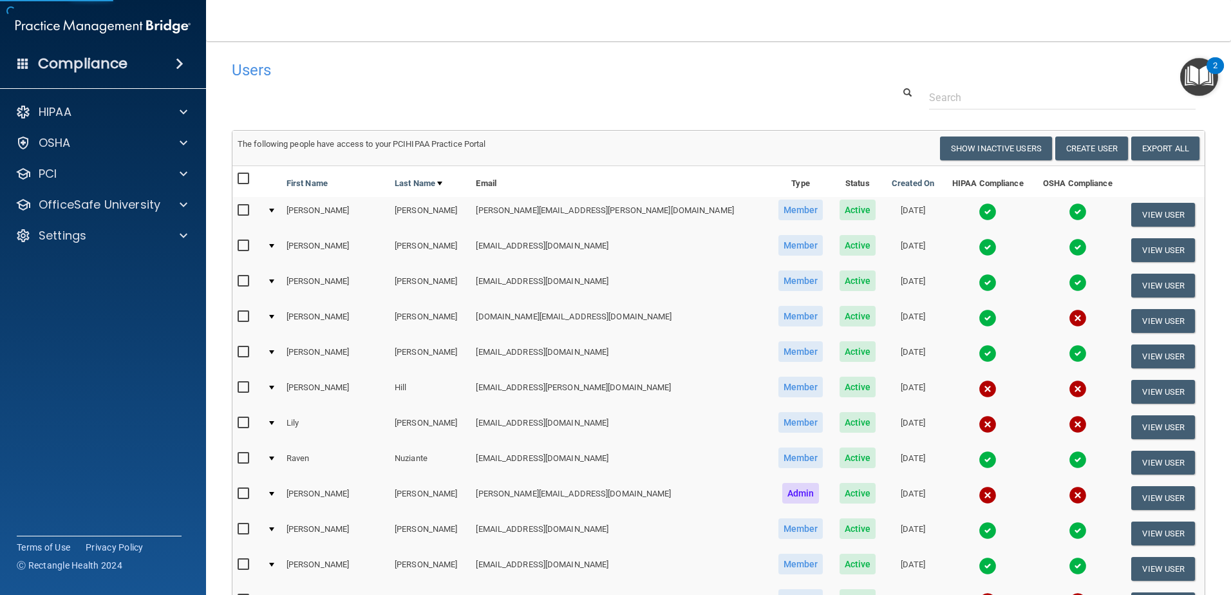
select select "practice_member"
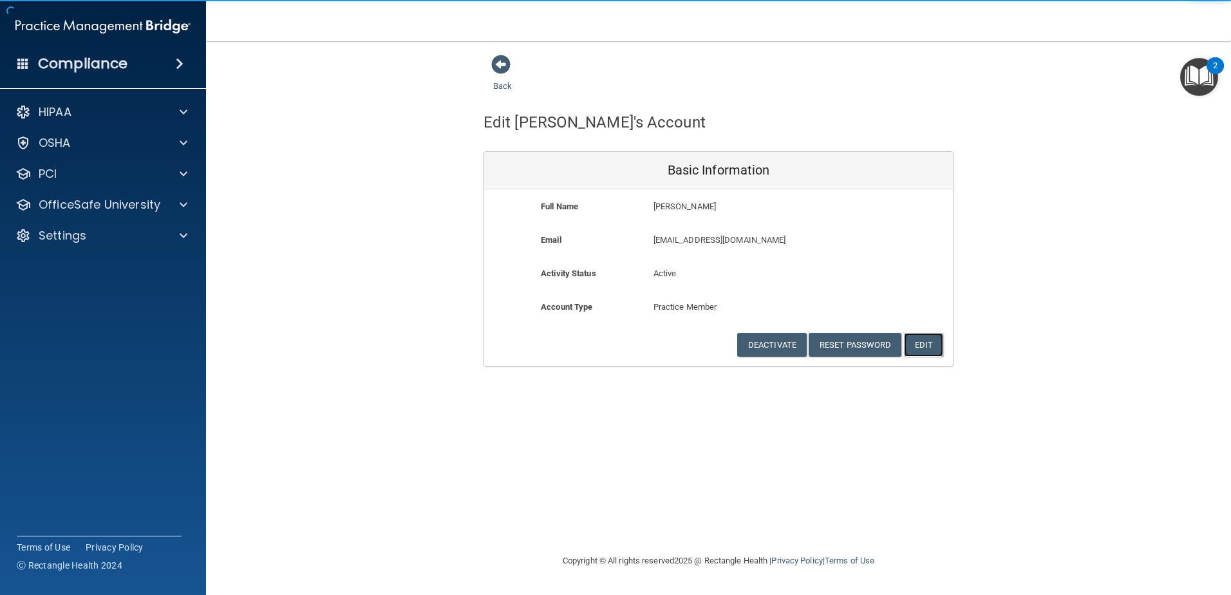
click at [921, 346] on button "Edit" at bounding box center [923, 345] width 39 height 24
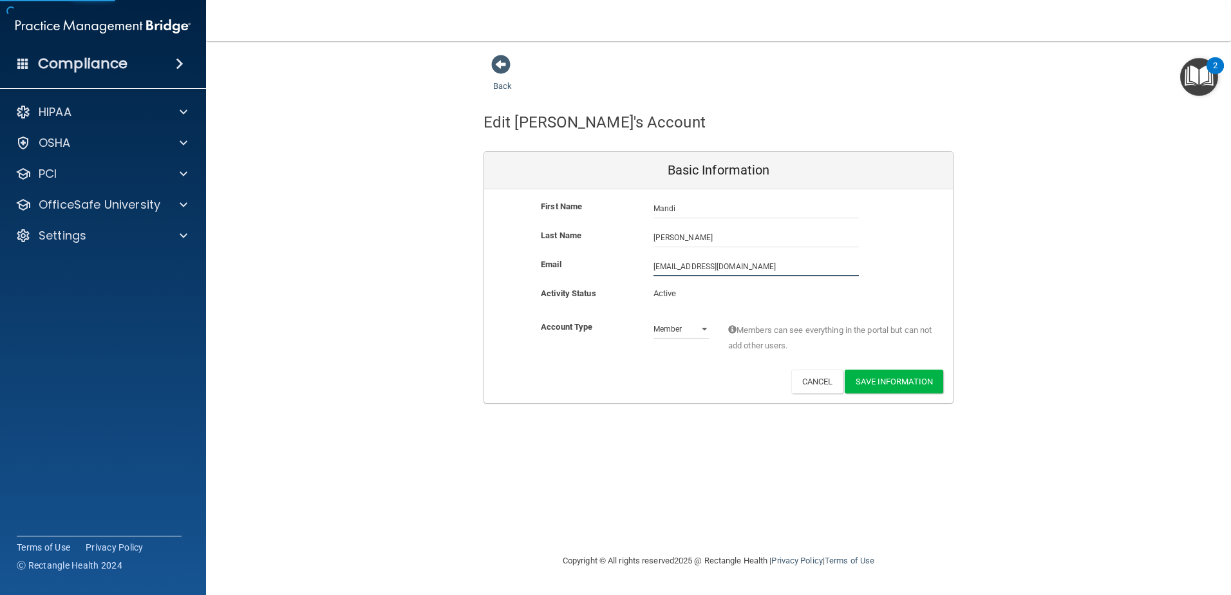
drag, startPoint x: 708, startPoint y: 265, endPoint x: 638, endPoint y: 265, distance: 70.2
click at [638, 265] on div "Email [EMAIL_ADDRESS][DOMAIN_NAME] [EMAIL_ADDRESS][DOMAIN_NAME]" at bounding box center [718, 266] width 469 height 19
paste input "[EMAIL_ADDRESS][DOMAIN_NAME]"
type input "[EMAIL_ADDRESS][DOMAIN_NAME]"
click at [614, 350] on div "Account Type Practice Member Admin Member Financial Institution Business Associ…" at bounding box center [718, 339] width 469 height 41
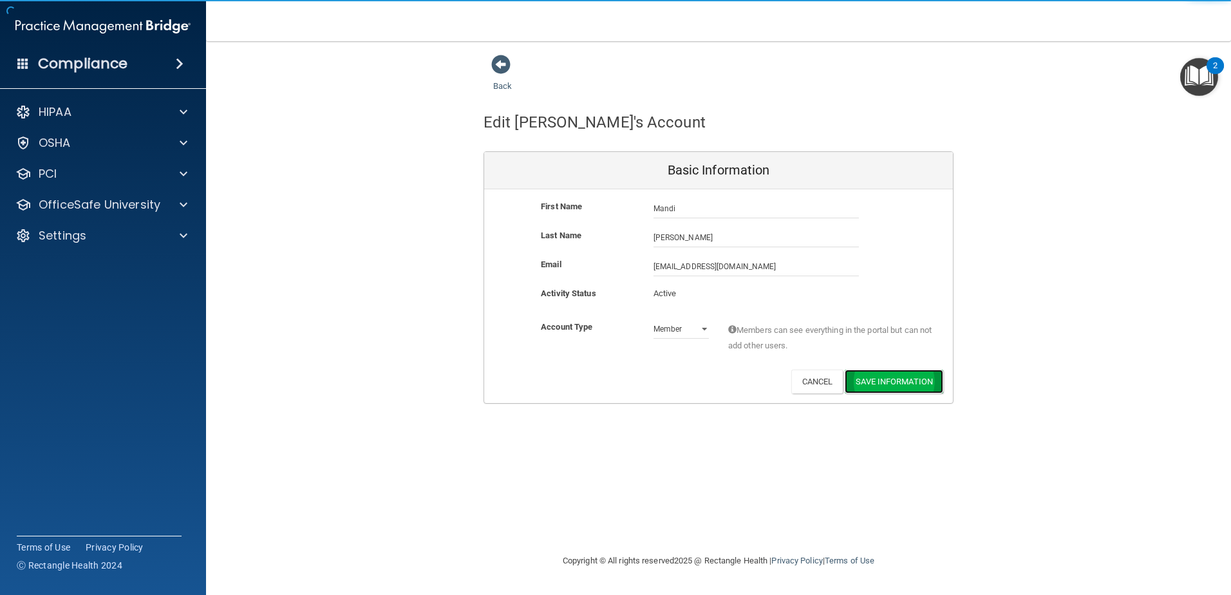
click at [871, 383] on button "Save Information" at bounding box center [894, 382] width 99 height 24
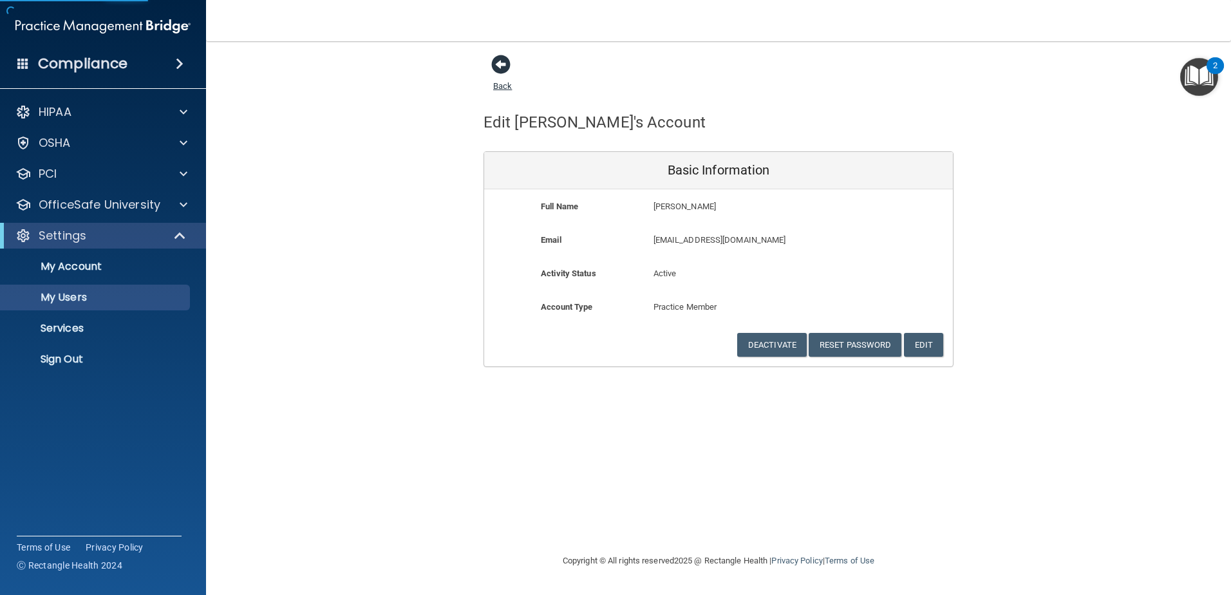
click at [500, 68] on span at bounding box center [500, 64] width 19 height 19
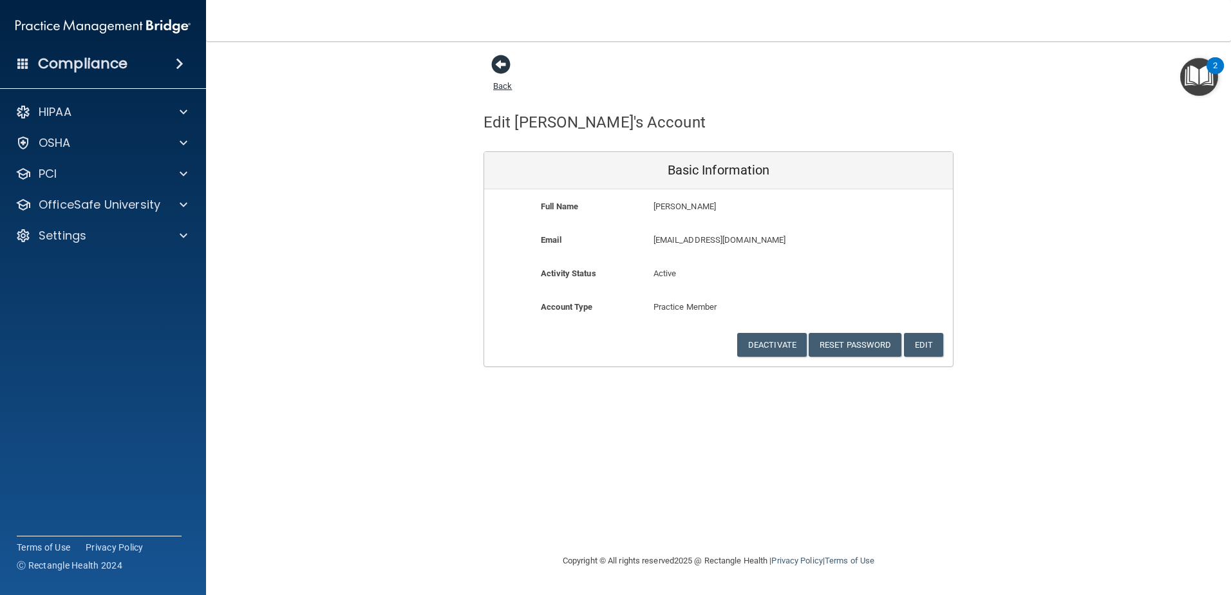
click at [496, 62] on span at bounding box center [500, 64] width 19 height 19
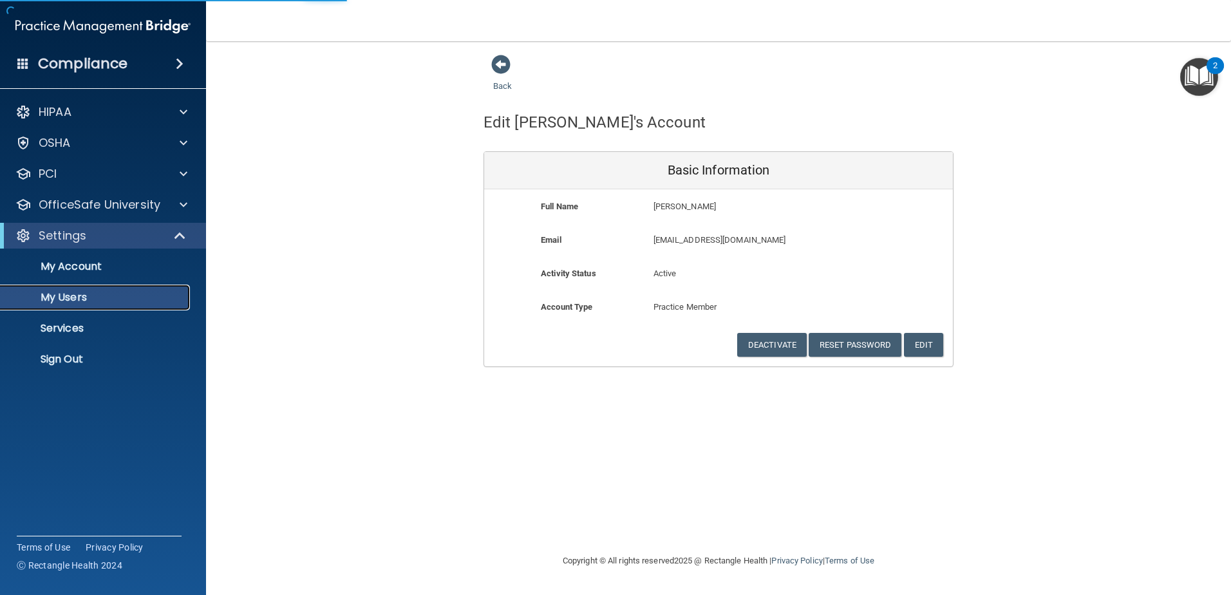
click at [147, 296] on p "My Users" at bounding box center [96, 297] width 176 height 13
select select "20"
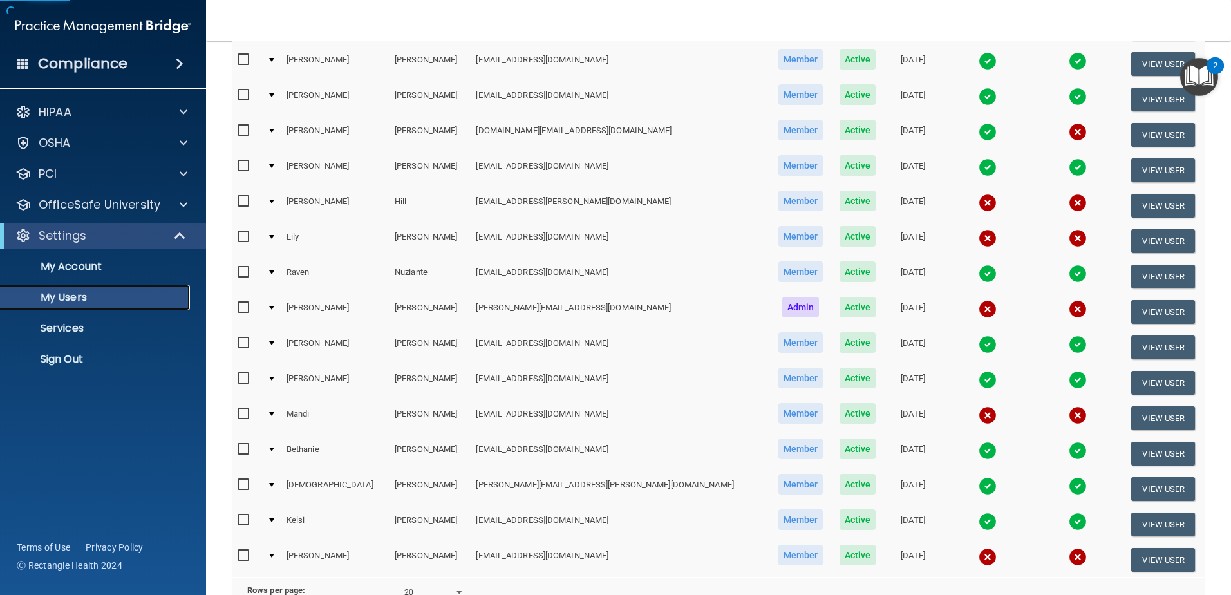
scroll to position [193, 0]
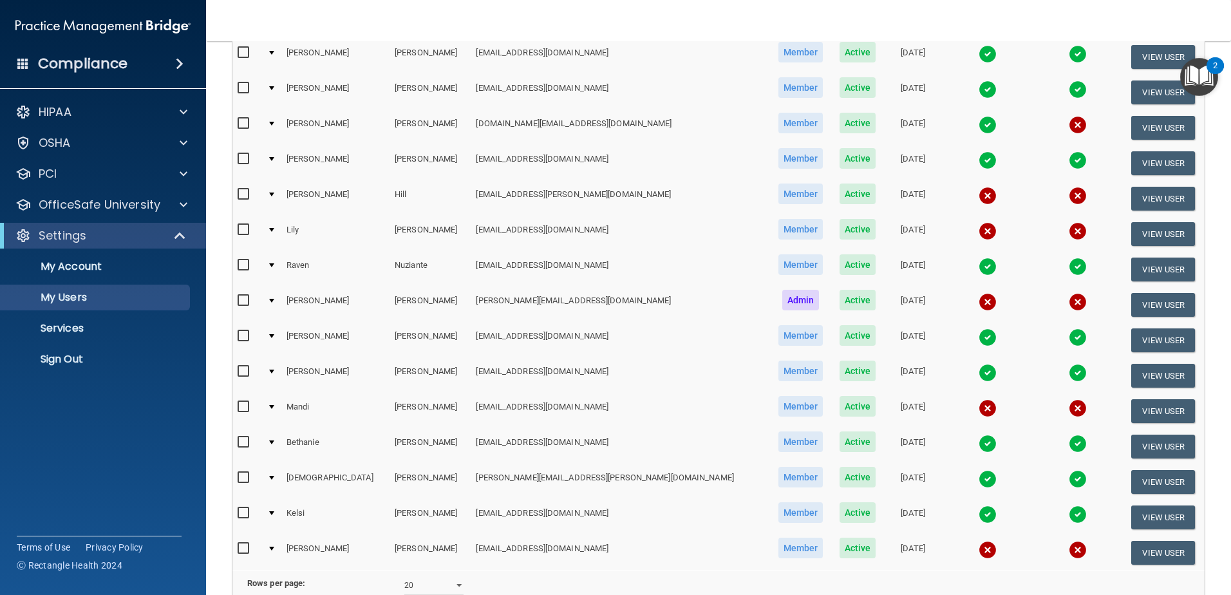
click at [243, 406] on input "checkbox" at bounding box center [245, 407] width 15 height 10
checkbox input "true"
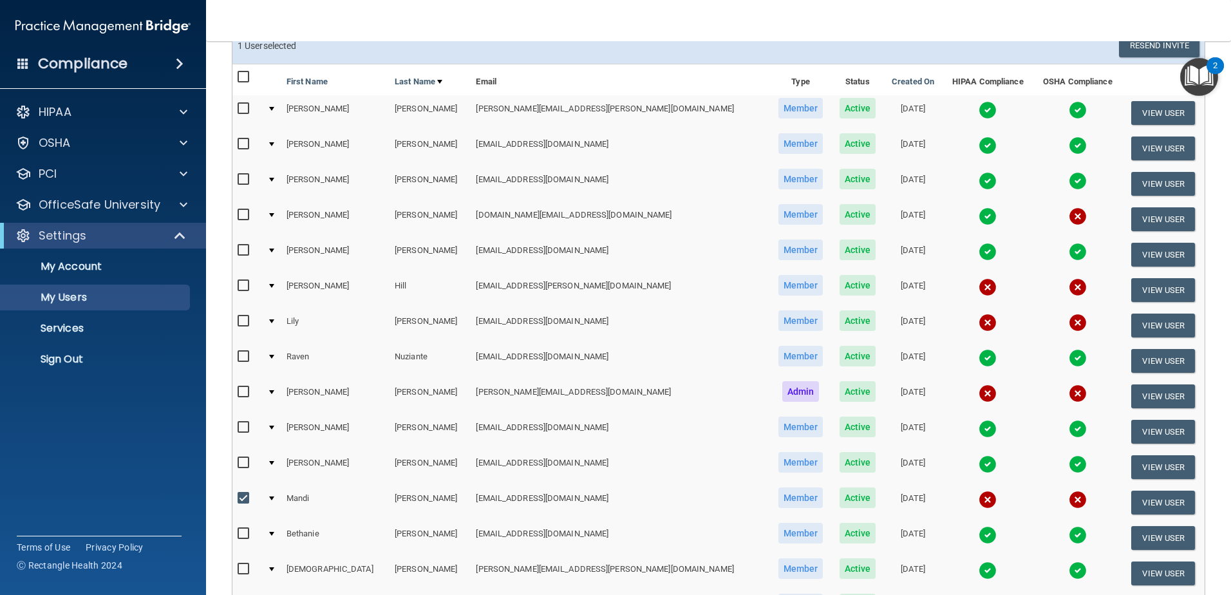
scroll to position [0, 0]
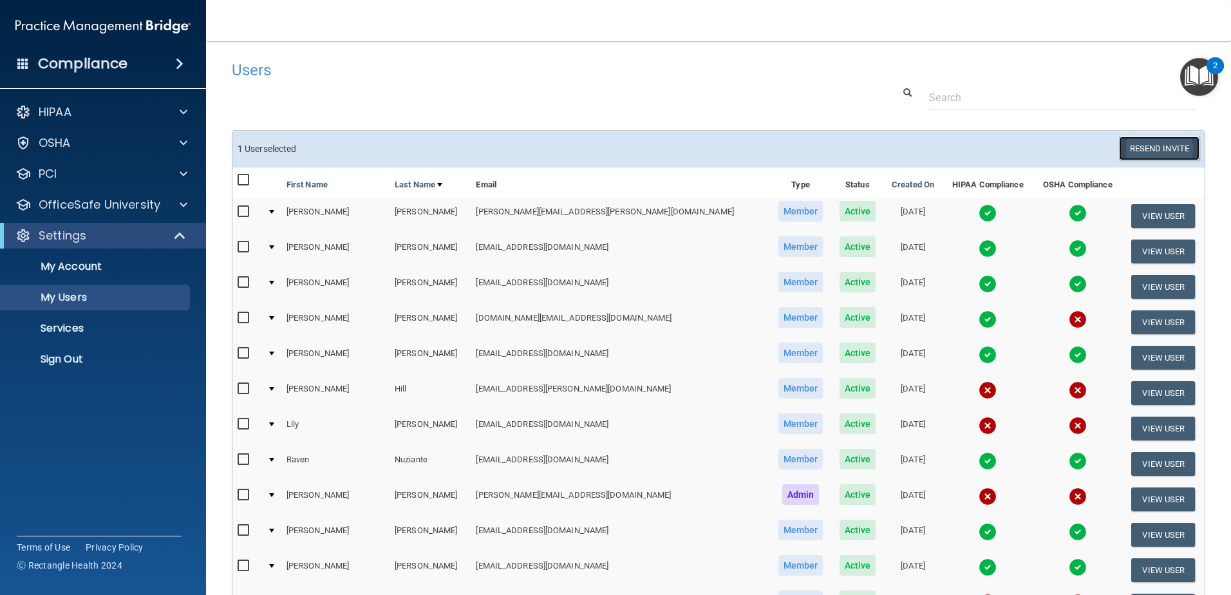
click at [1141, 146] on button "Resend Invite" at bounding box center [1159, 149] width 80 height 24
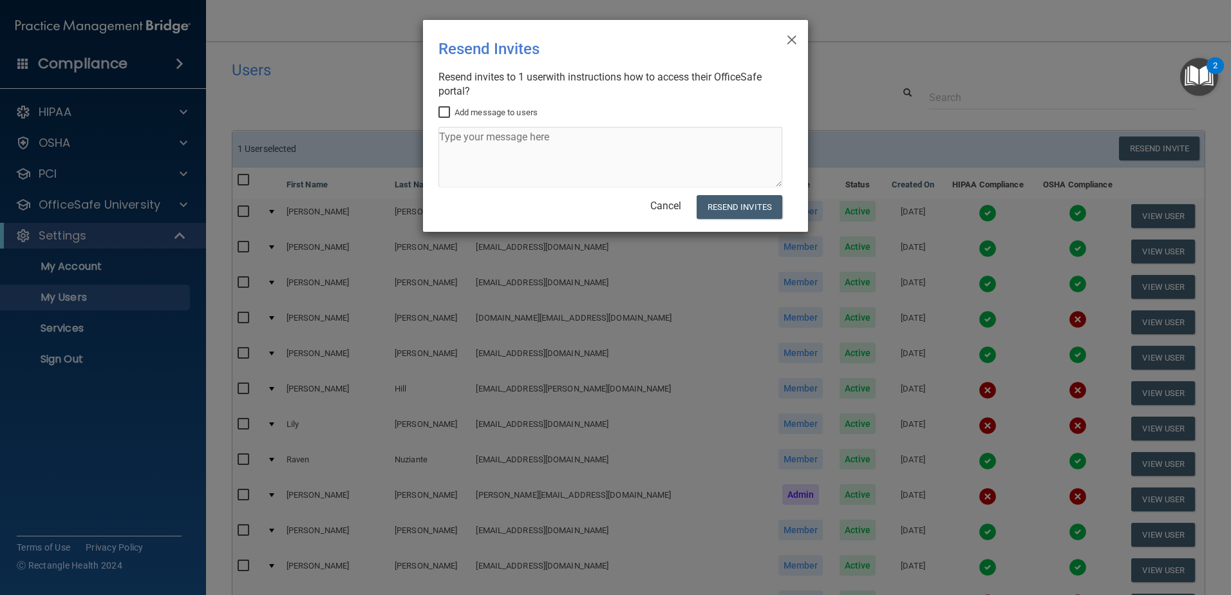
click at [444, 116] on input "Add message to users" at bounding box center [446, 113] width 15 height 10
checkbox input "true"
click at [492, 171] on textarea at bounding box center [611, 157] width 344 height 61
type textarea "Please use this new invitation to sign on - RH care team"
click at [768, 200] on button "Resend Invites" at bounding box center [740, 207] width 86 height 24
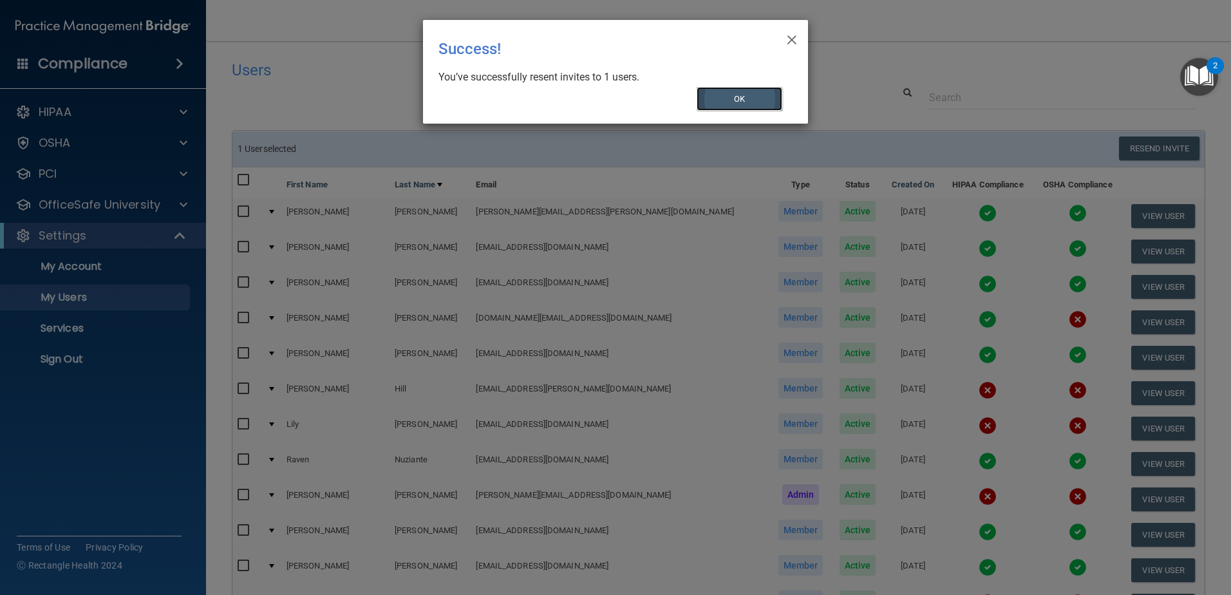
click at [766, 93] on button "OK" at bounding box center [740, 99] width 86 height 24
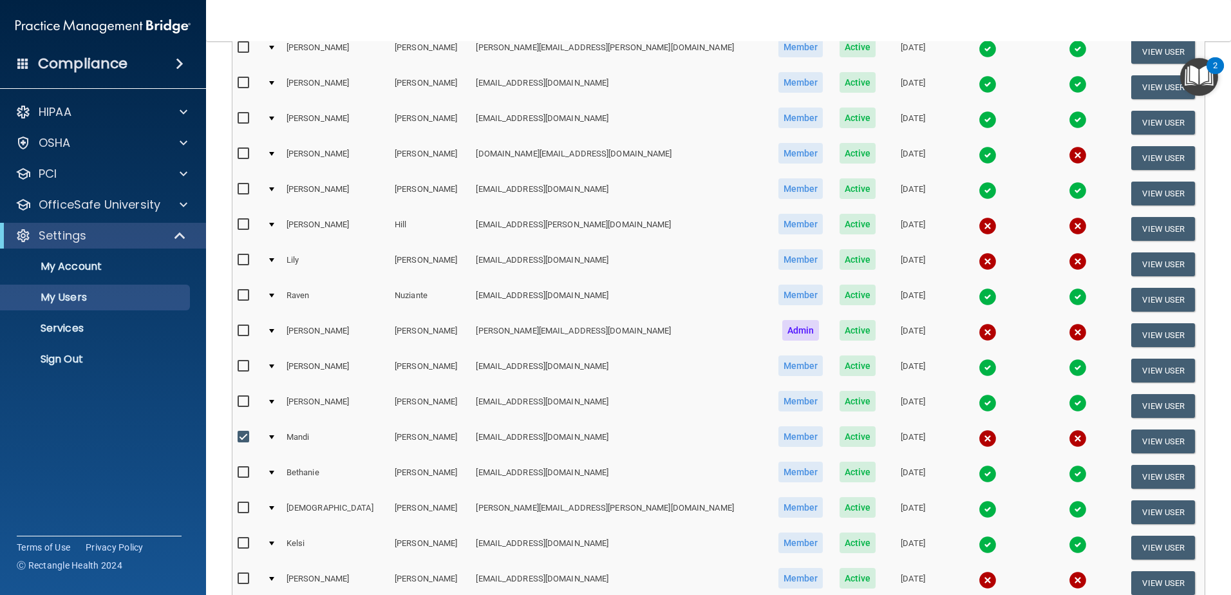
scroll to position [193, 0]
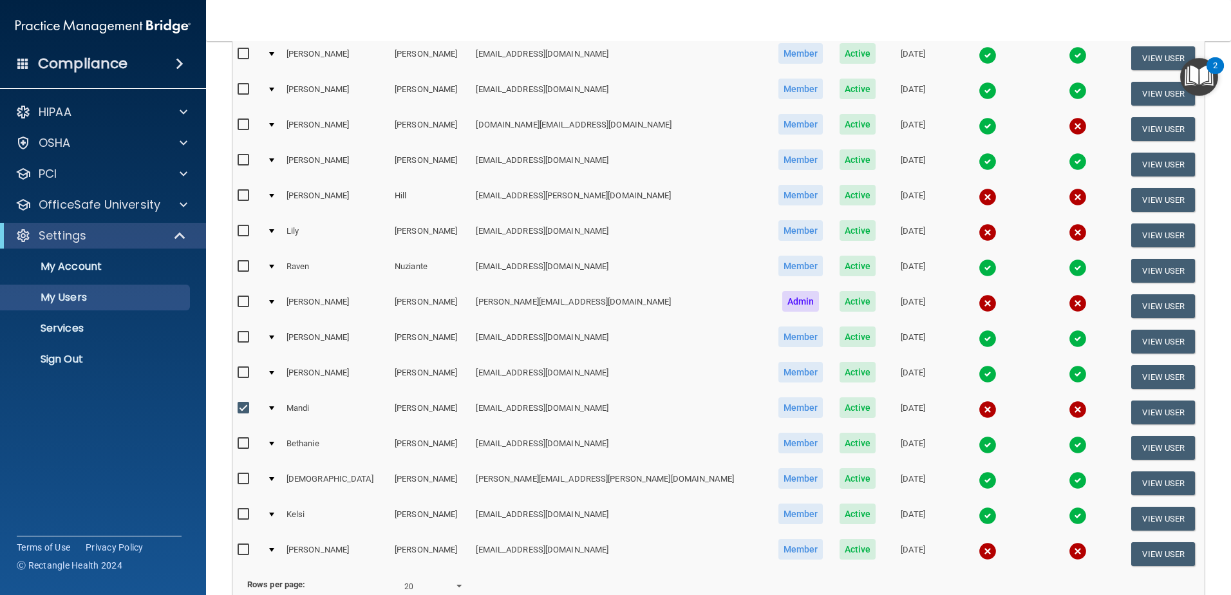
click at [244, 407] on input "checkbox" at bounding box center [245, 408] width 15 height 10
checkbox input "false"
click at [242, 372] on input "checkbox" at bounding box center [245, 373] width 15 height 10
drag, startPoint x: 554, startPoint y: 373, endPoint x: 456, endPoint y: 379, distance: 98.1
click at [471, 379] on td "[EMAIL_ADDRESS][DOMAIN_NAME]" at bounding box center [620, 376] width 299 height 35
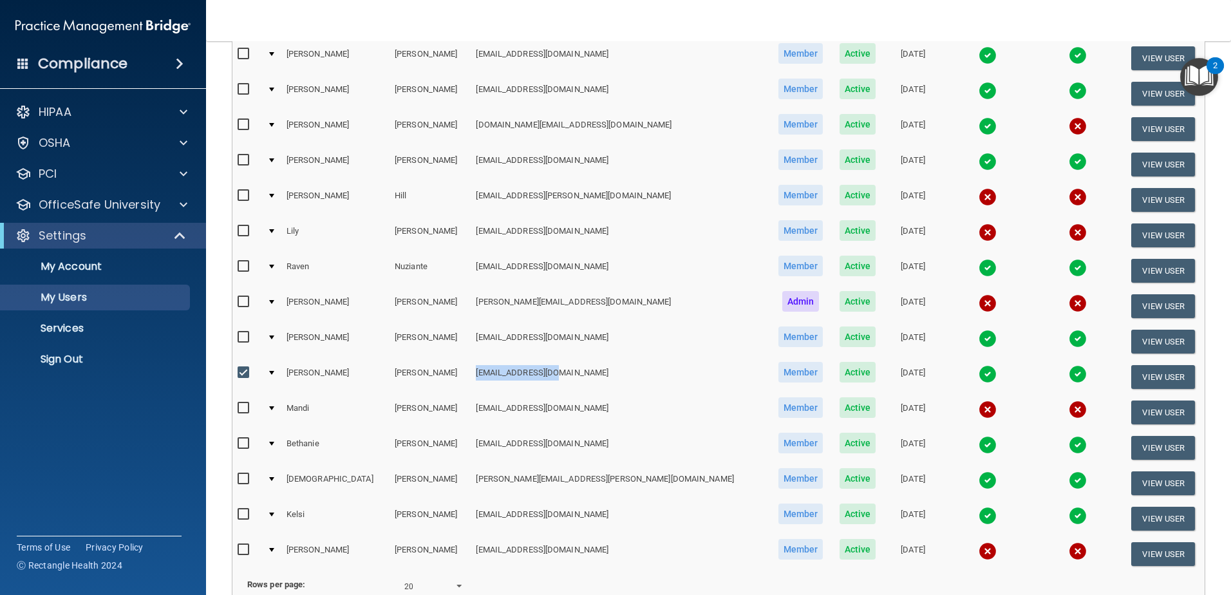
copy td "[EMAIL_ADDRESS][DOMAIN_NAME]"
click at [113, 460] on div "Compliance HIPAA Documents and Policies Report an Incident Business Associates …" at bounding box center [103, 297] width 206 height 595
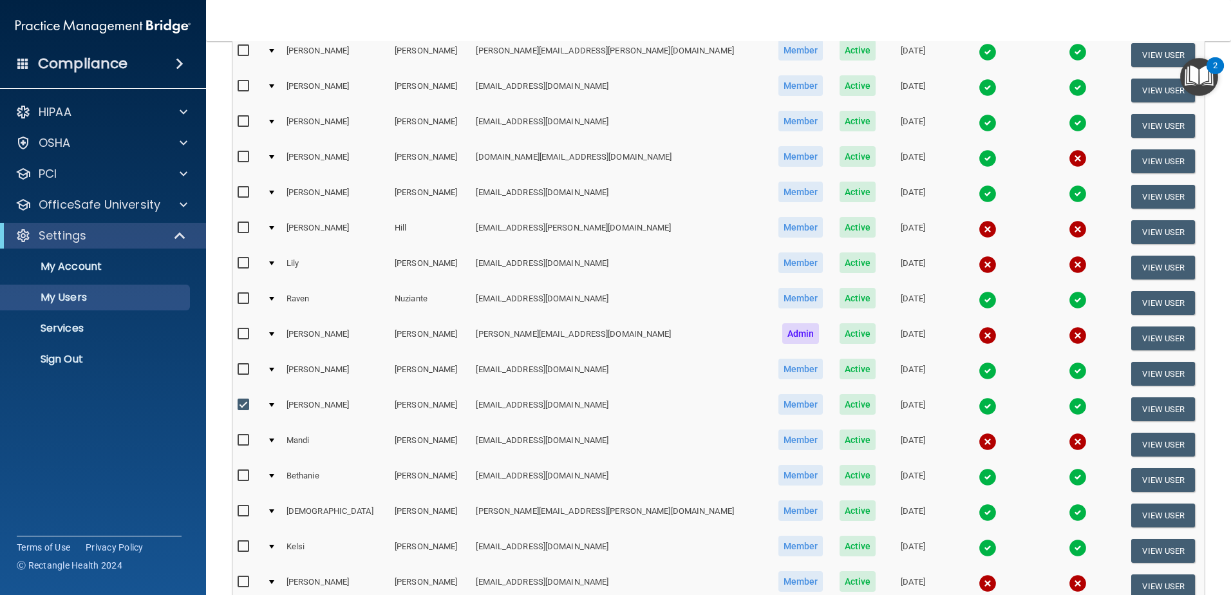
scroll to position [129, 0]
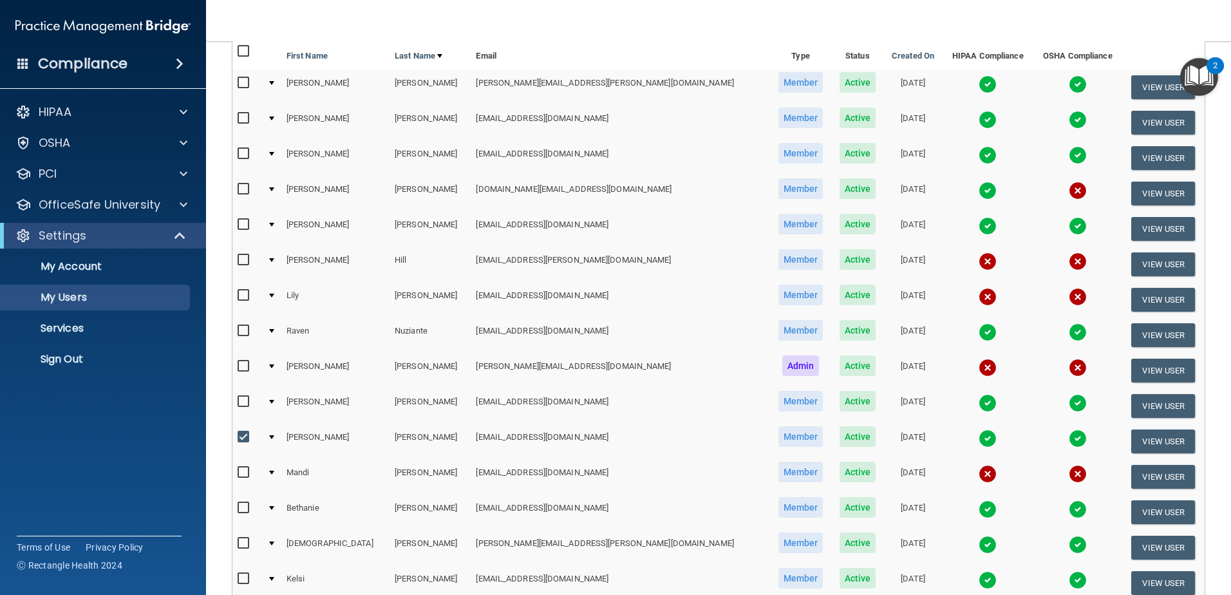
click at [246, 441] on input "checkbox" at bounding box center [245, 437] width 15 height 10
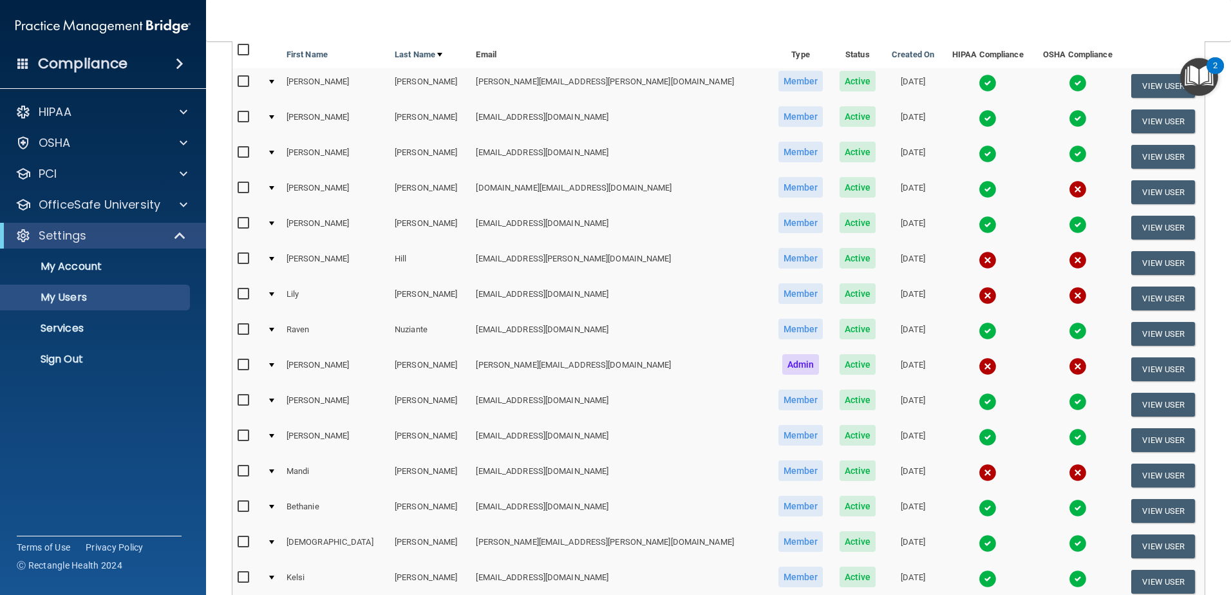
scroll to position [128, 0]
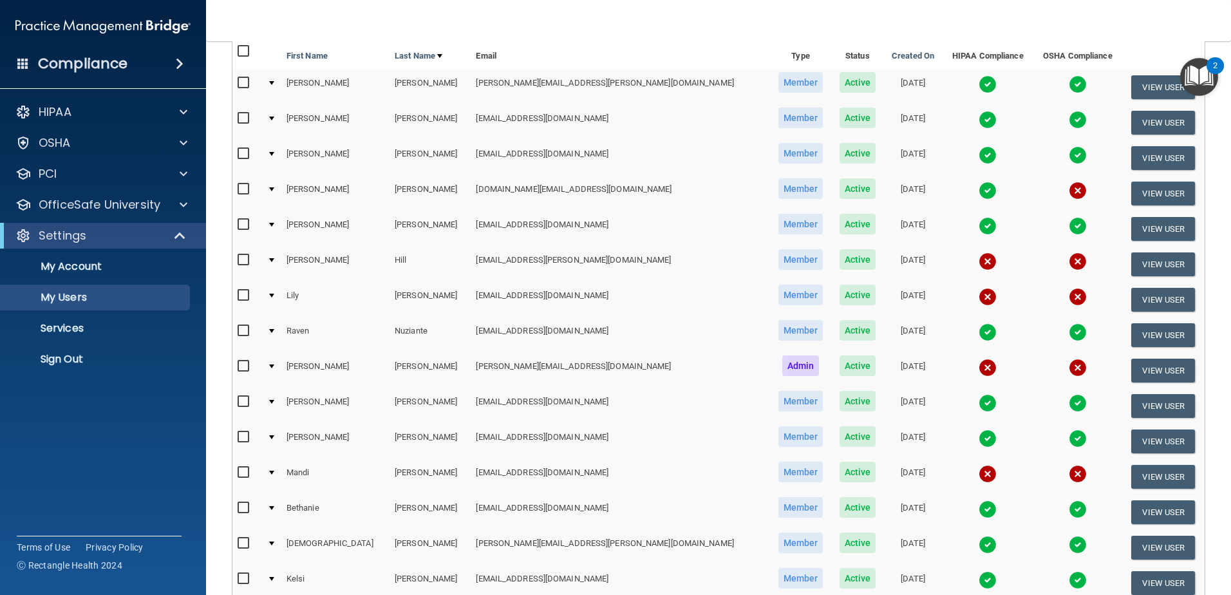
click at [246, 441] on input "checkbox" at bounding box center [245, 437] width 15 height 10
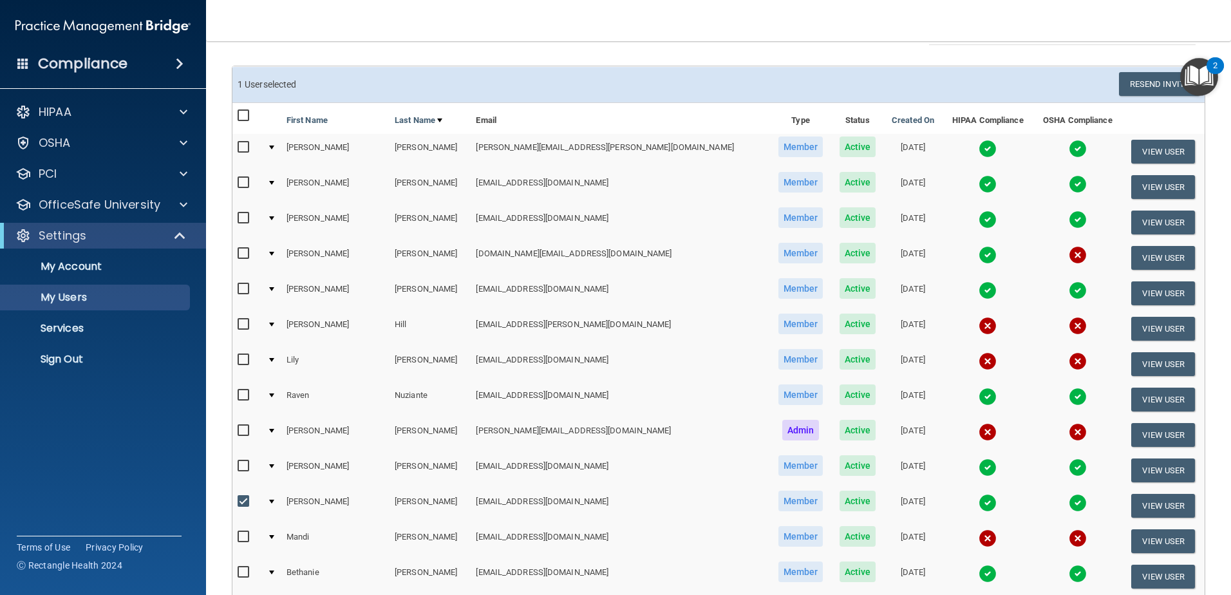
click at [240, 501] on input "checkbox" at bounding box center [245, 502] width 15 height 10
checkbox input "false"
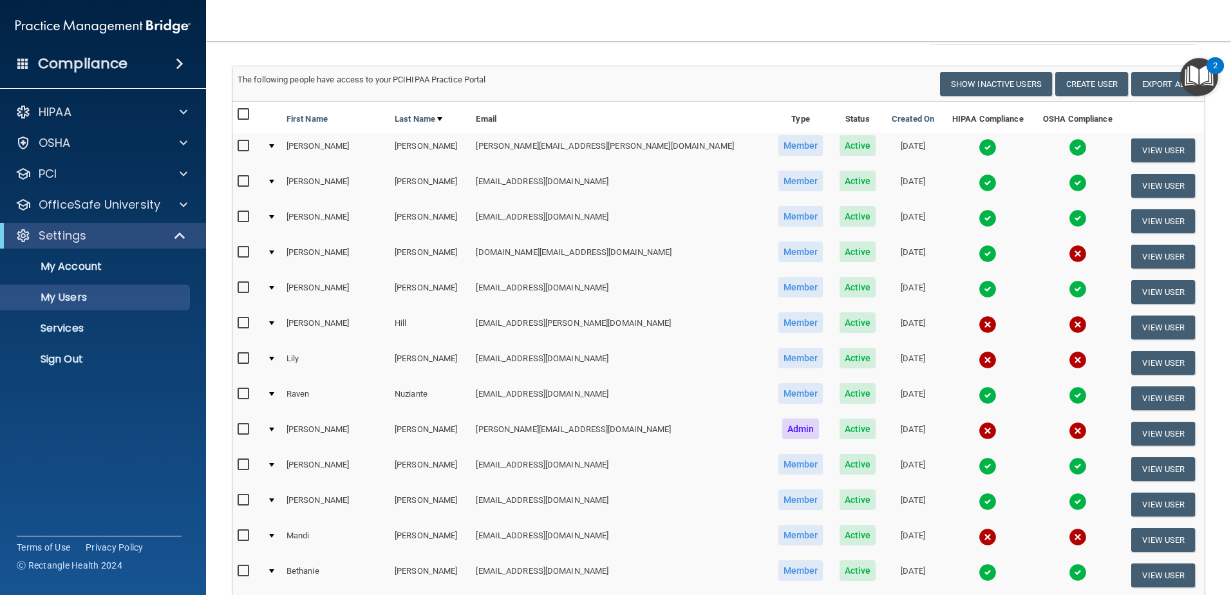
click at [144, 504] on div "Compliance HIPAA Documents and Policies Report an Incident Business Associates …" at bounding box center [103, 297] width 206 height 595
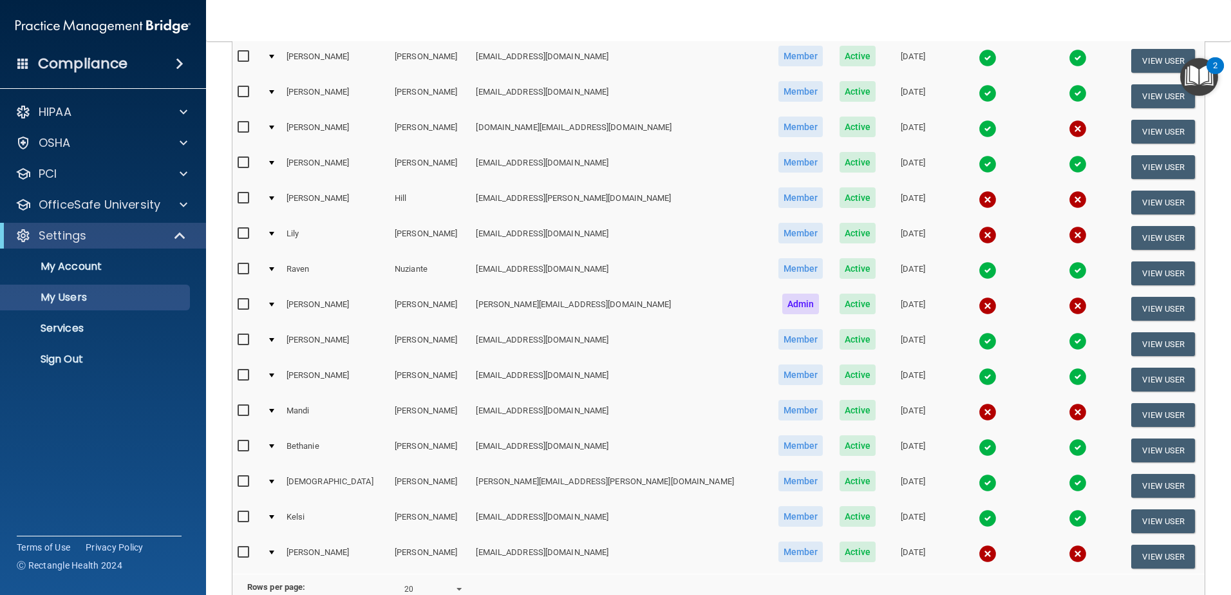
scroll to position [129, 0]
